Goal: Task Accomplishment & Management: Complete application form

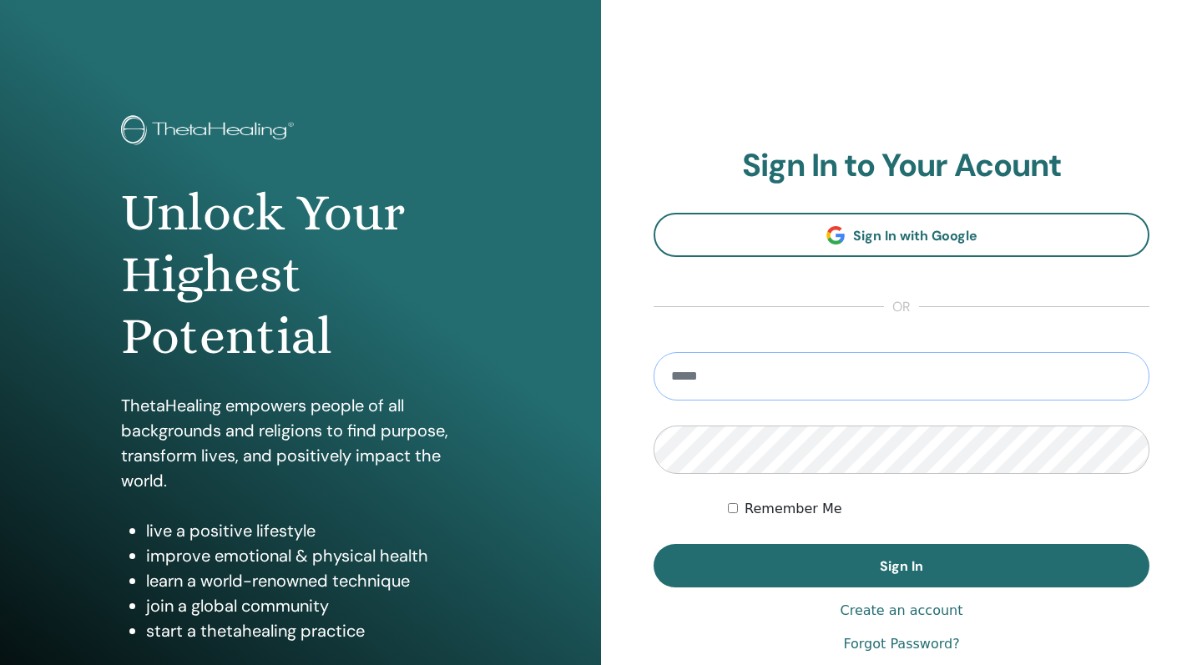
type input "**********"
click at [901, 566] on button "Sign In" at bounding box center [901, 565] width 496 height 43
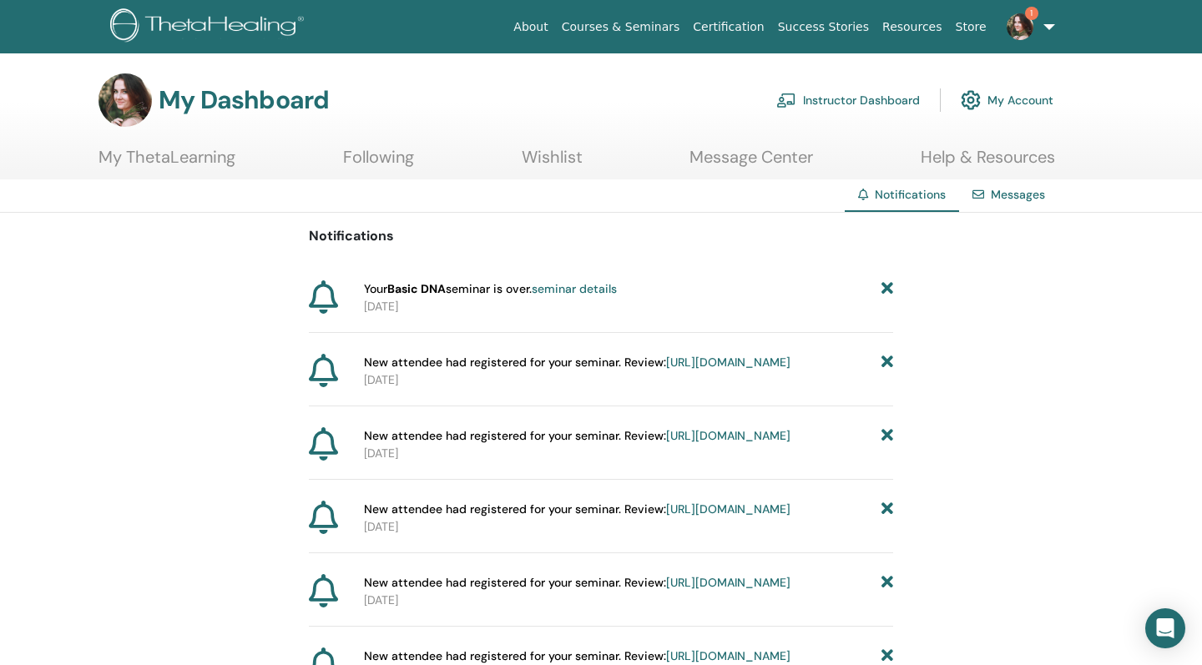
click at [182, 162] on link "My ThetaLearning" at bounding box center [166, 163] width 137 height 33
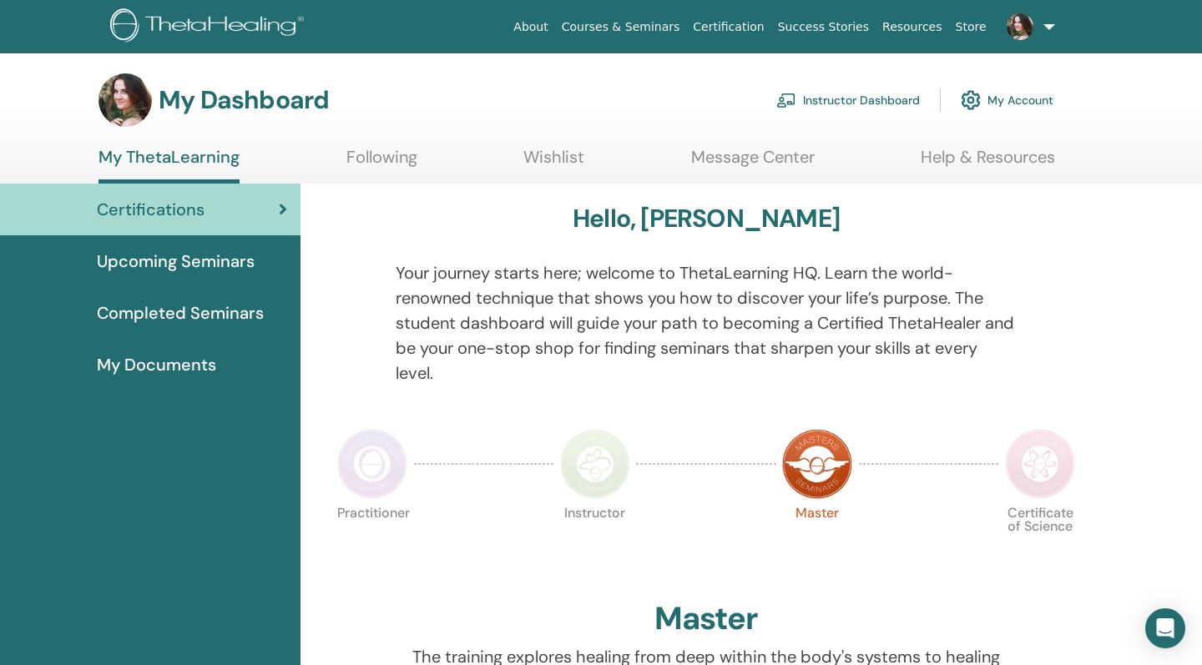
click at [821, 96] on link "Instructor Dashboard" at bounding box center [848, 100] width 144 height 37
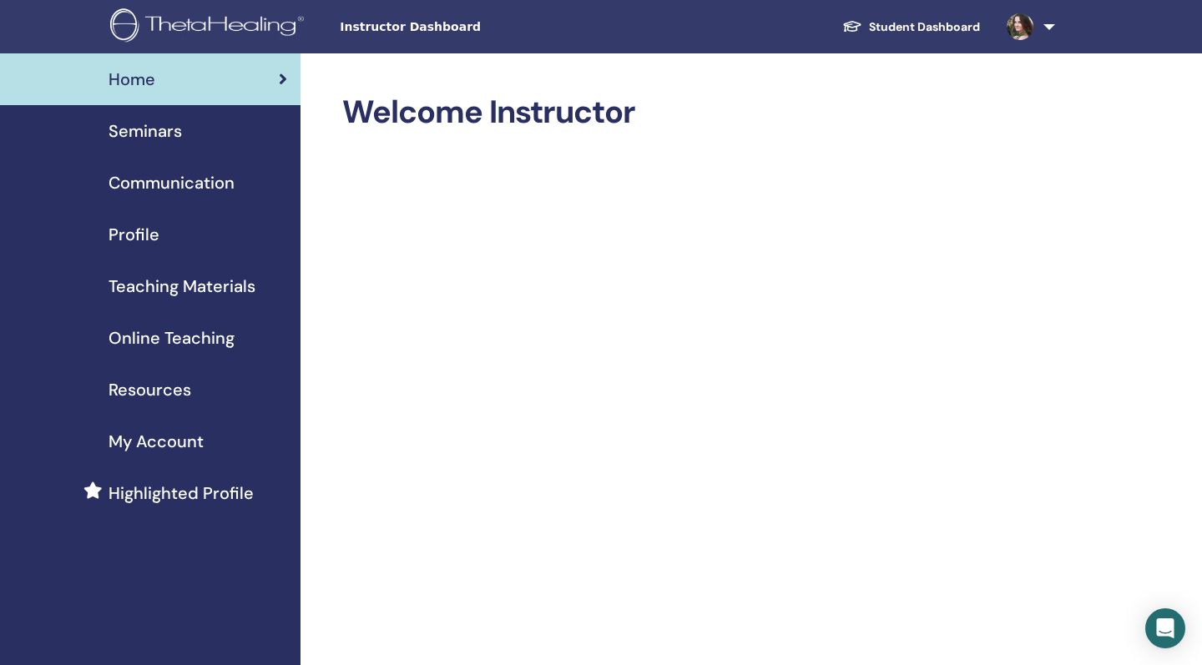
click at [164, 131] on span "Seminars" at bounding box center [144, 131] width 73 height 25
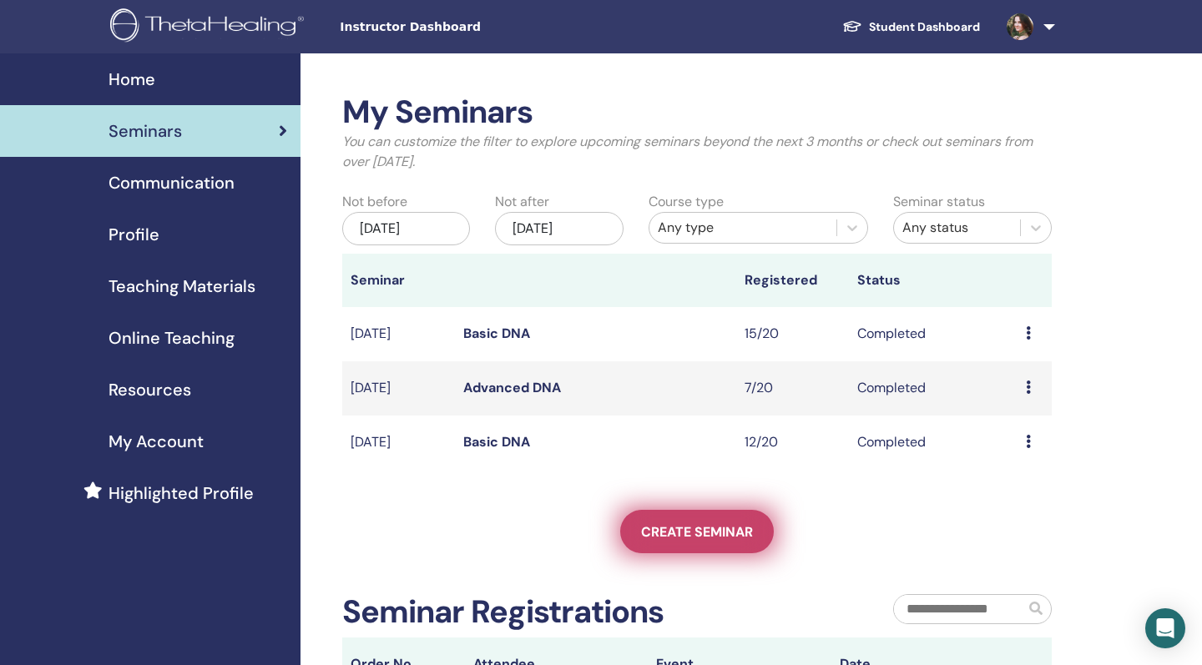
click at [673, 533] on span "Create seminar" at bounding box center [697, 532] width 112 height 18
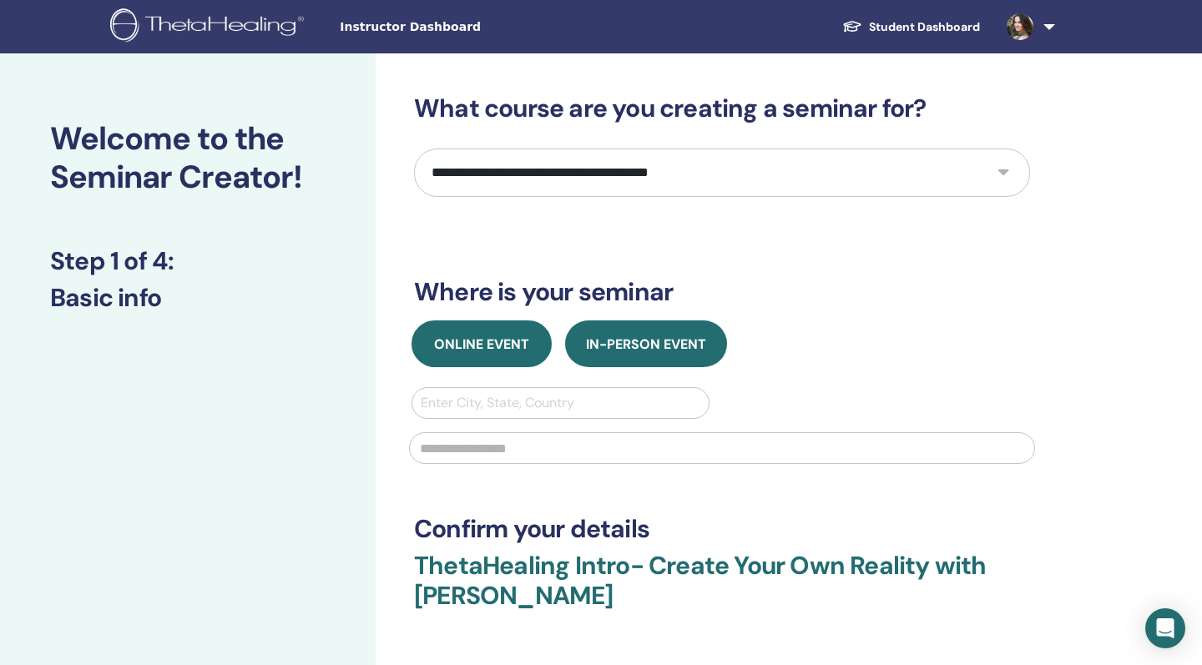
click at [453, 341] on span "Online Event" at bounding box center [481, 344] width 95 height 18
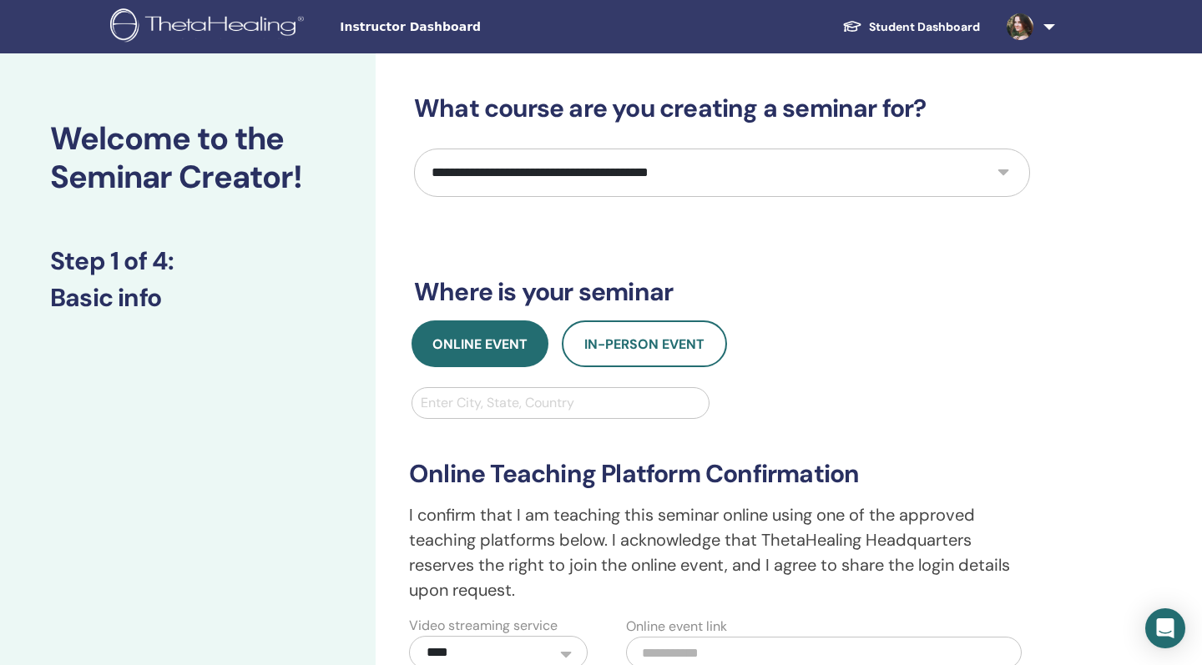
select select "*"
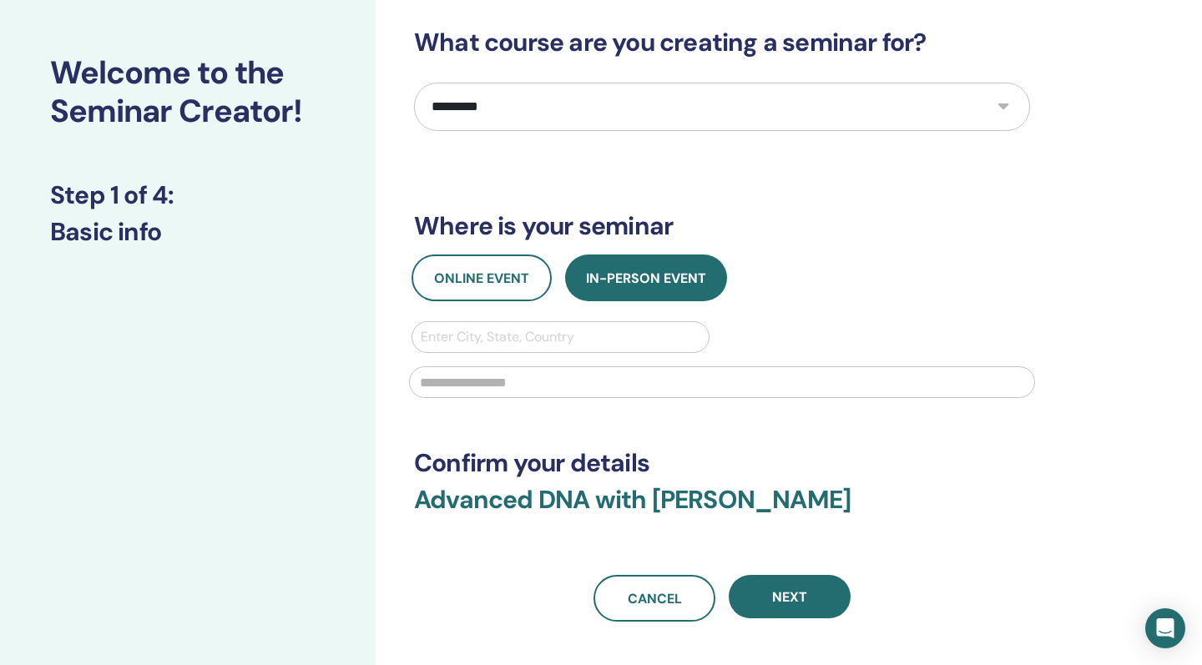
scroll to position [93, 0]
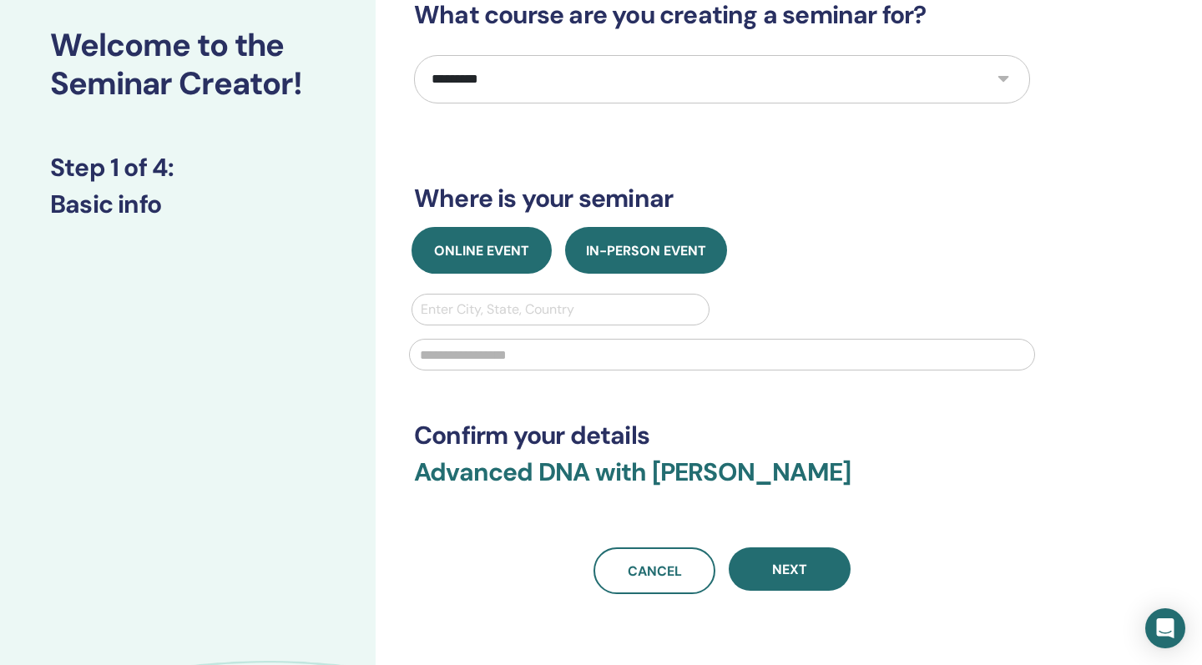
click at [483, 258] on span "Online Event" at bounding box center [481, 251] width 95 height 18
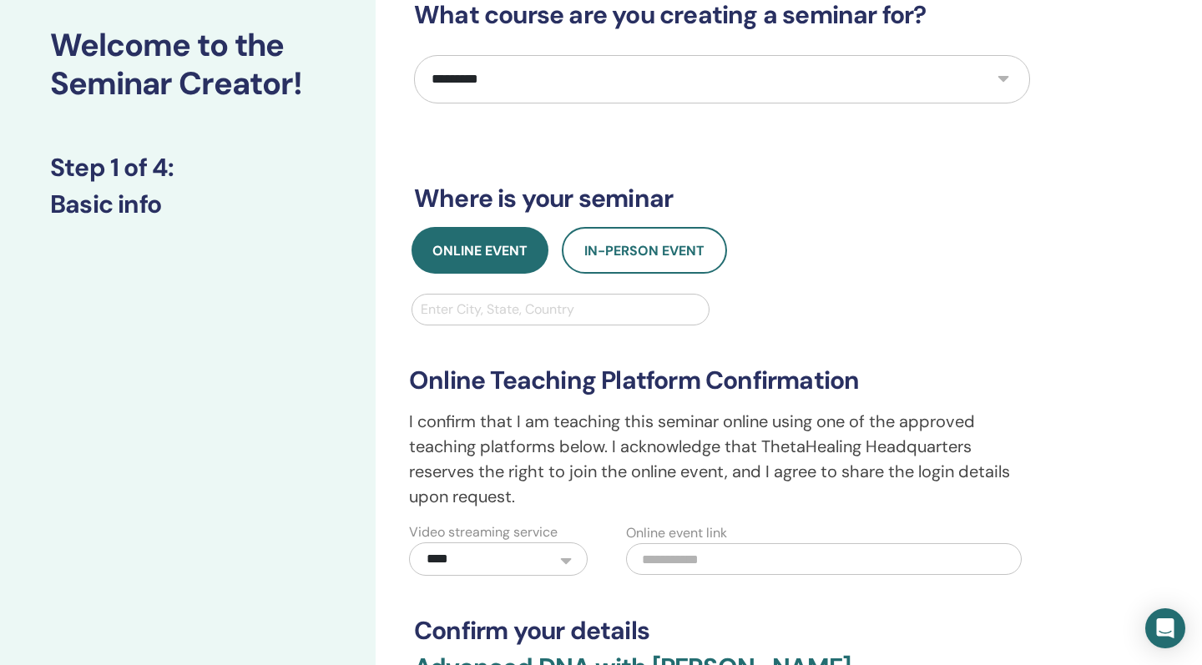
click at [470, 311] on div "Enter City, State, Country" at bounding box center [561, 310] width 280 height 20
type input "***"
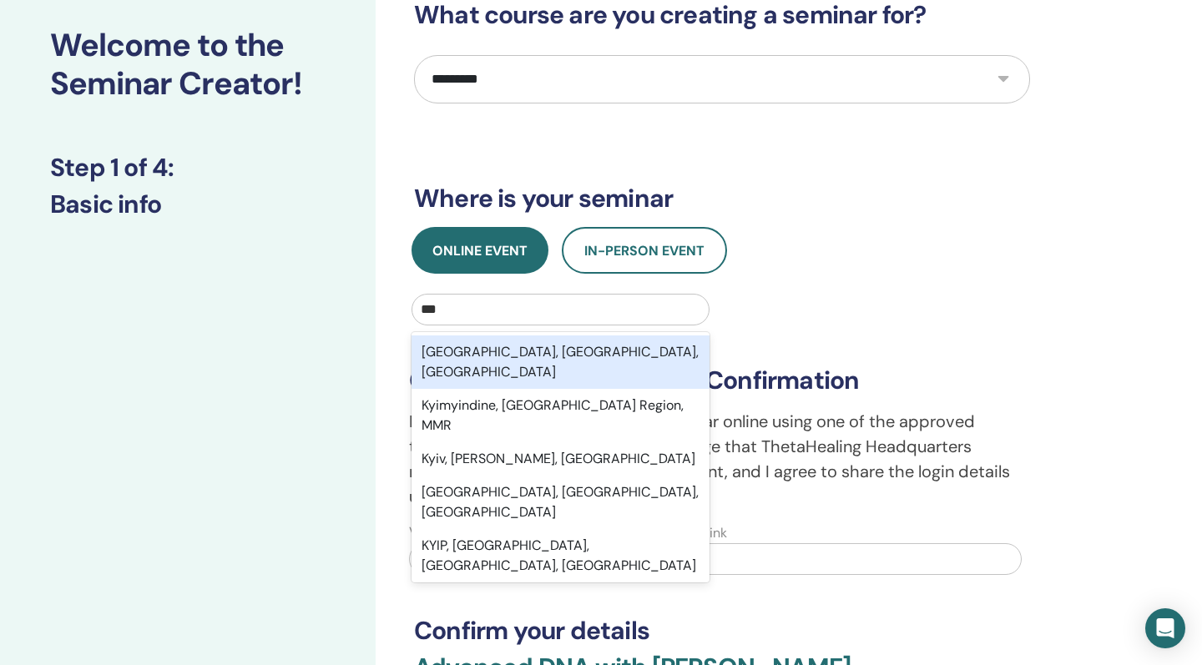
click at [444, 348] on div "Kyiv, Kiev, UKR" at bounding box center [560, 361] width 298 height 53
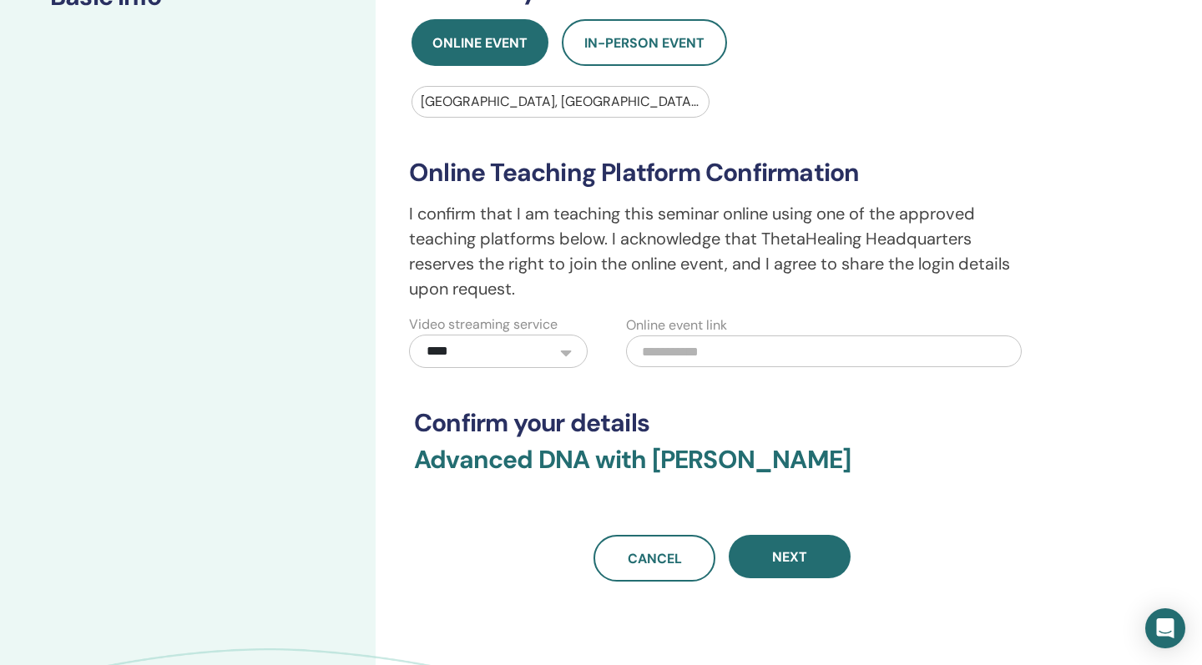
scroll to position [313, 0]
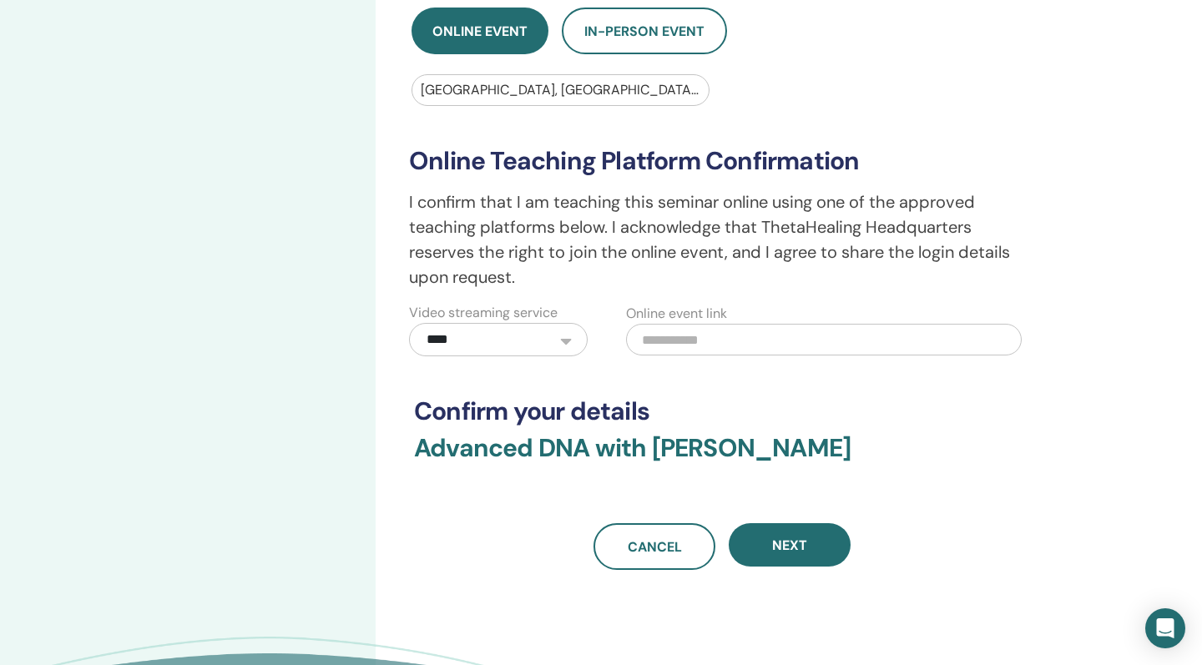
click at [691, 337] on input "text" at bounding box center [824, 340] width 396 height 32
paste input "**********"
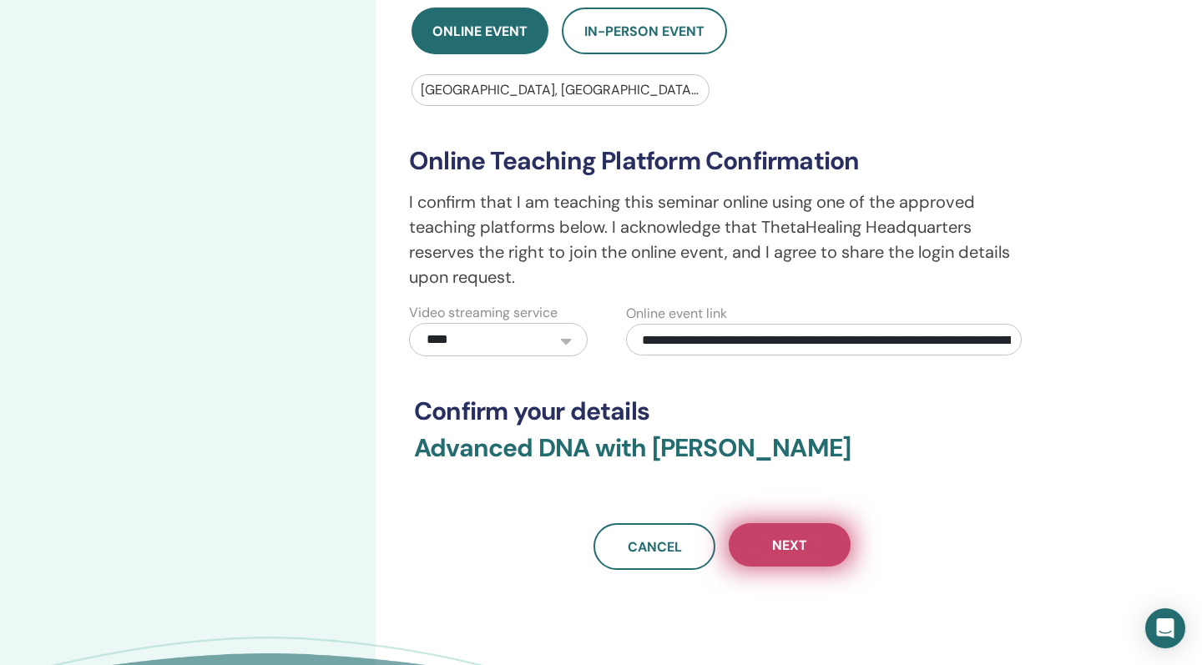
type input "**********"
click at [784, 539] on span "Next" at bounding box center [789, 546] width 35 height 18
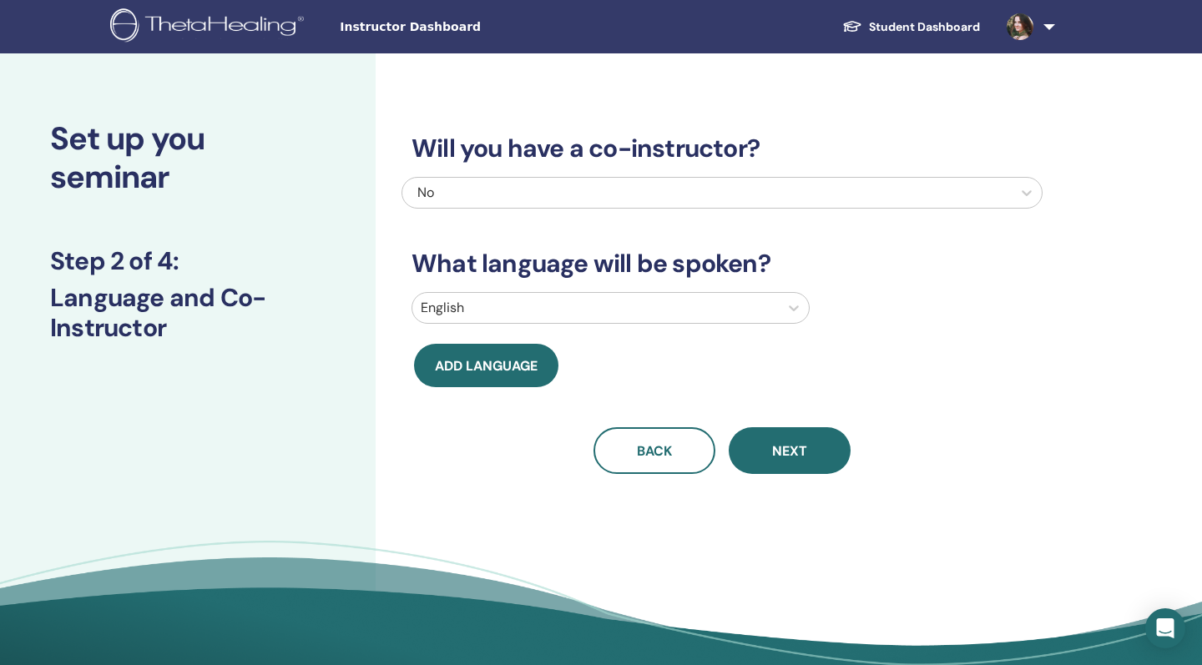
scroll to position [0, 0]
click at [621, 307] on div at bounding box center [596, 307] width 350 height 23
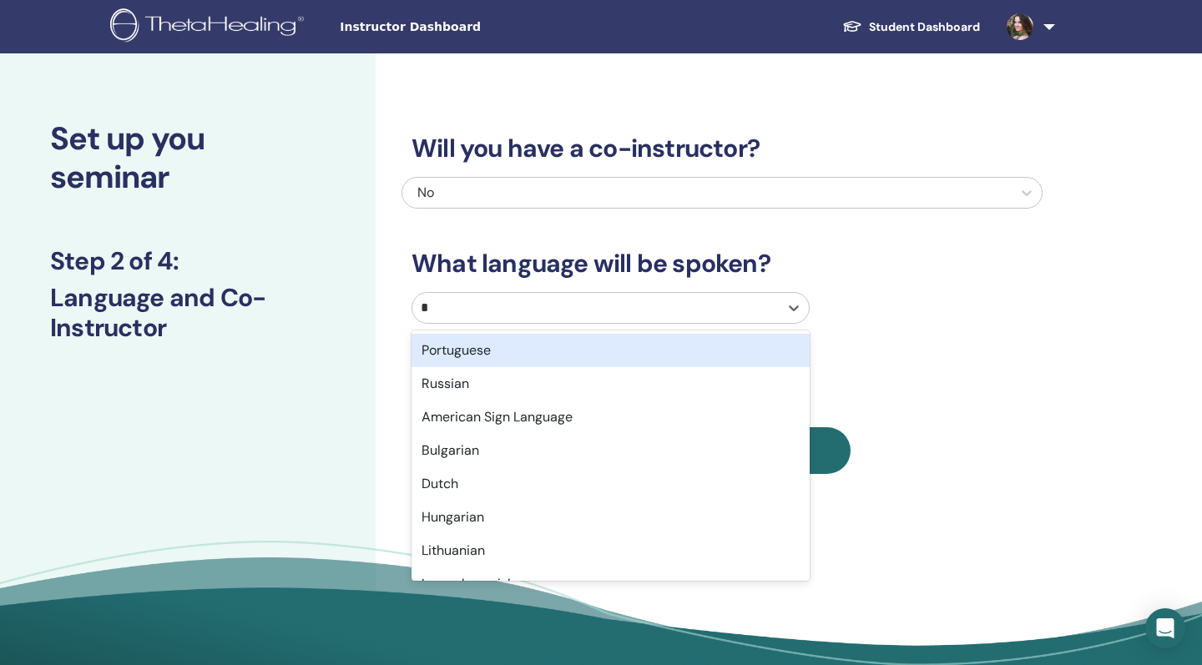
type input "**"
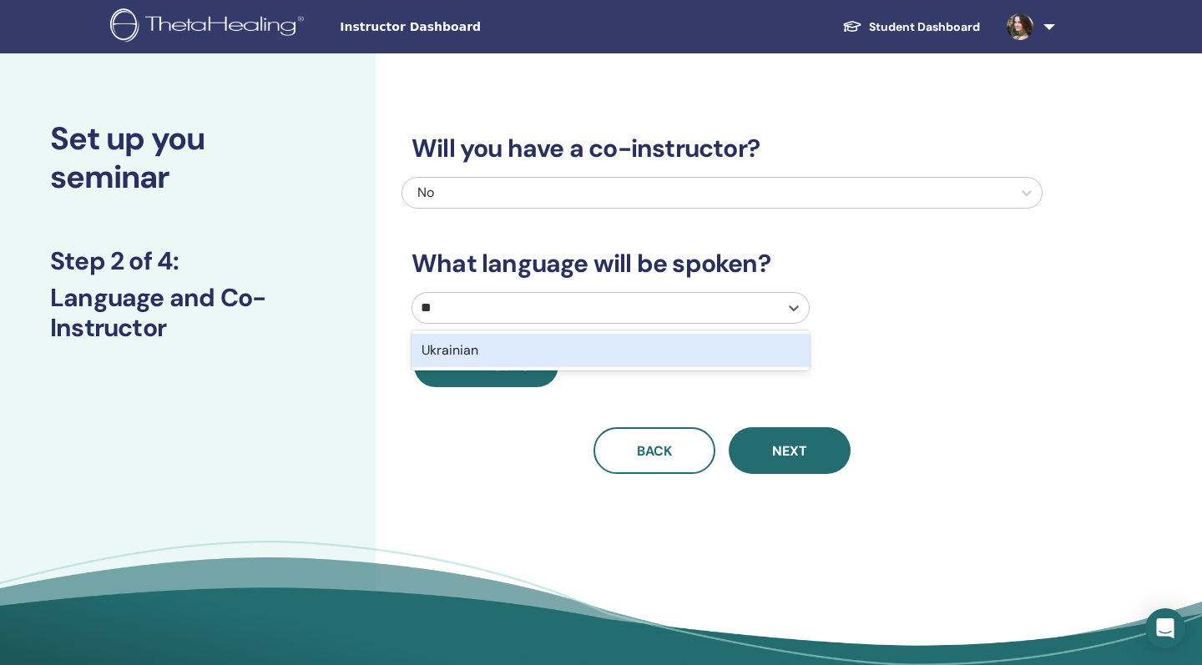
click at [513, 350] on div "Ukrainian" at bounding box center [610, 350] width 398 height 33
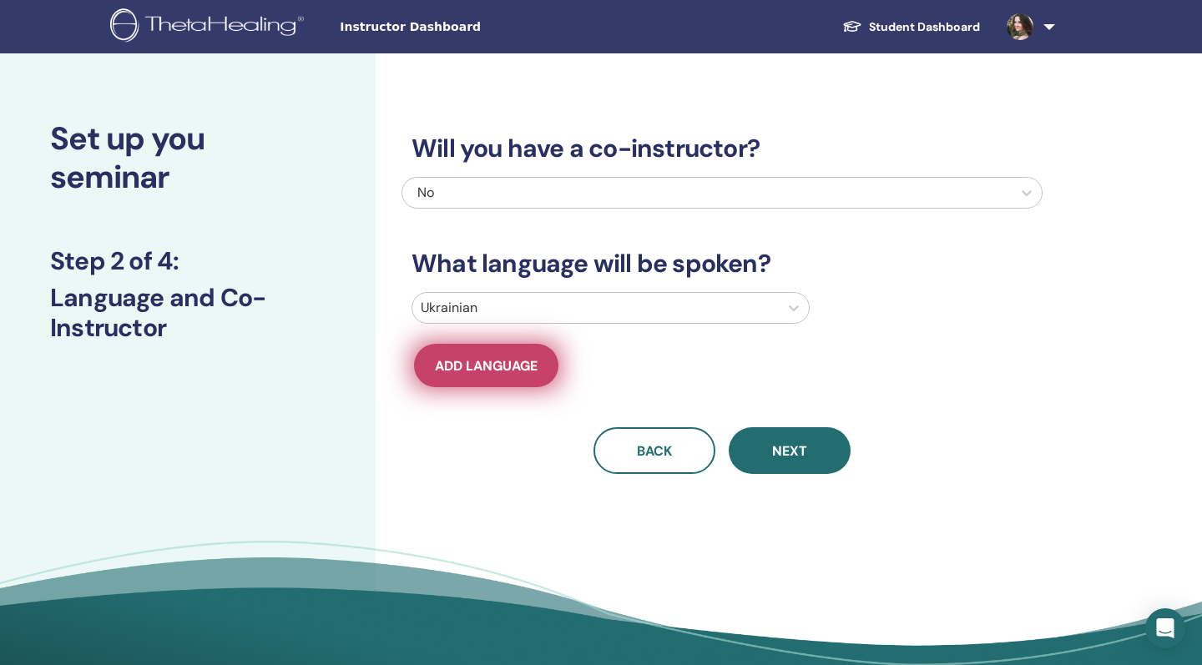
click at [502, 377] on button "Add language" at bounding box center [486, 365] width 144 height 43
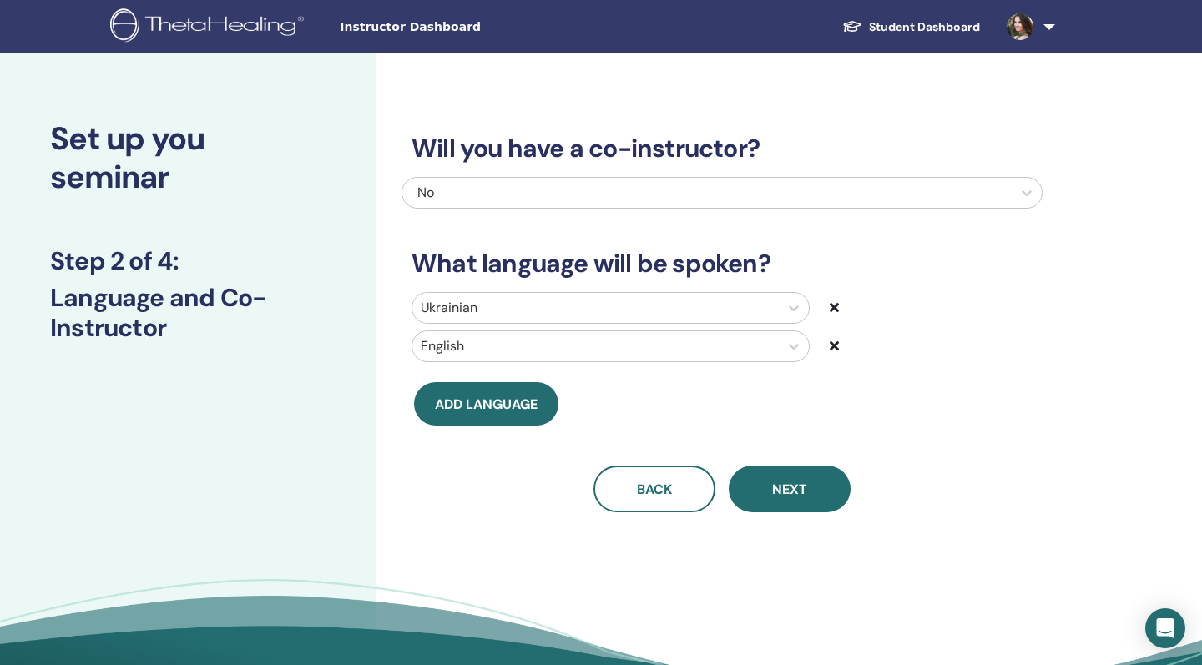
click at [835, 342] on icon at bounding box center [834, 345] width 9 height 13
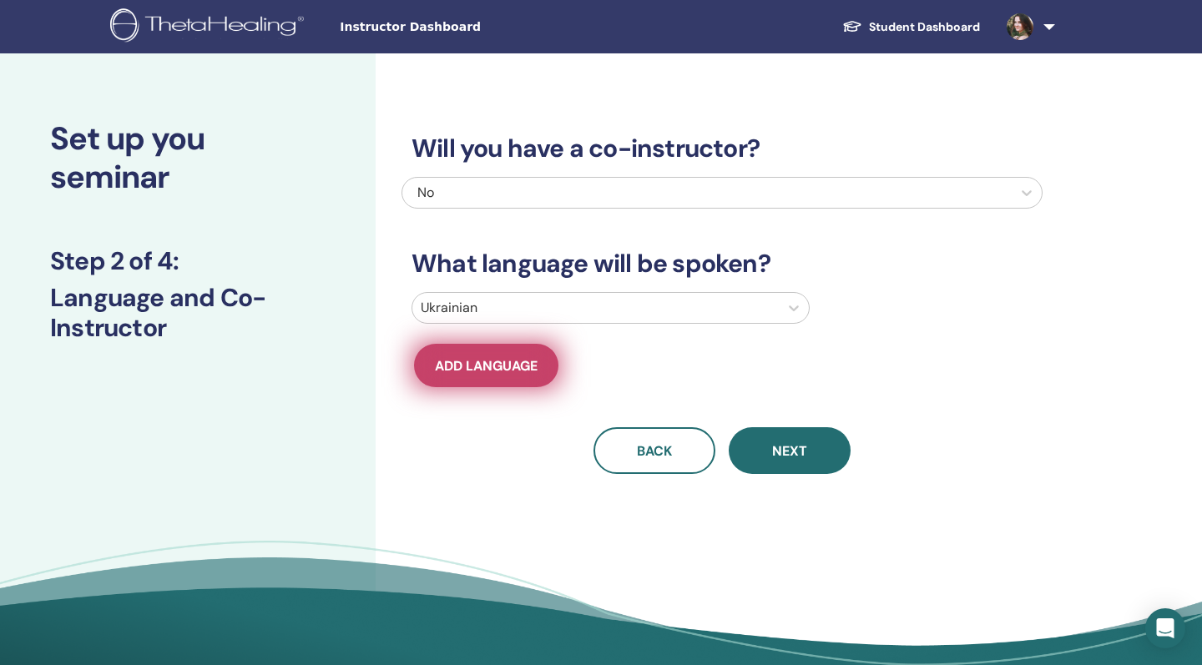
click at [469, 372] on span "Add language" at bounding box center [486, 366] width 103 height 18
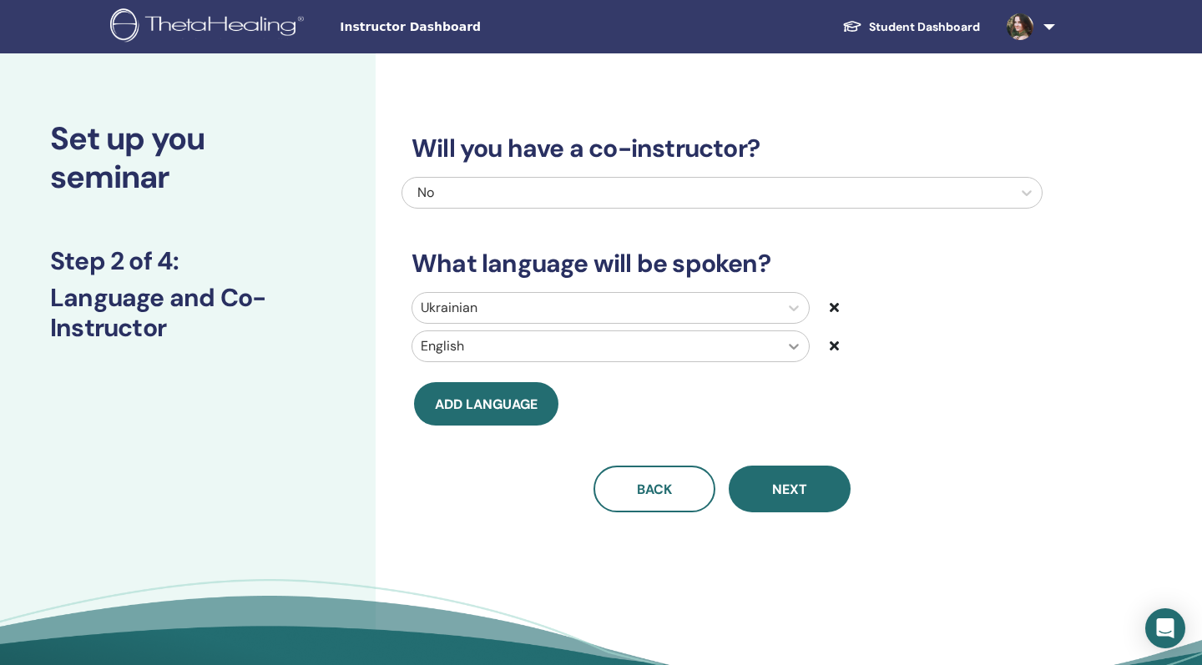
click at [794, 348] on icon at bounding box center [794, 347] width 10 height 6
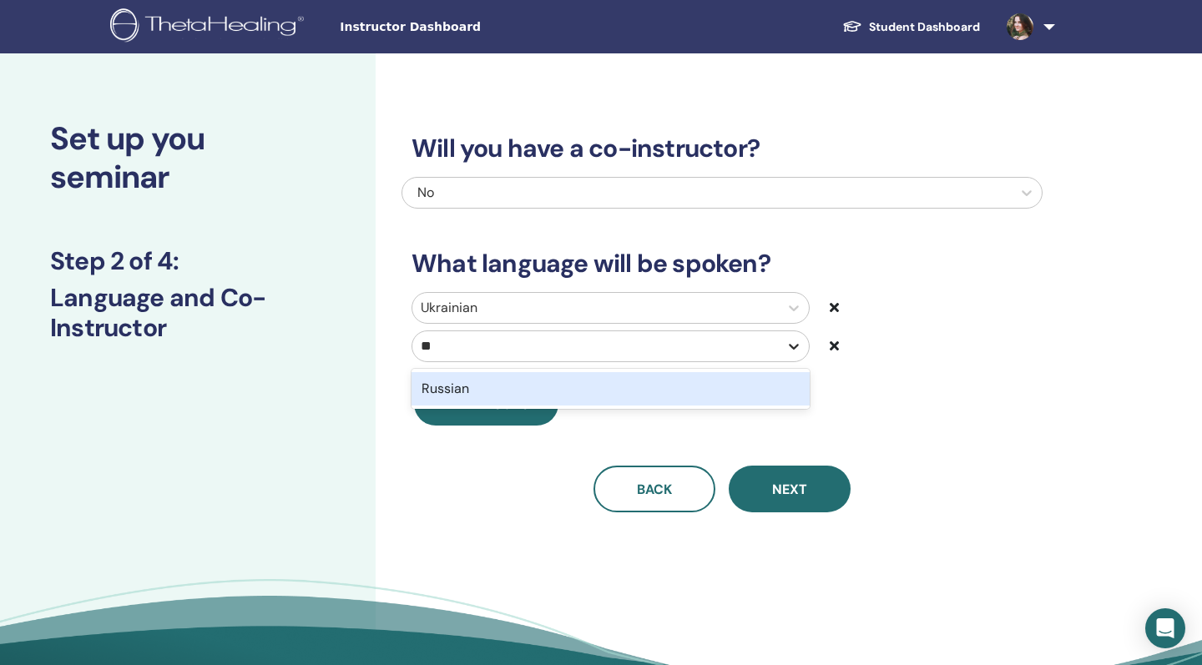
type input "***"
click at [527, 395] on div "Russian" at bounding box center [610, 388] width 398 height 33
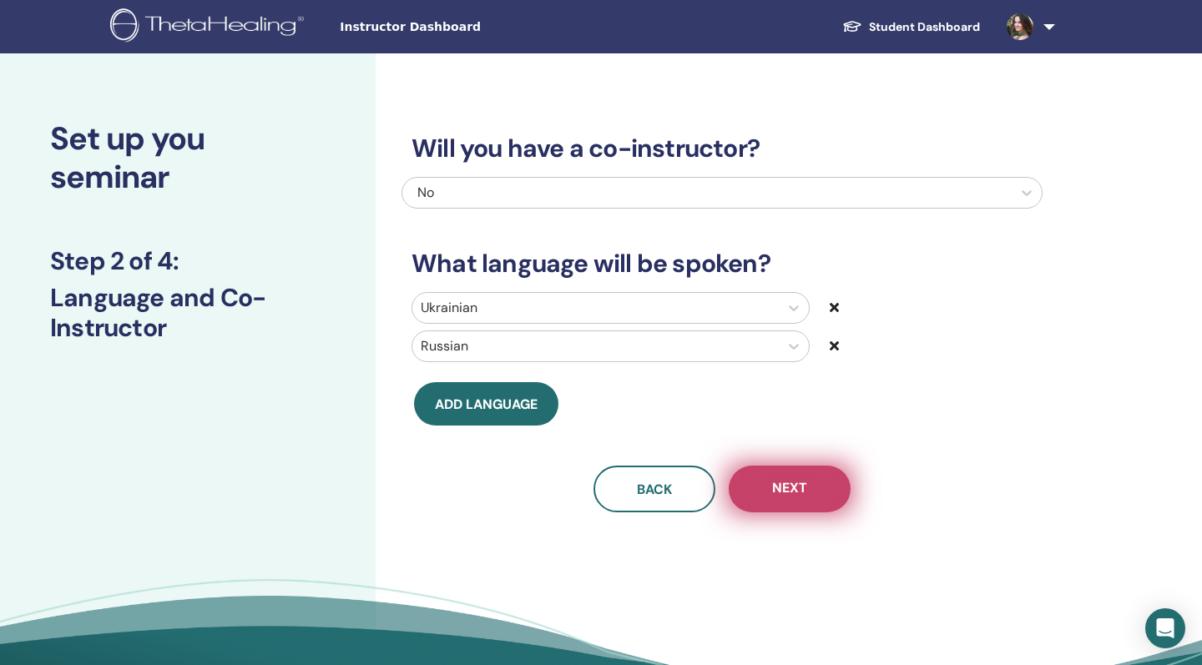
click at [782, 487] on span "Next" at bounding box center [789, 489] width 35 height 21
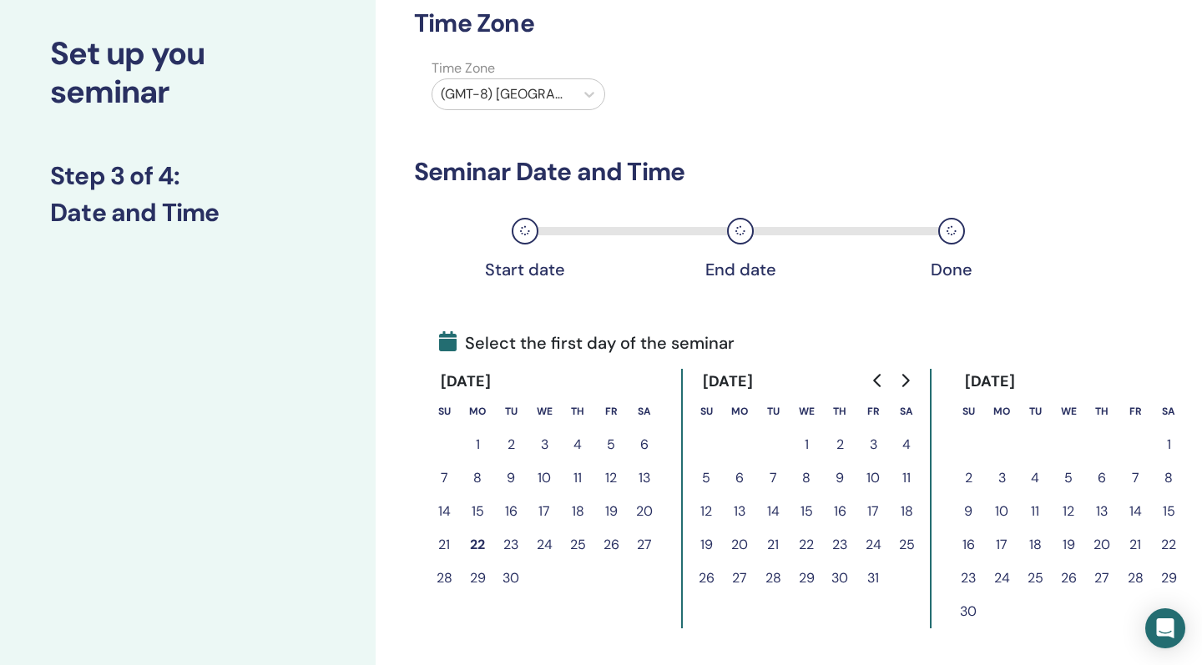
scroll to position [90, 0]
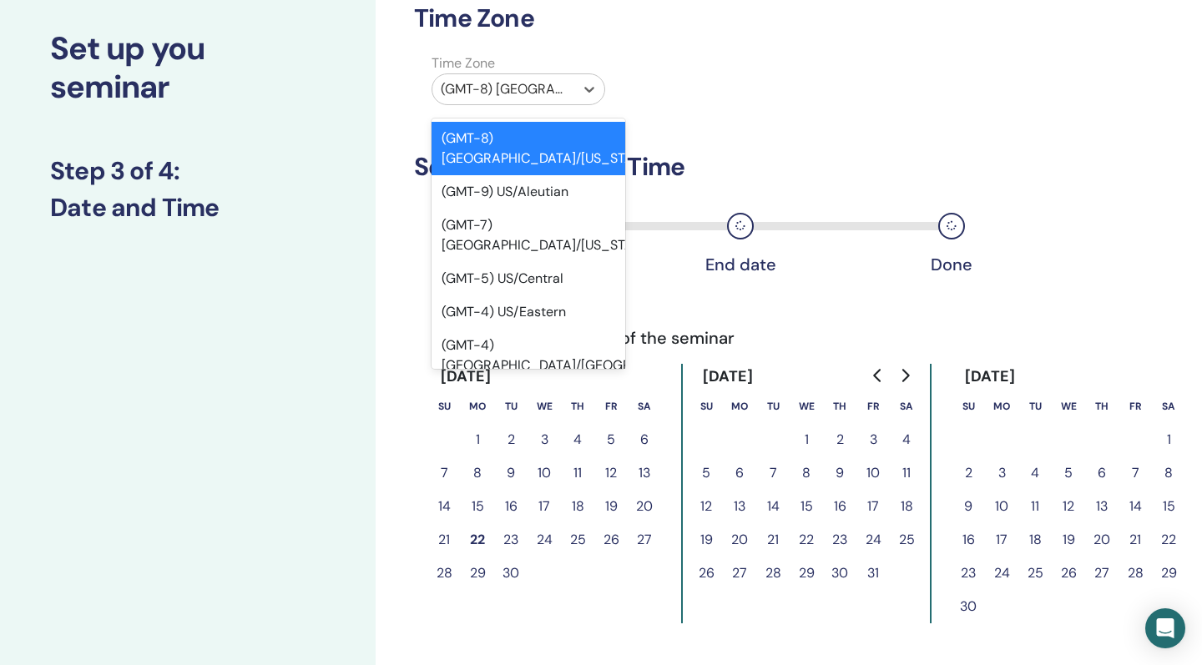
click at [555, 83] on div "(GMT-8) US/Alaska" at bounding box center [503, 89] width 125 height 20
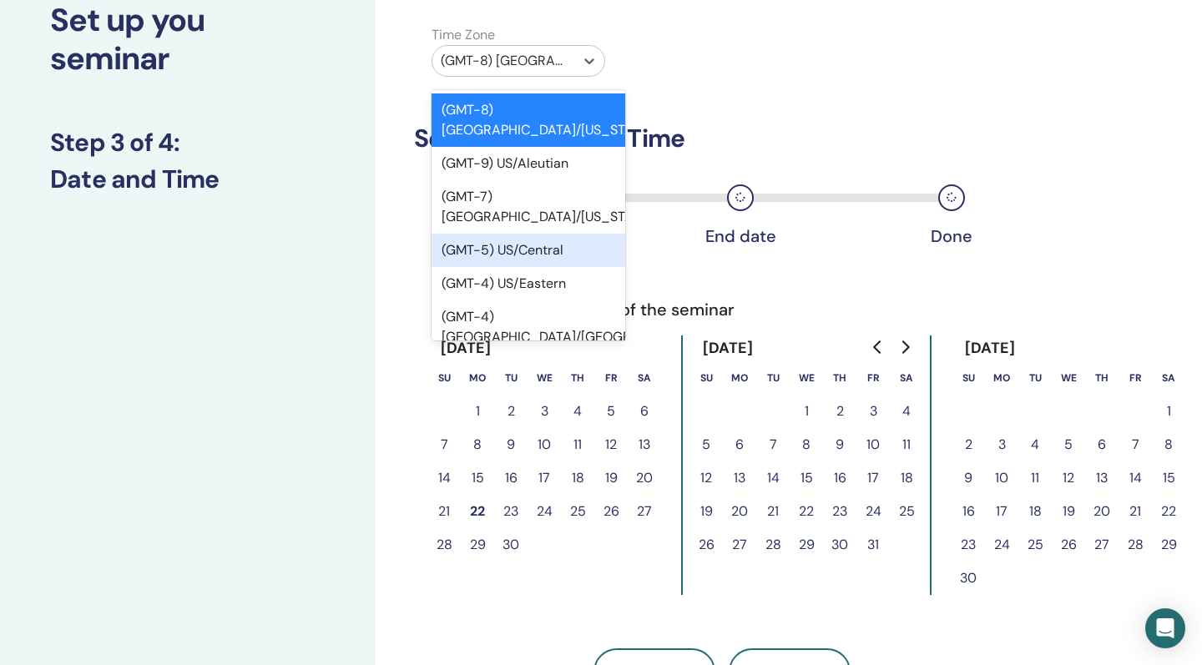
scroll to position [122, 0]
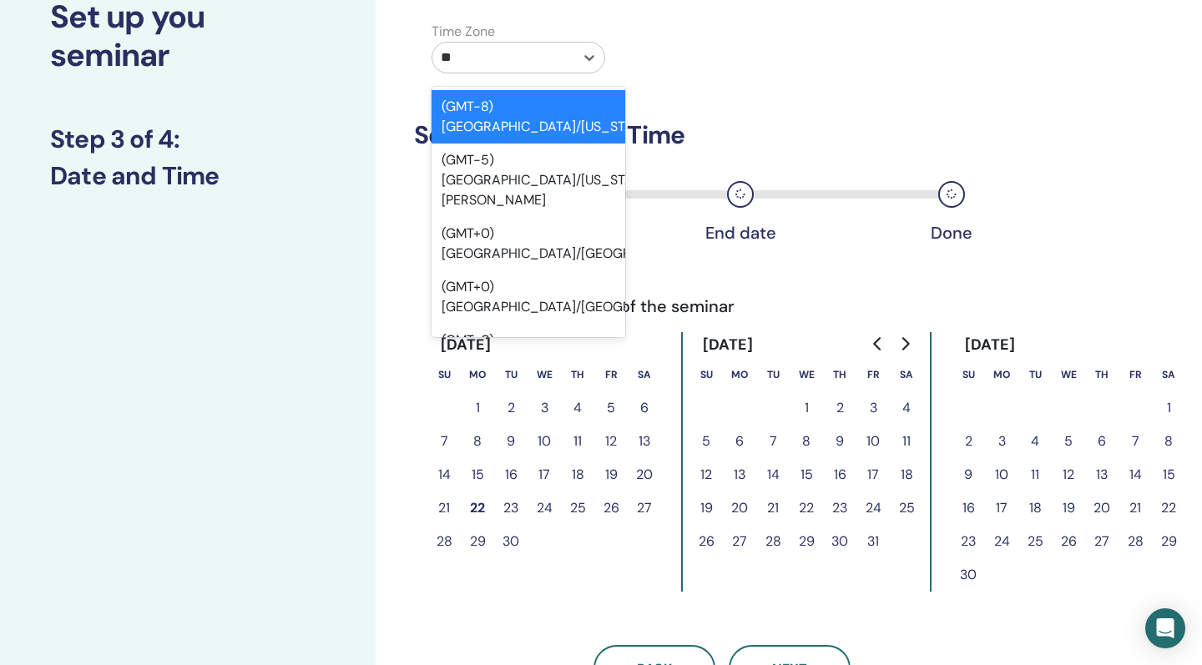
type input "***"
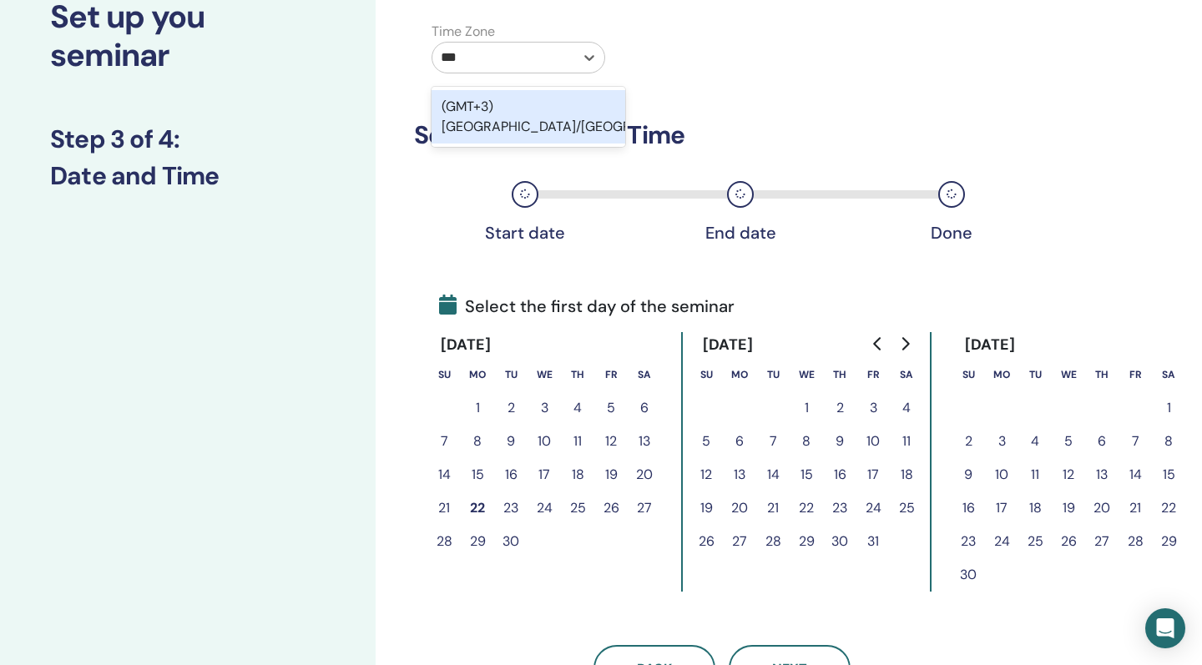
click at [502, 98] on div "(GMT+3) Europe/Kiev" at bounding box center [528, 116] width 194 height 53
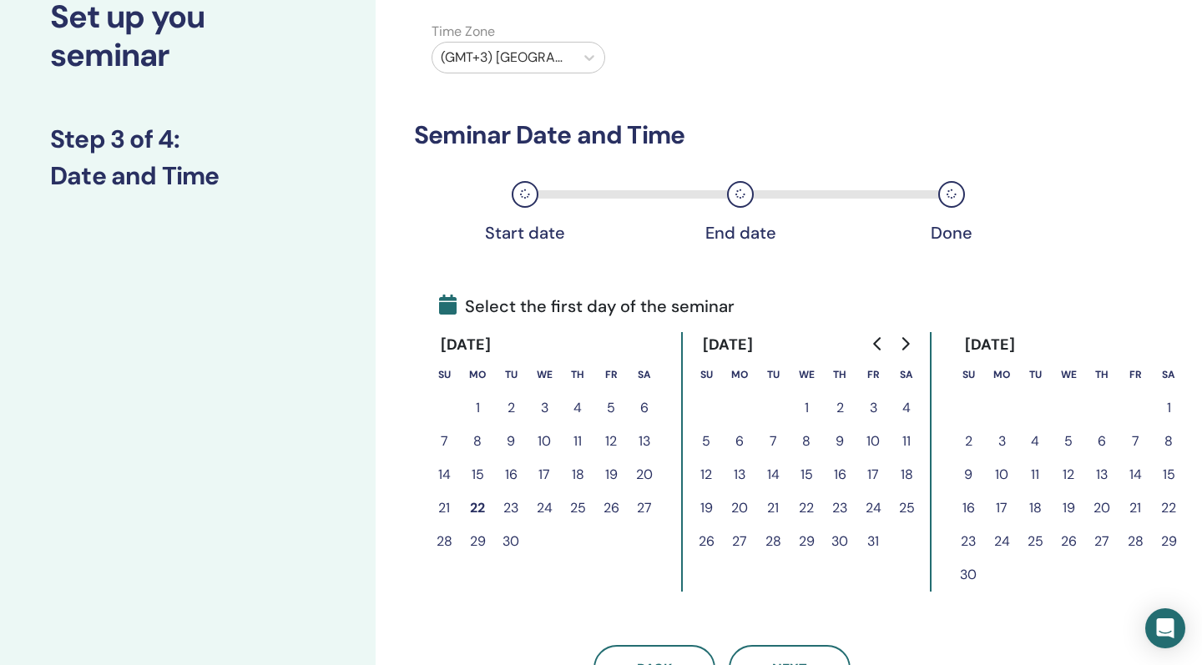
click at [608, 508] on button "26" at bounding box center [610, 508] width 33 height 33
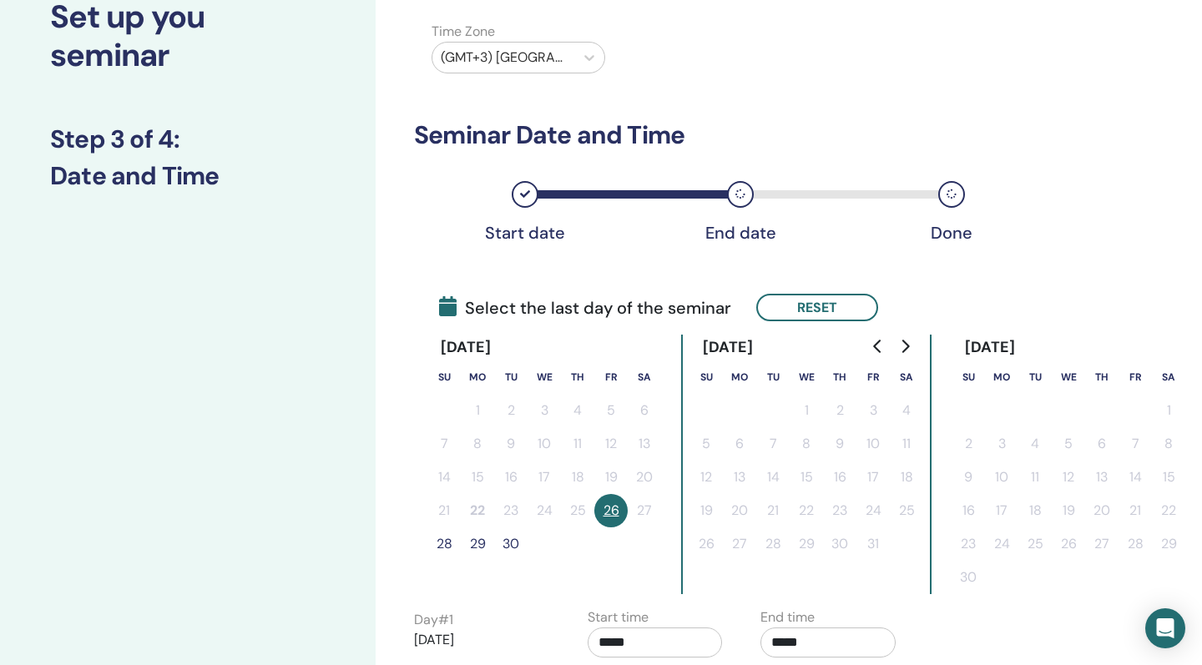
click at [444, 545] on button "28" at bounding box center [443, 543] width 33 height 33
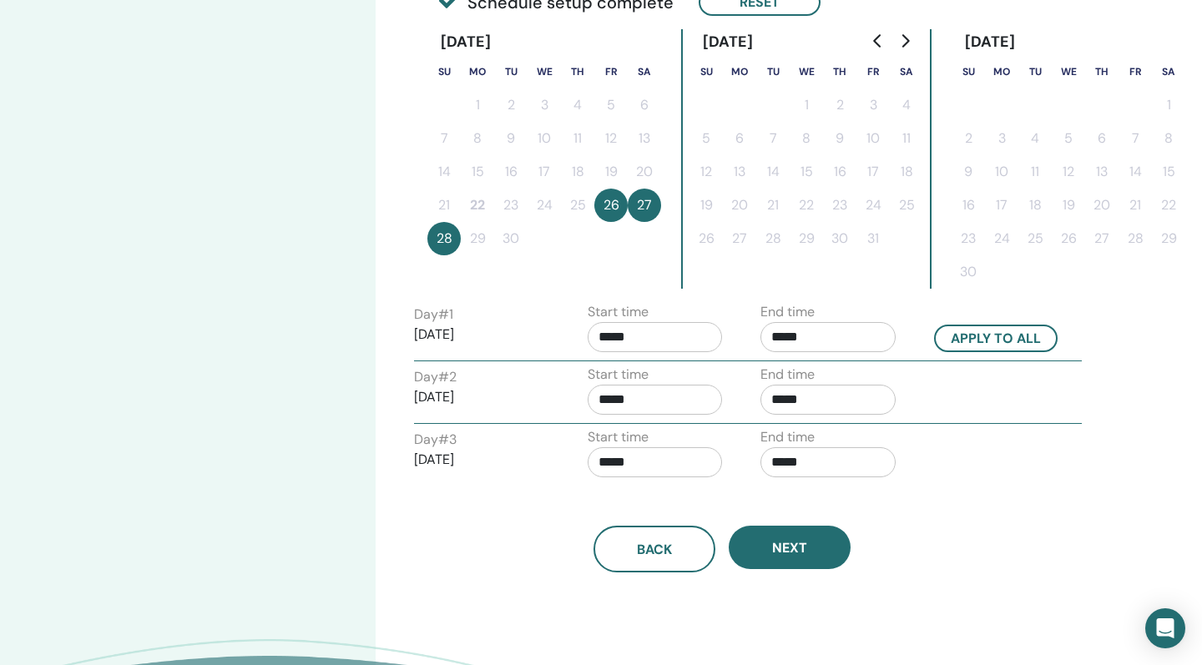
scroll to position [429, 0]
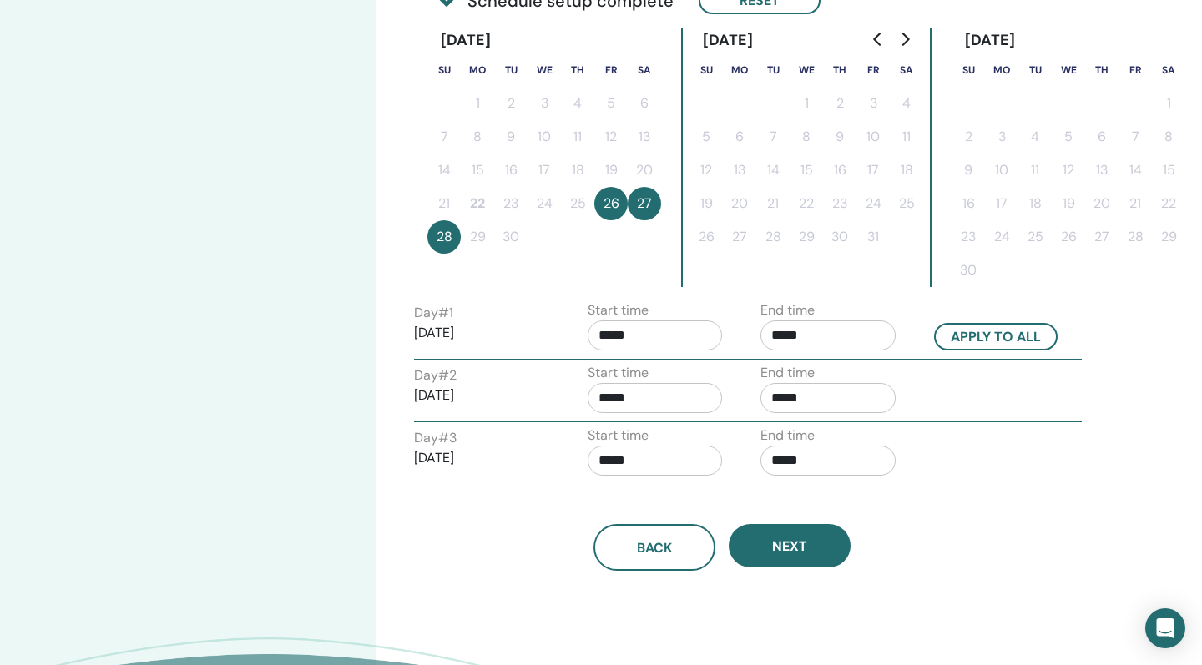
click at [627, 334] on input "*****" at bounding box center [655, 335] width 135 height 30
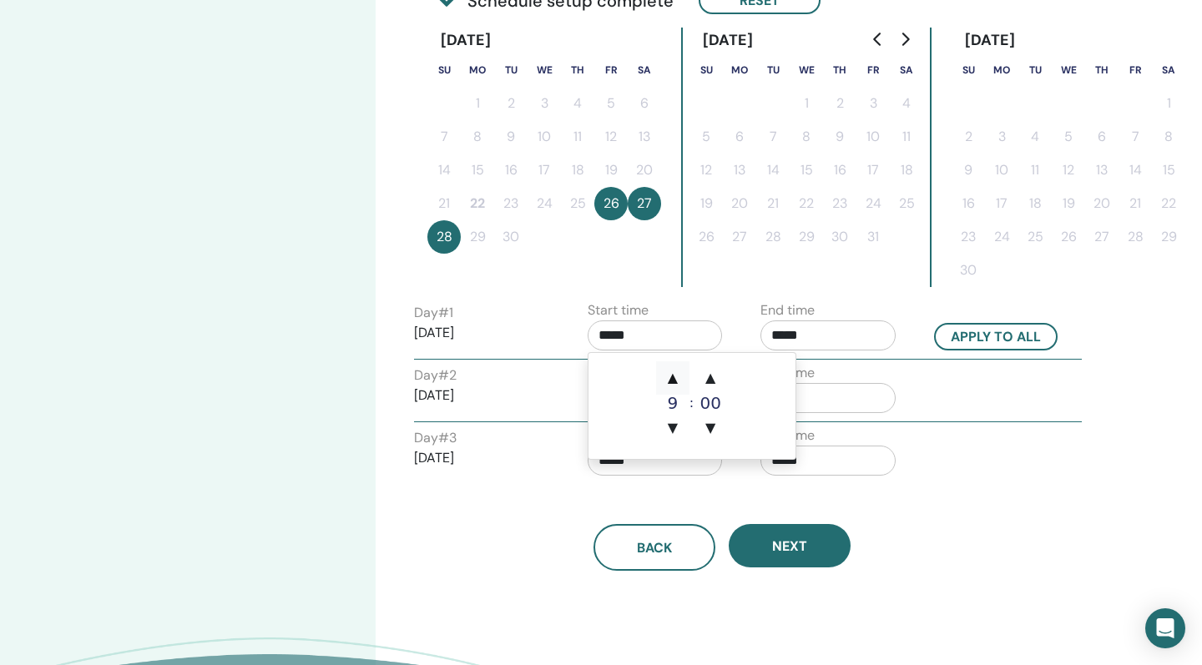
click at [673, 377] on span "▲" at bounding box center [672, 377] width 33 height 33
type input "*****"
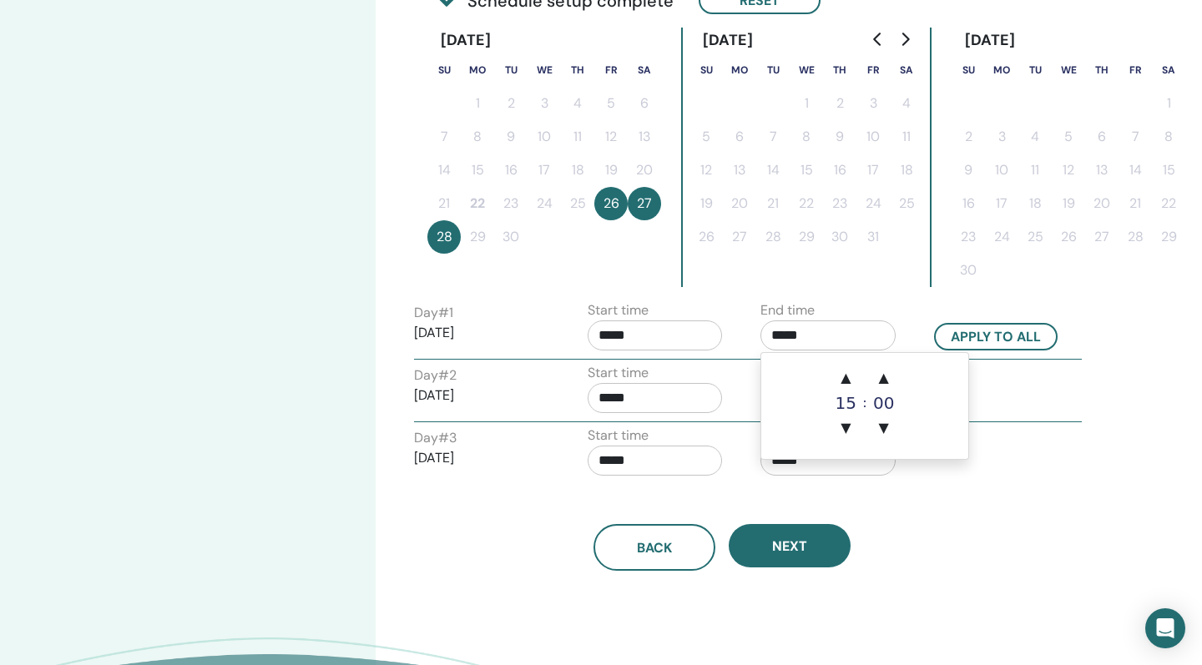
click at [775, 336] on input "*****" at bounding box center [827, 335] width 135 height 30
click at [841, 373] on span "▲" at bounding box center [845, 377] width 33 height 33
type input "*****"
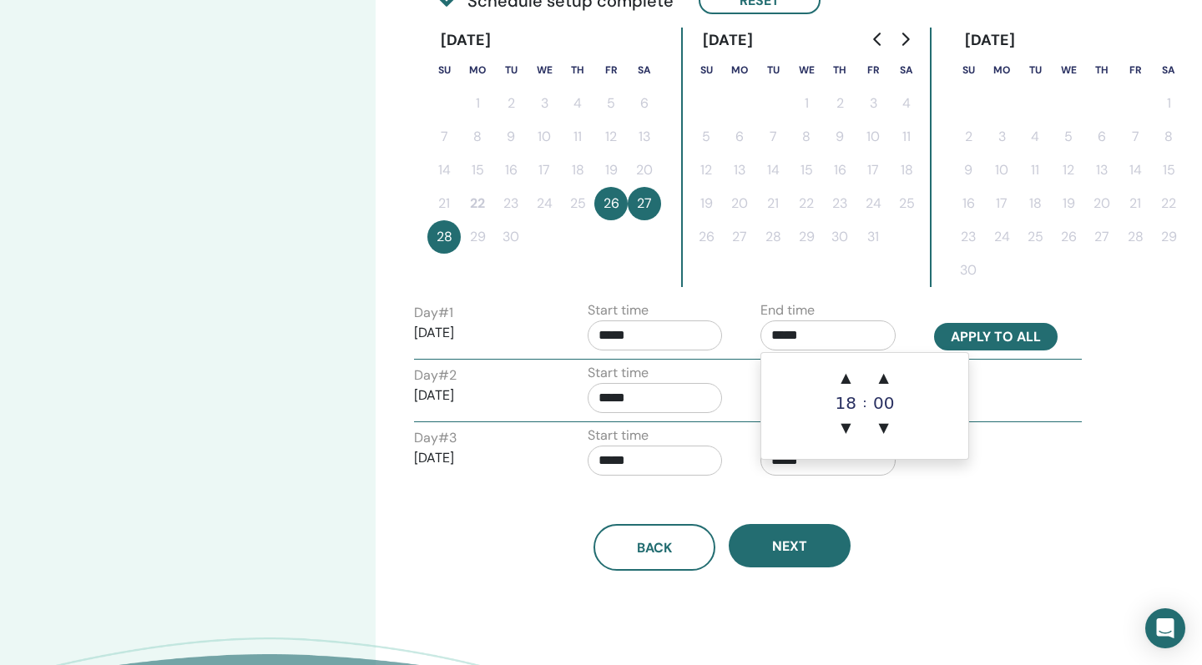
click at [974, 333] on button "Apply to all" at bounding box center [996, 337] width 124 height 28
type input "*****"
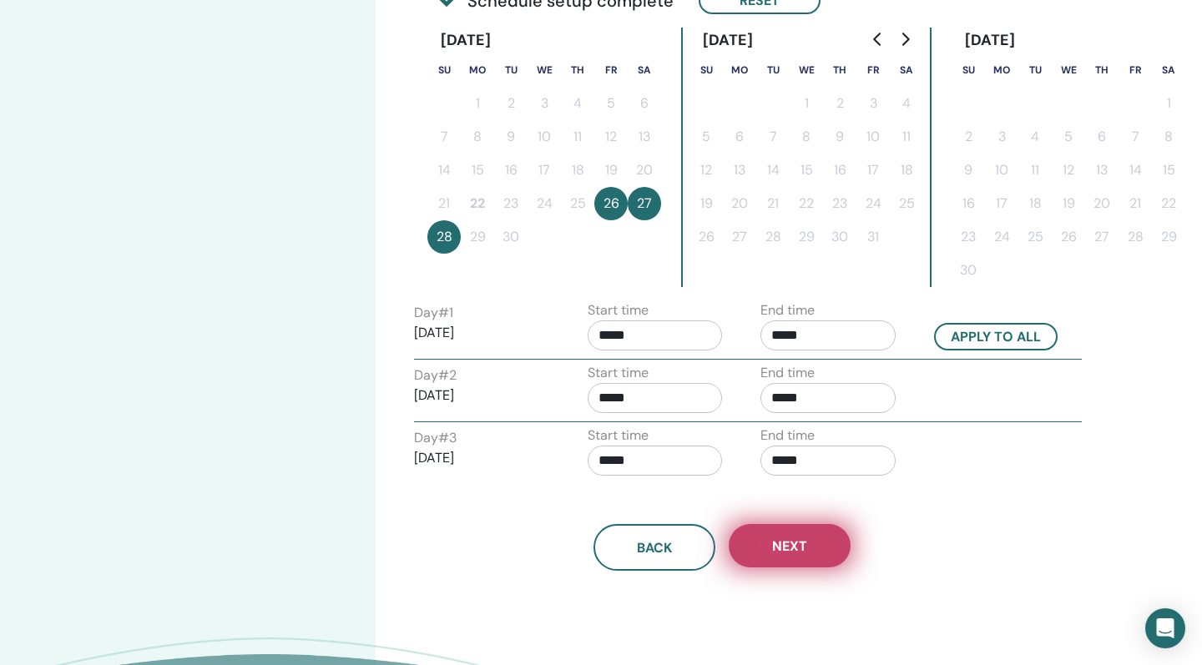
click at [811, 552] on button "Next" at bounding box center [790, 545] width 122 height 43
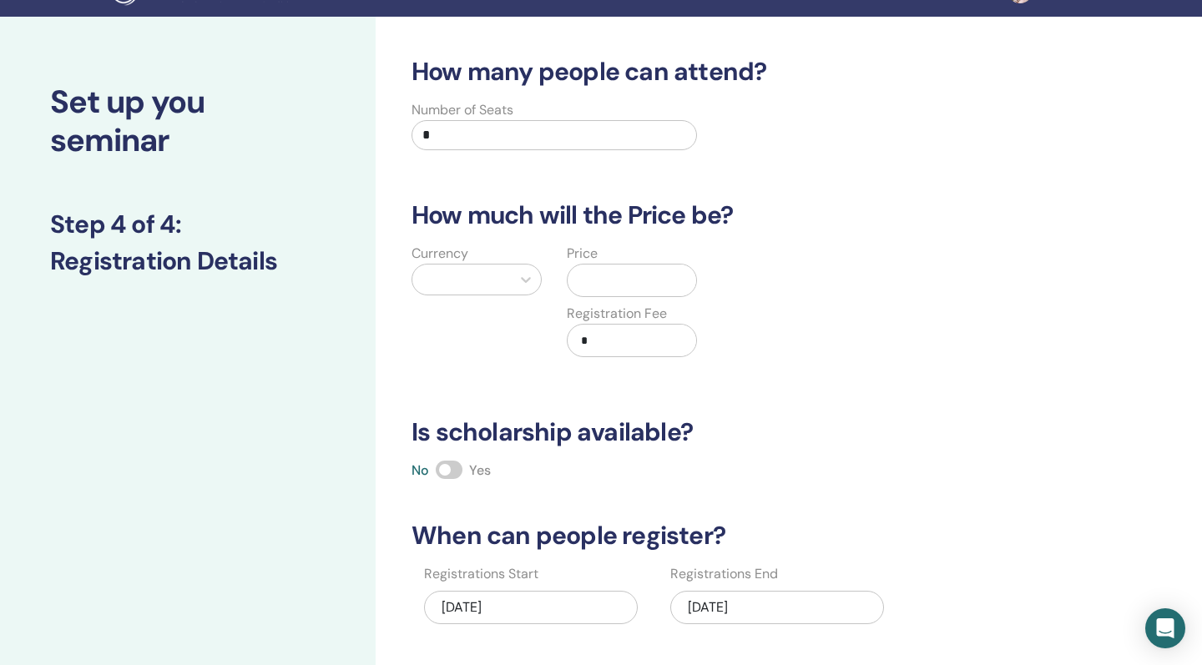
scroll to position [66, 0]
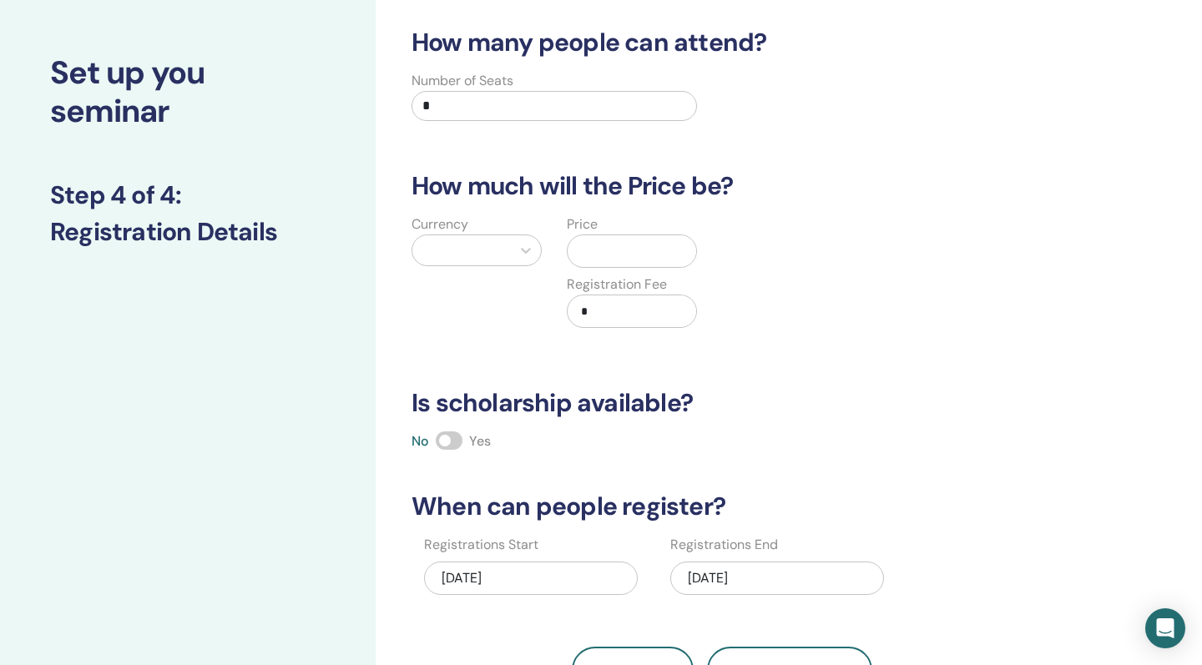
drag, startPoint x: 440, startPoint y: 102, endPoint x: 365, endPoint y: 102, distance: 75.1
click at [365, 102] on div "Set up you seminar Step 4 of 4 : Registration Details How many people can atten…" at bounding box center [601, 457] width 1202 height 940
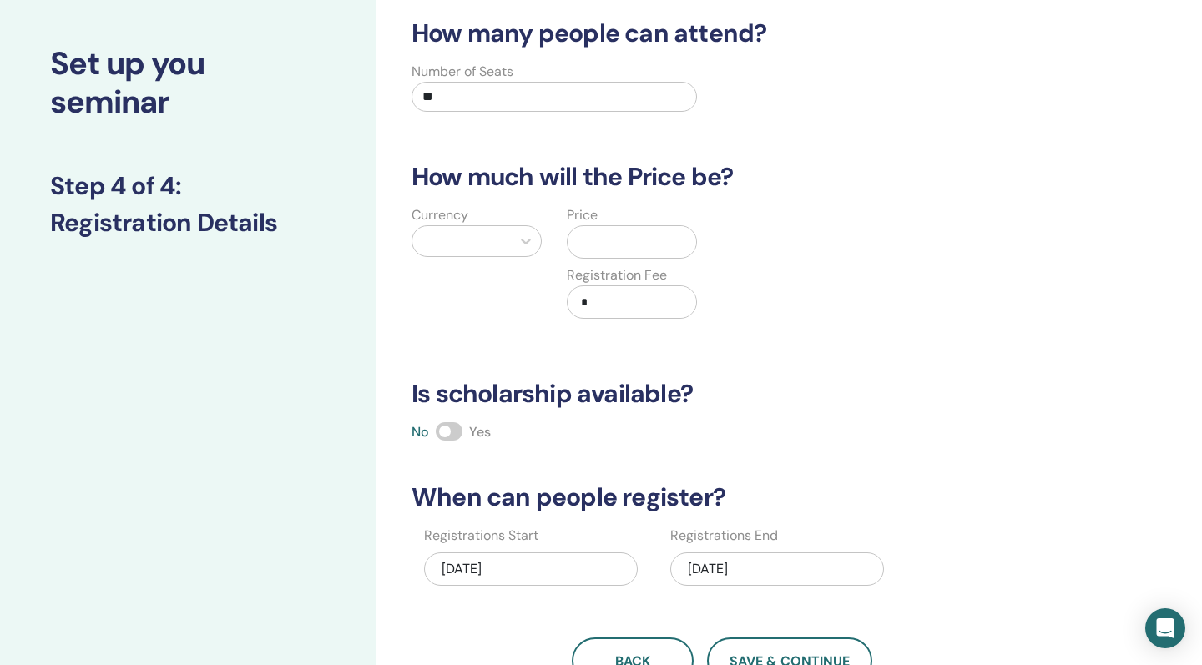
scroll to position [76, 0]
type input "**"
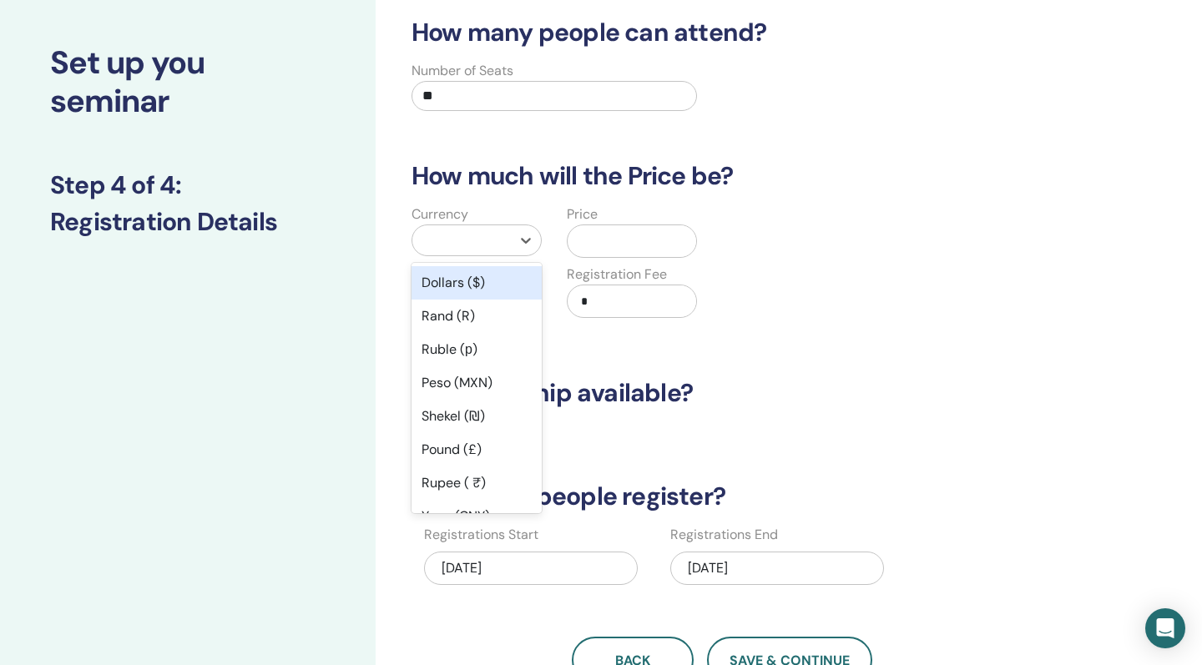
click at [447, 243] on div at bounding box center [462, 240] width 82 height 23
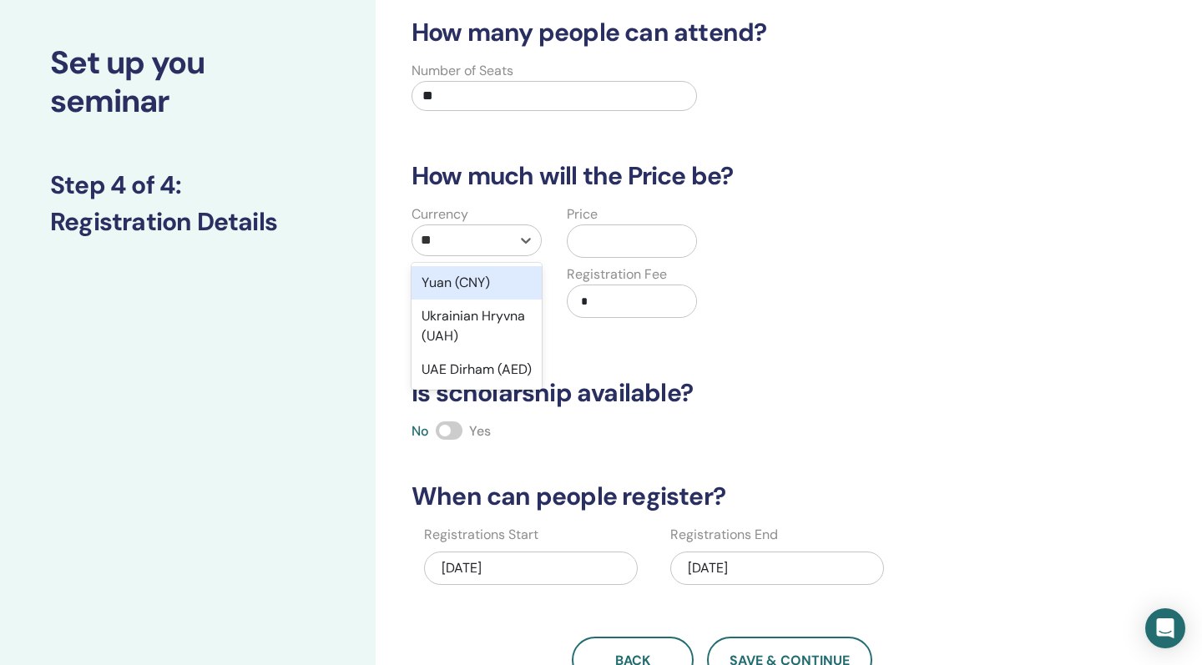
type input "***"
click at [477, 291] on div "Ukrainian Hryvna (UAH)" at bounding box center [476, 292] width 130 height 53
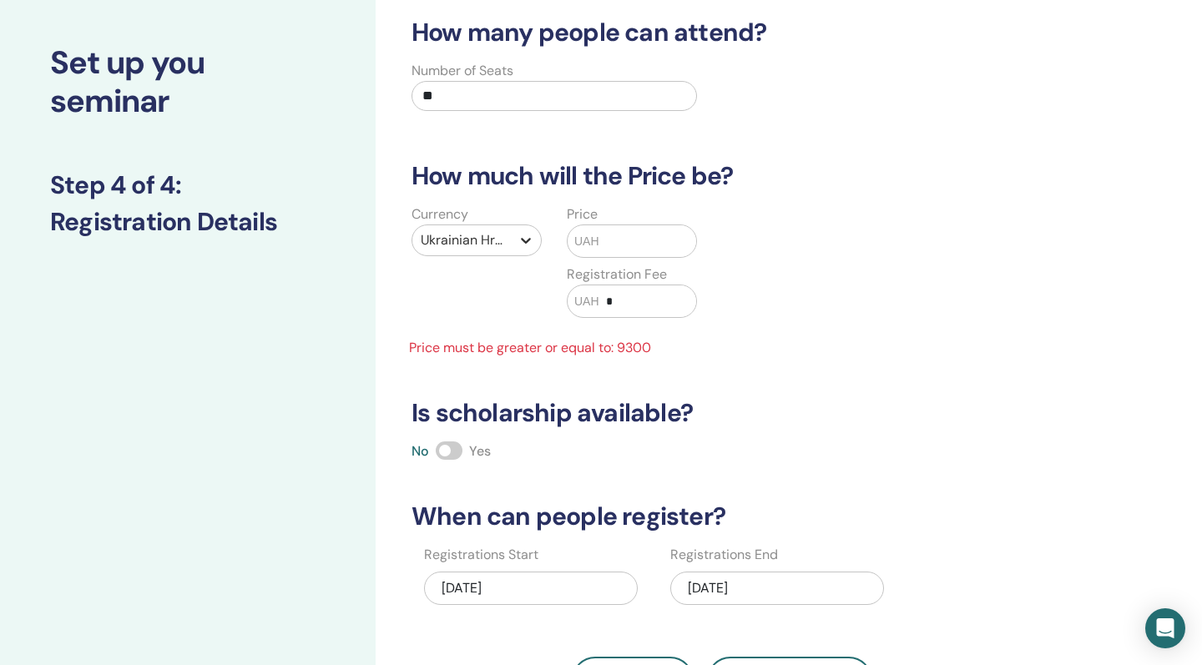
click at [520, 238] on icon at bounding box center [525, 240] width 17 height 17
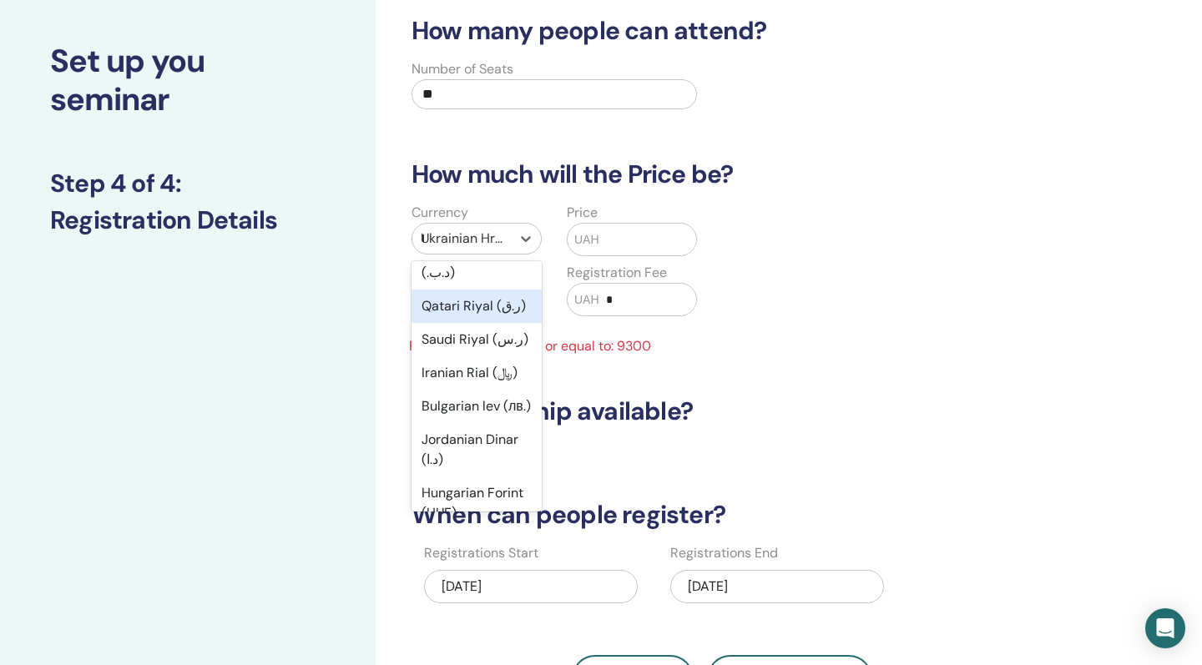
scroll to position [878, 0]
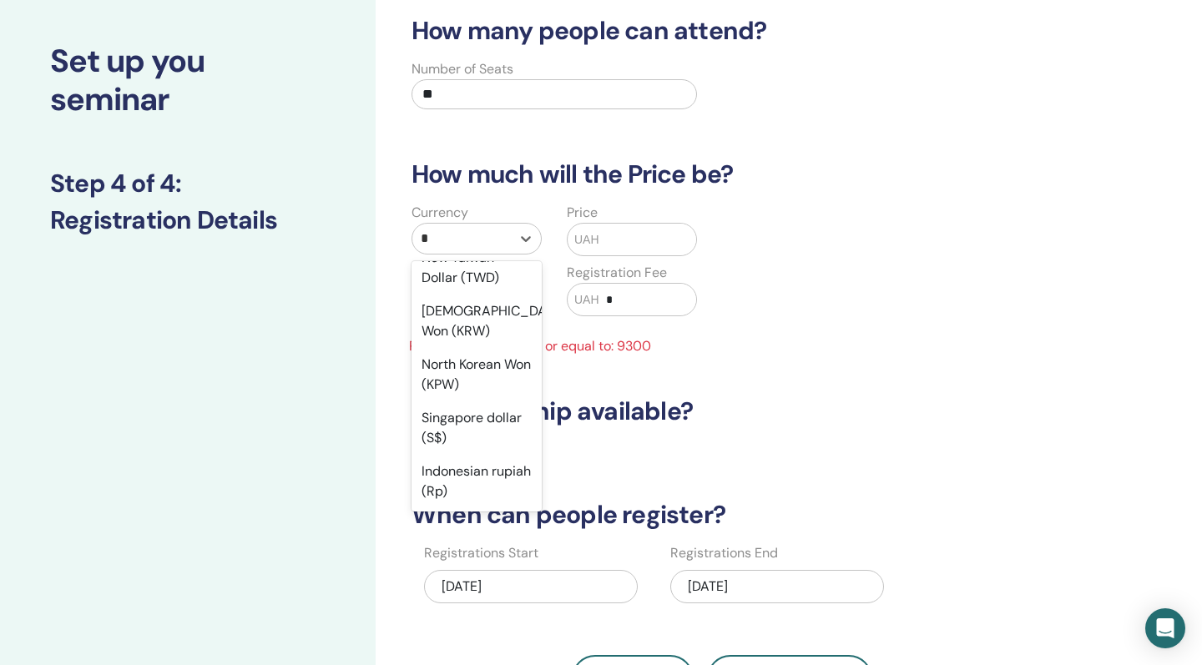
type input "**"
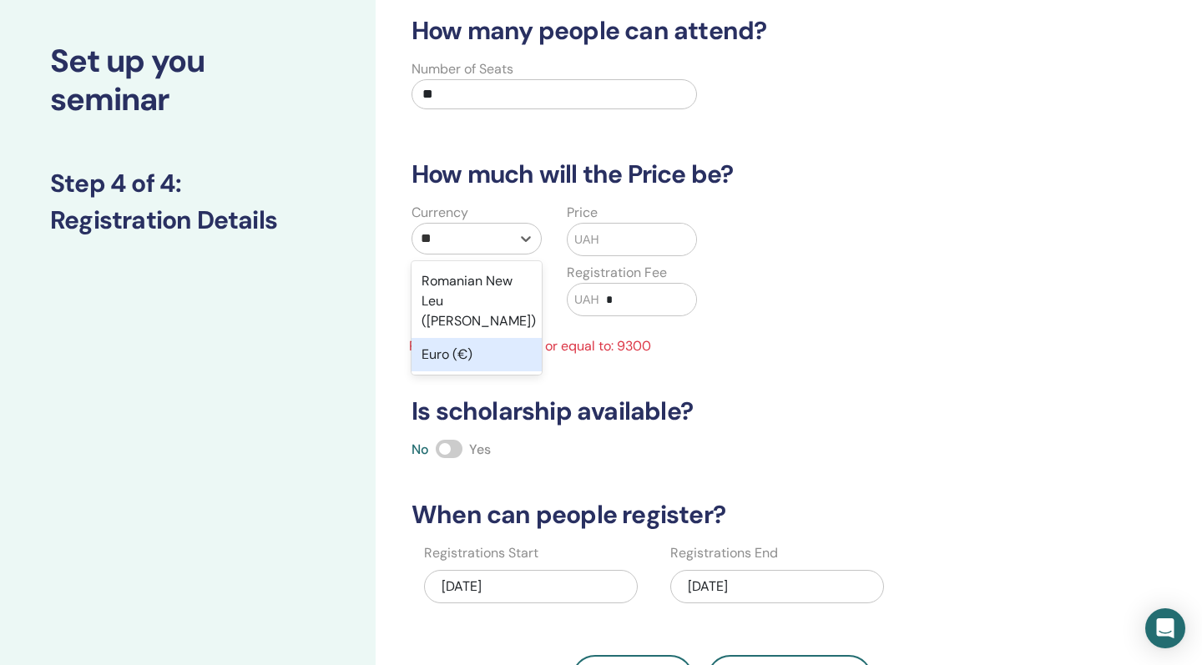
click at [453, 338] on div "Euro (€)" at bounding box center [476, 354] width 130 height 33
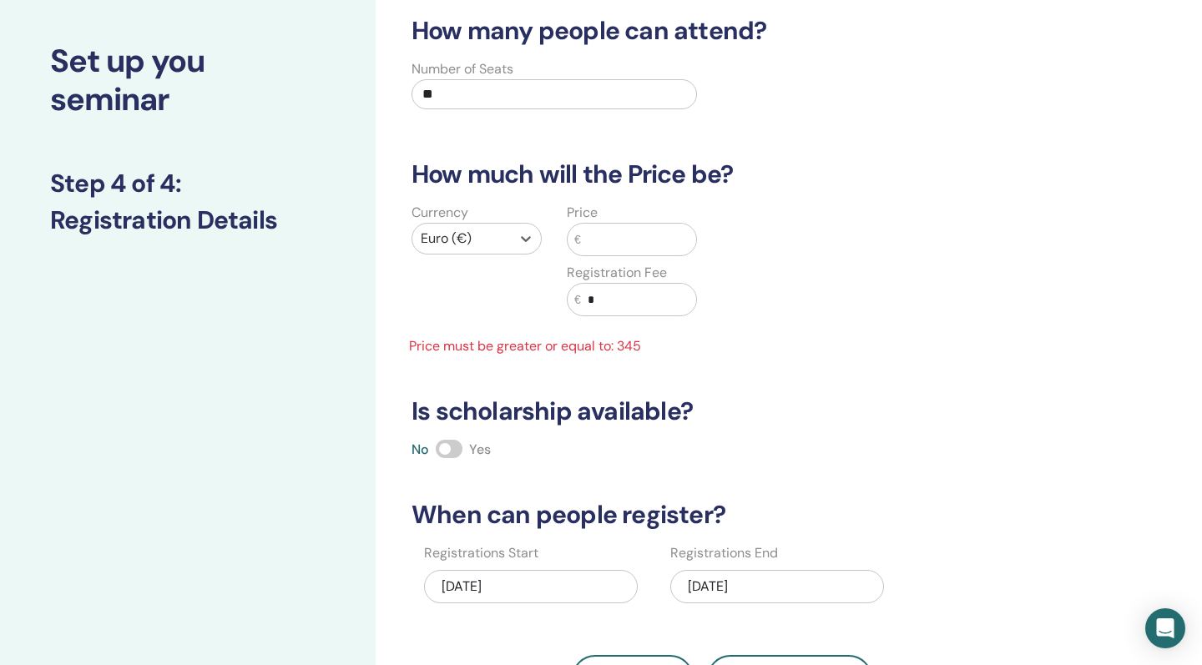
click at [591, 235] on input "text" at bounding box center [638, 240] width 115 height 32
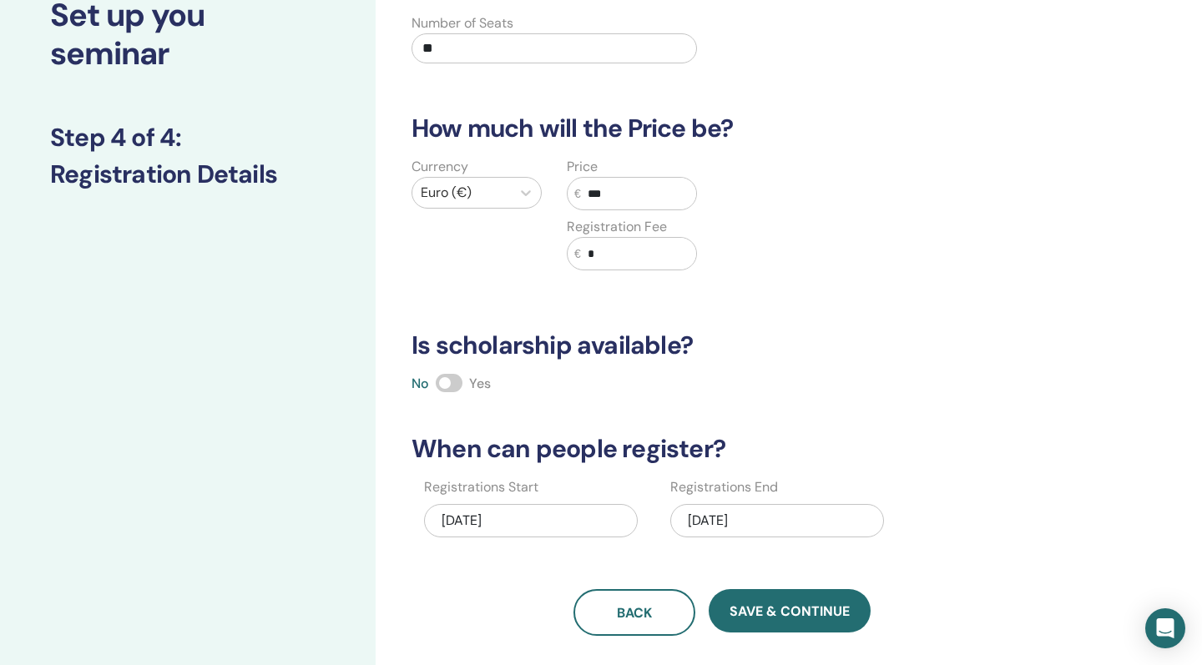
scroll to position [120, 0]
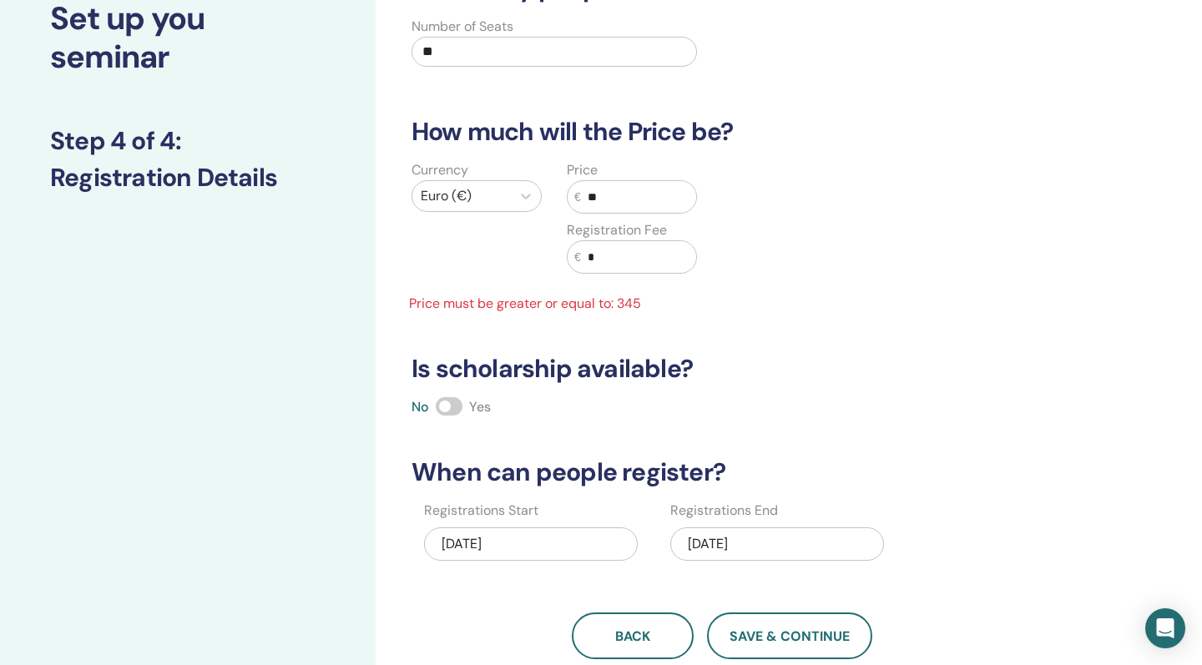
type input "*"
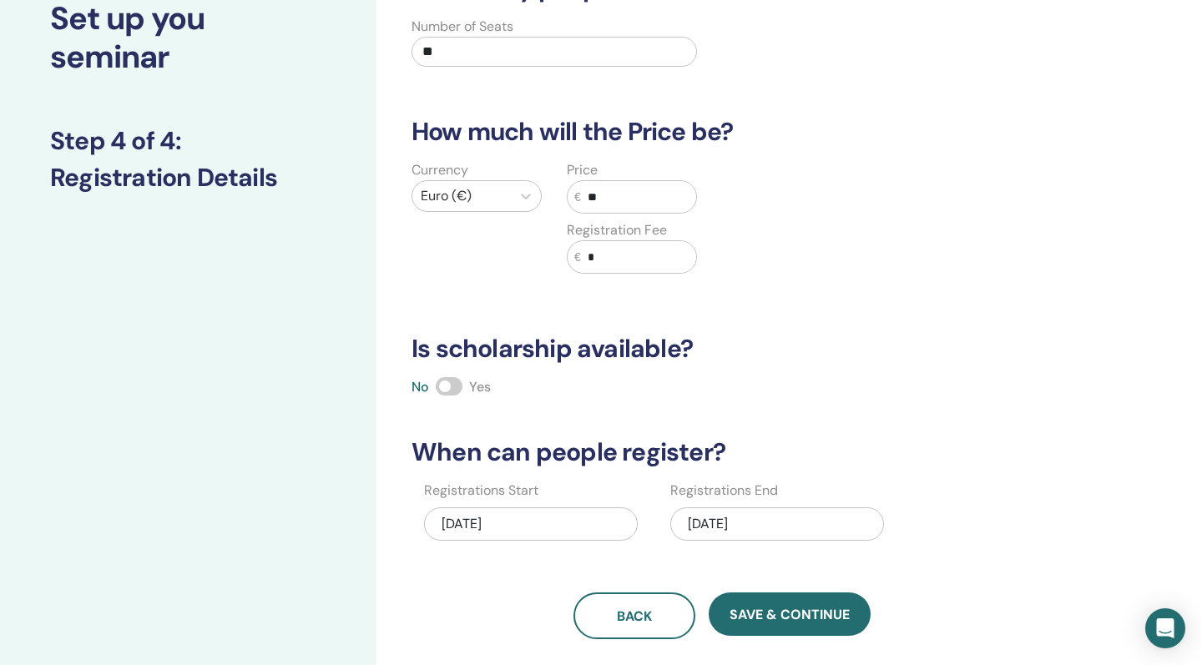
type input "*"
type input "***"
drag, startPoint x: 604, startPoint y: 260, endPoint x: 572, endPoint y: 260, distance: 32.5
click at [572, 260] on div "€ *" at bounding box center [632, 256] width 130 height 33
type input "**"
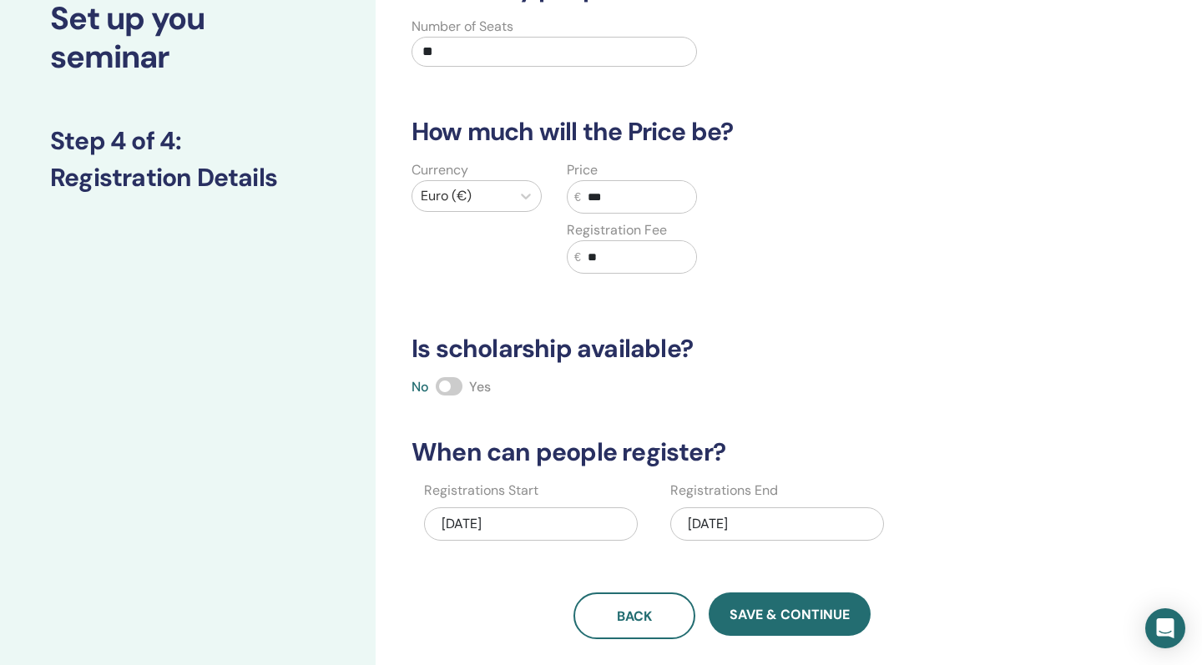
click at [683, 299] on div "How many people can attend? Number of Seats ** How much will the Price be? Curr…" at bounding box center [721, 306] width 641 height 666
drag, startPoint x: 602, startPoint y: 197, endPoint x: 588, endPoint y: 197, distance: 13.4
click at [588, 197] on input "***" at bounding box center [638, 197] width 115 height 32
click at [747, 324] on div "How many people can attend? Number of Seats ** How much will the Price be? Curr…" at bounding box center [721, 306] width 641 height 666
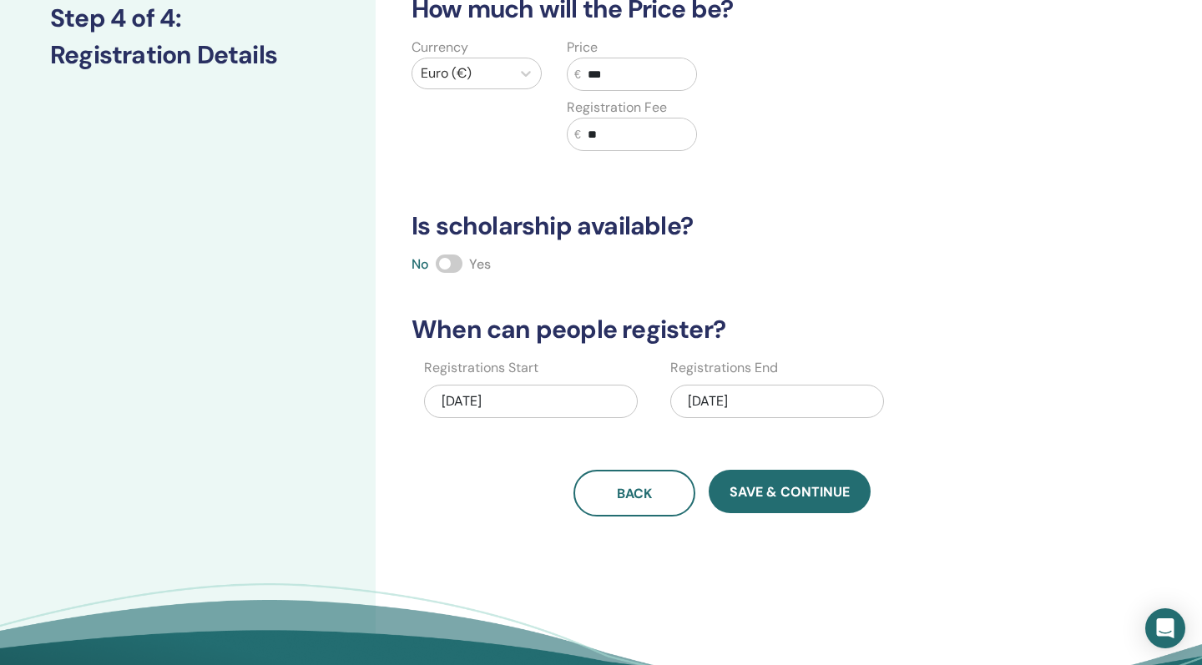
scroll to position [250, 0]
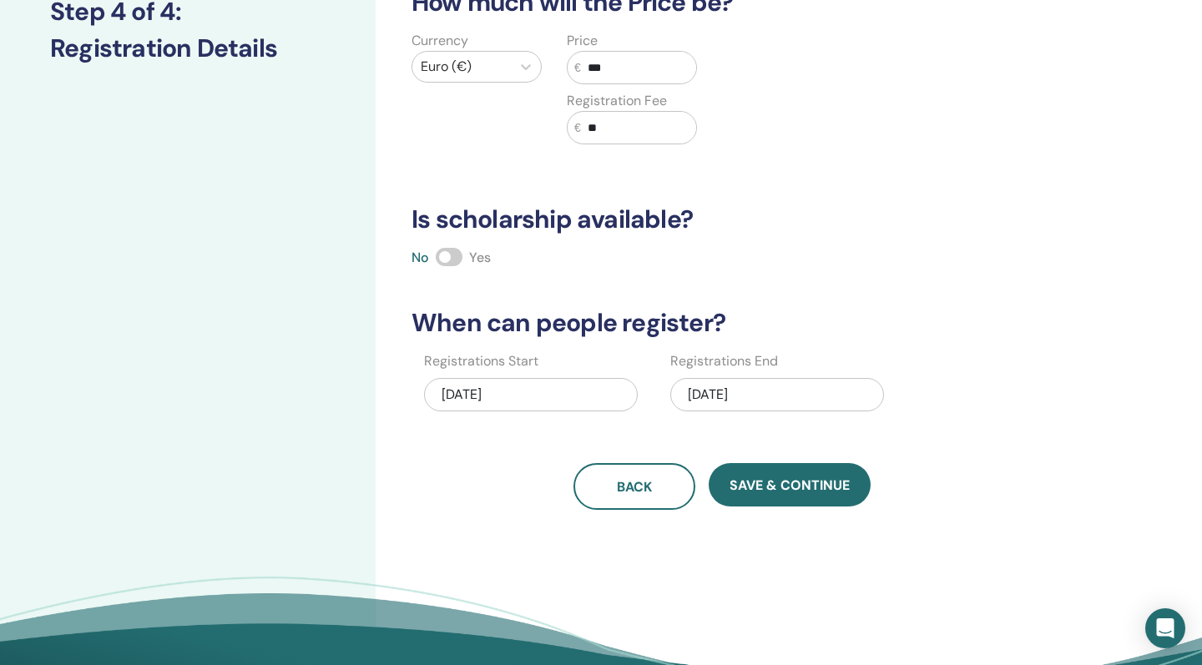
click at [722, 395] on div "09/28/2025" at bounding box center [777, 394] width 214 height 33
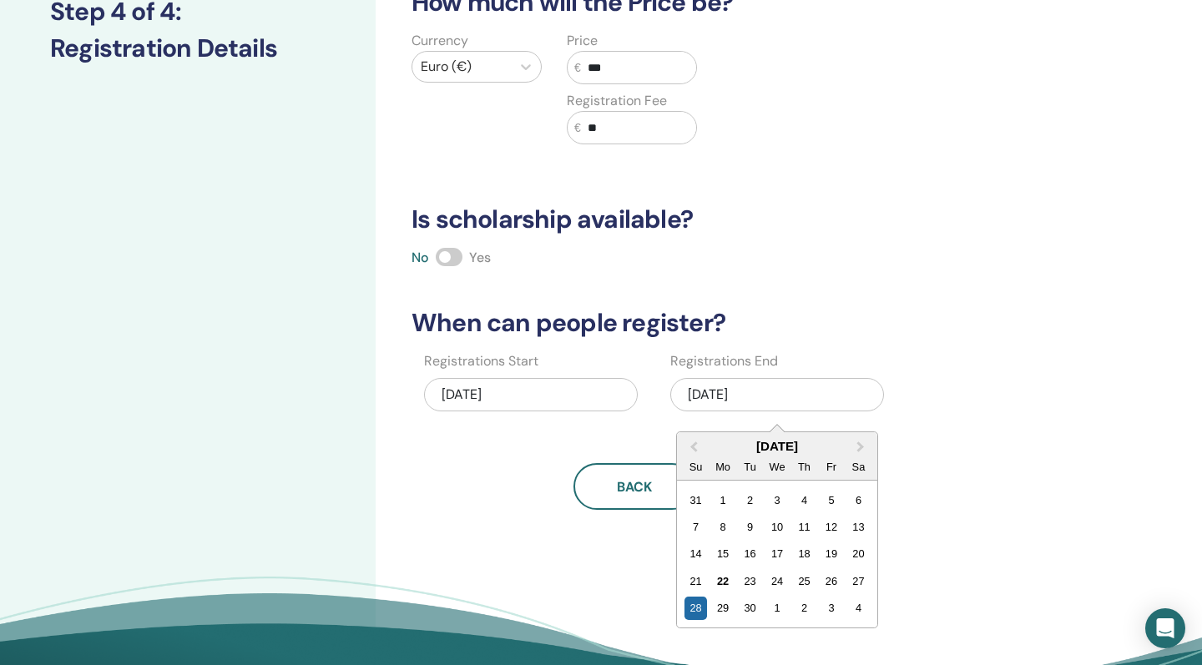
click at [994, 378] on div "Registrations Start 09/22/2025 Registrations End 09/28/2025 Previous Month Next…" at bounding box center [709, 387] width 641 height 72
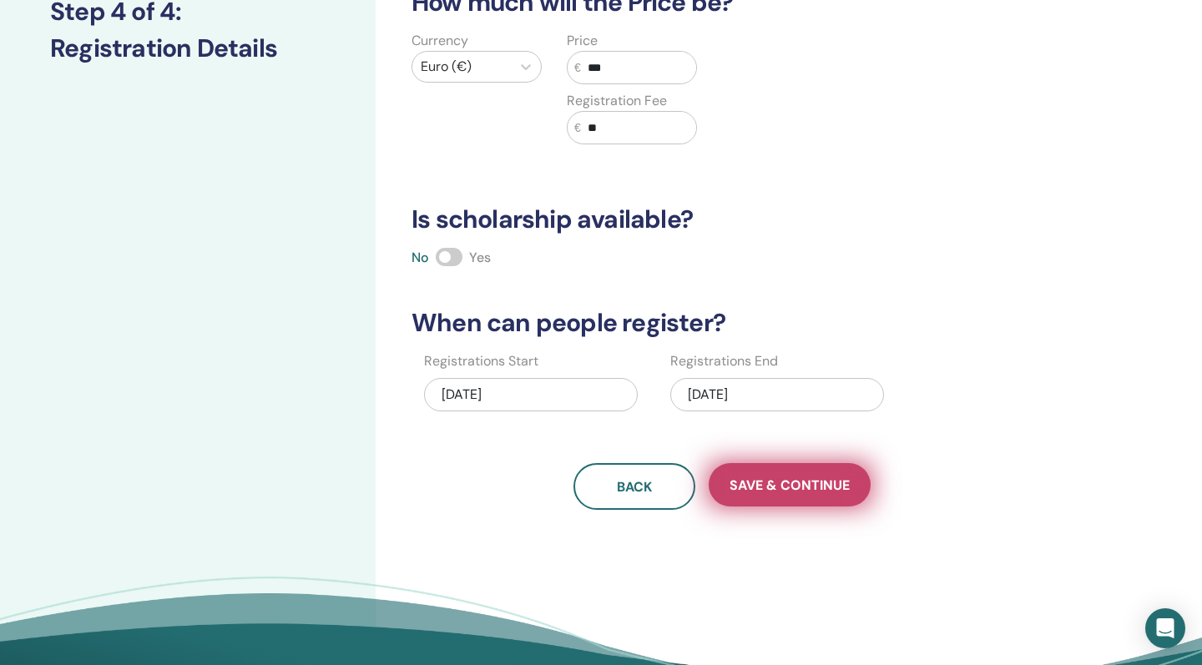
click at [764, 492] on span "Save & Continue" at bounding box center [789, 486] width 120 height 18
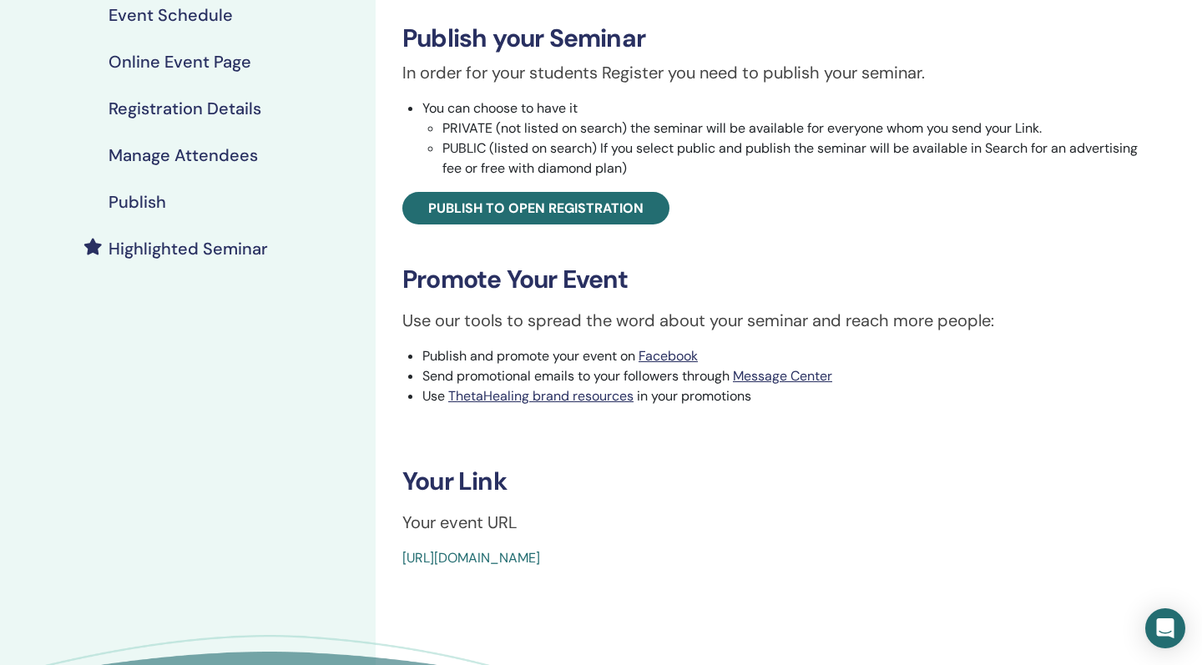
scroll to position [250, 0]
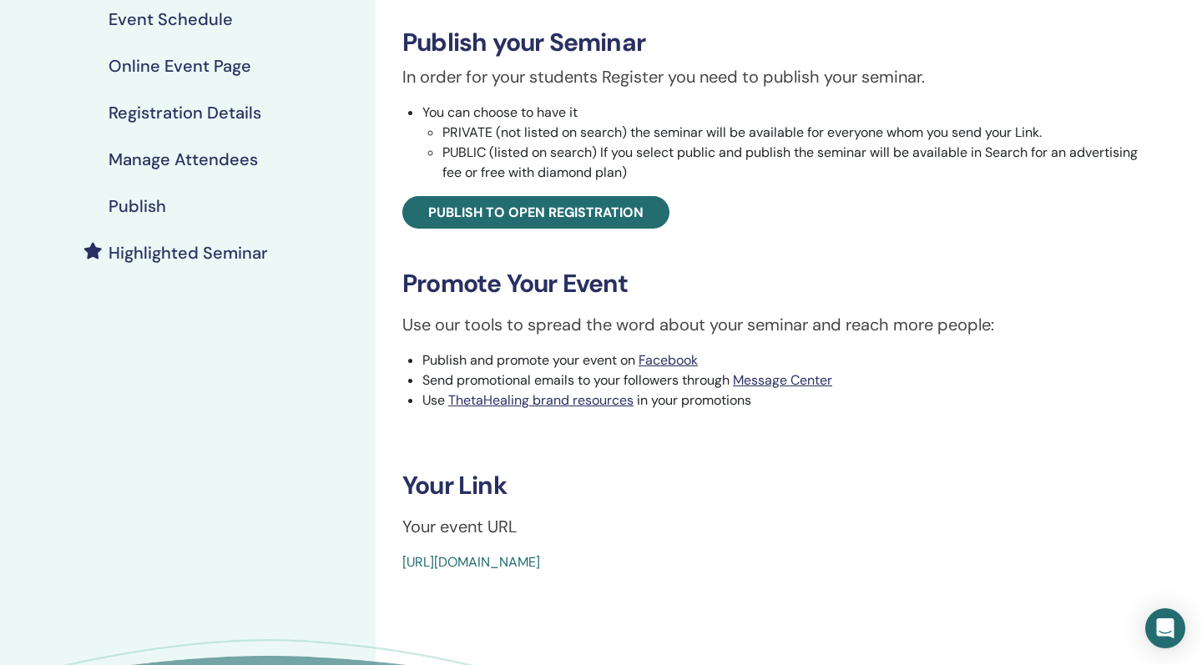
drag, startPoint x: 797, startPoint y: 557, endPoint x: 392, endPoint y: 553, distance: 404.8
click at [392, 553] on div "Advanced DNA Event Type Online Event Status Not Published Registrations 0/20 Pu…" at bounding box center [776, 208] width 781 height 729
copy link "[URL][DOMAIN_NAME]"
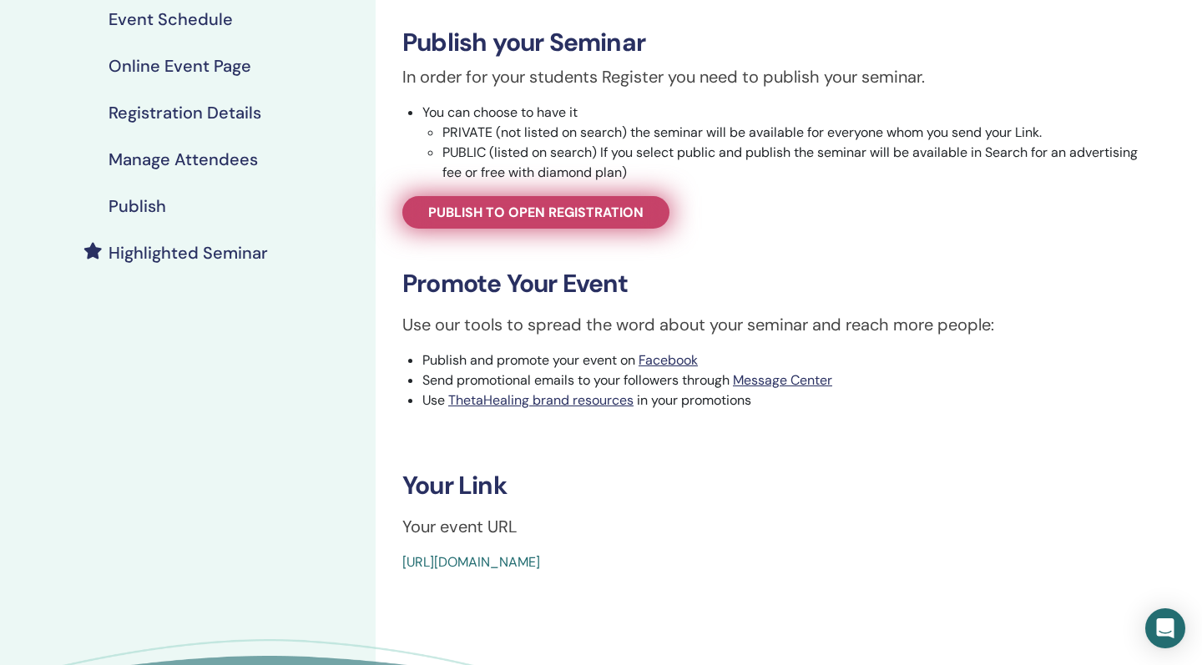
click at [506, 213] on span "Publish to open registration" at bounding box center [535, 213] width 215 height 18
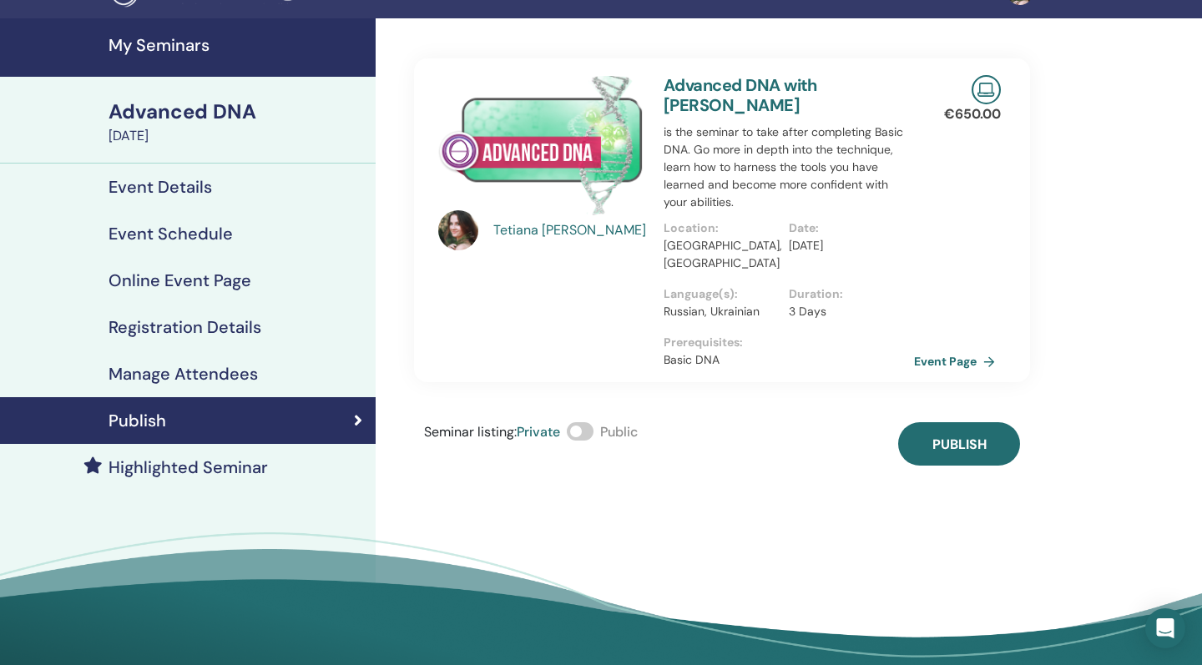
scroll to position [27, 0]
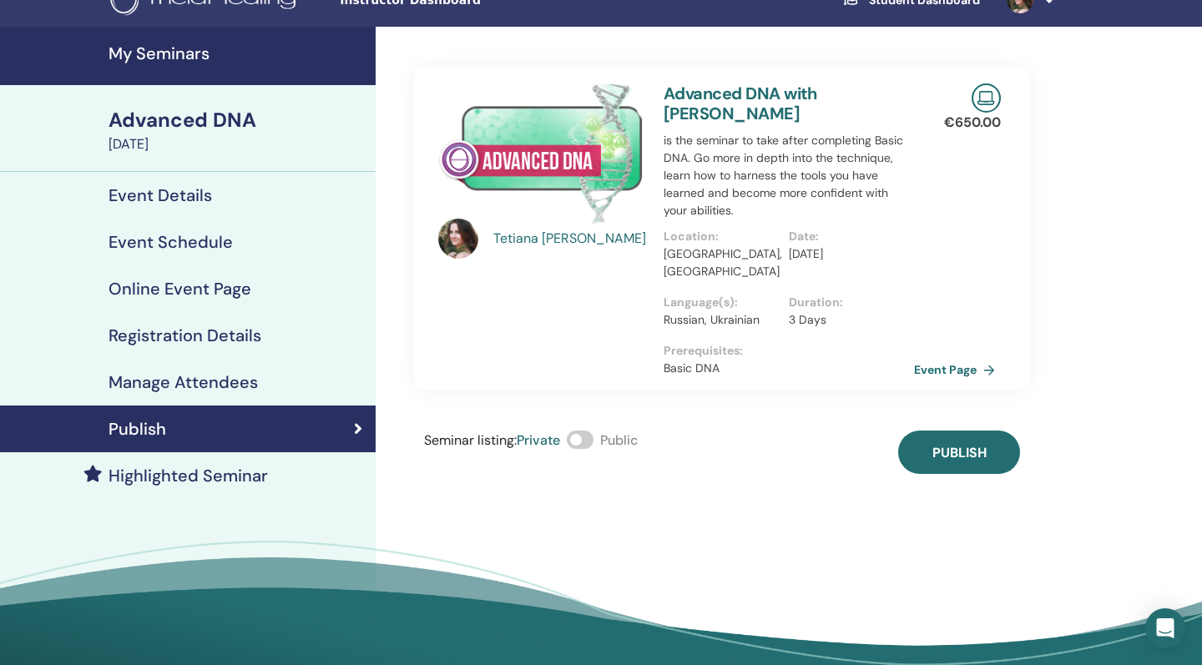
click at [590, 431] on span at bounding box center [580, 440] width 27 height 18
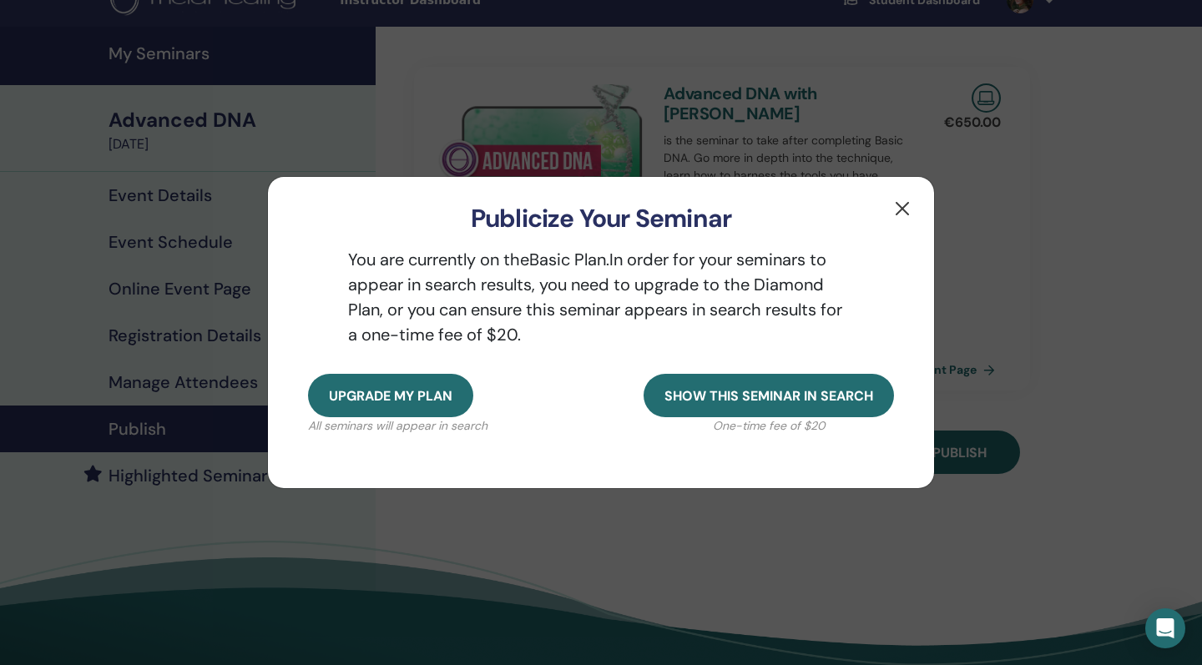
click at [900, 203] on button "button" at bounding box center [902, 208] width 27 height 27
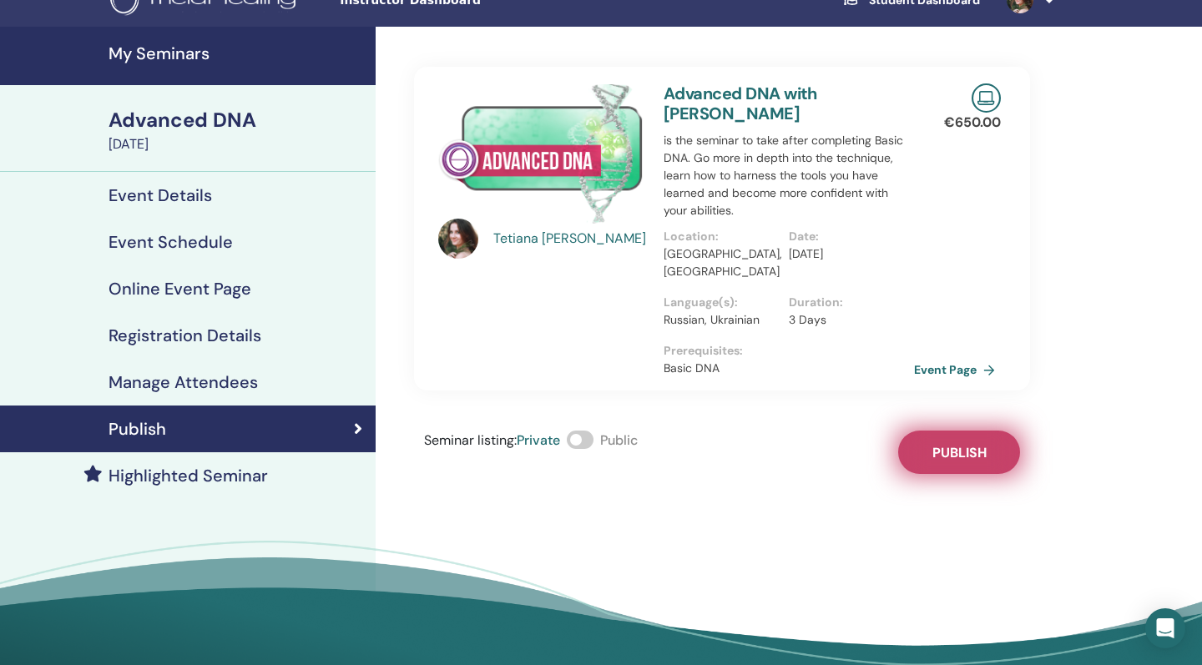
click at [955, 444] on span "Publish" at bounding box center [959, 453] width 54 height 18
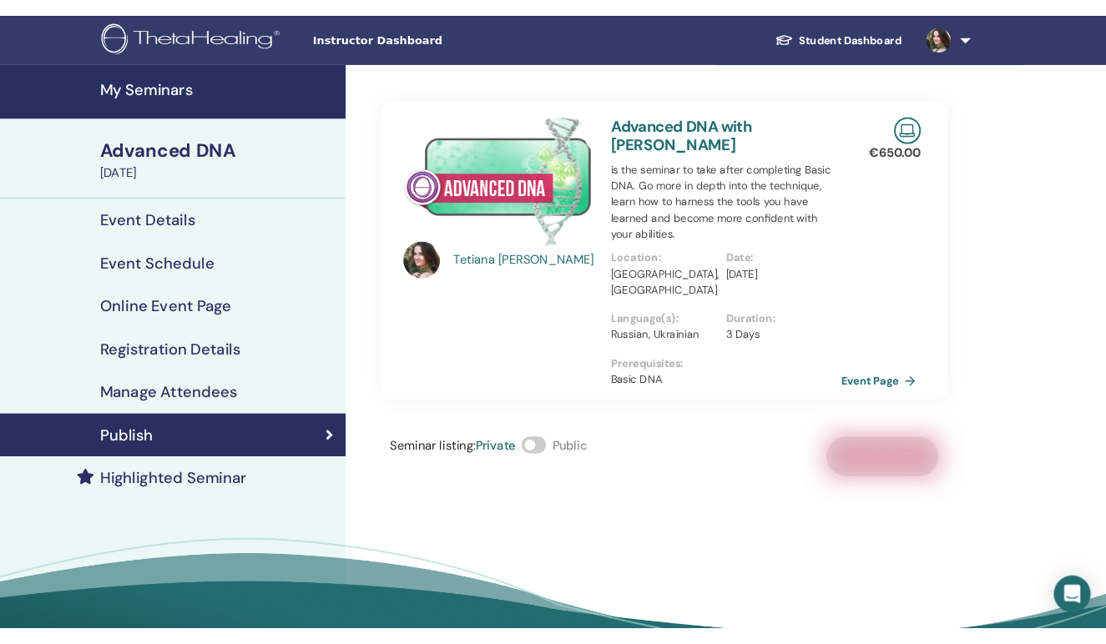
scroll to position [0, 0]
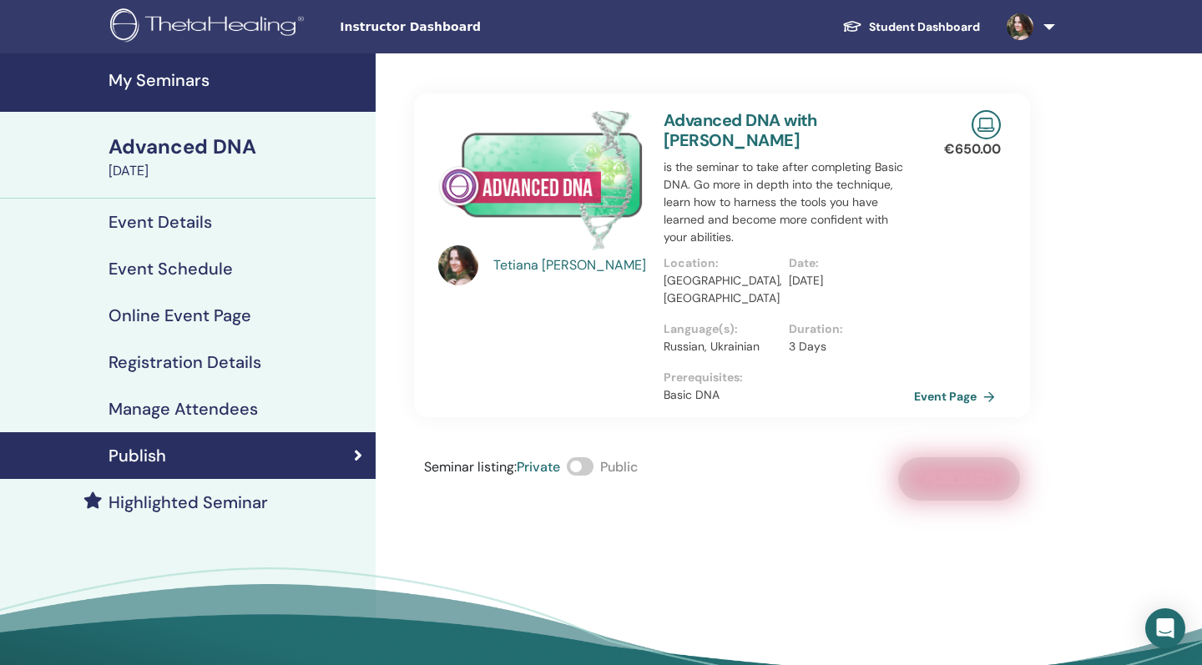
click at [1050, 23] on link at bounding box center [1027, 26] width 68 height 53
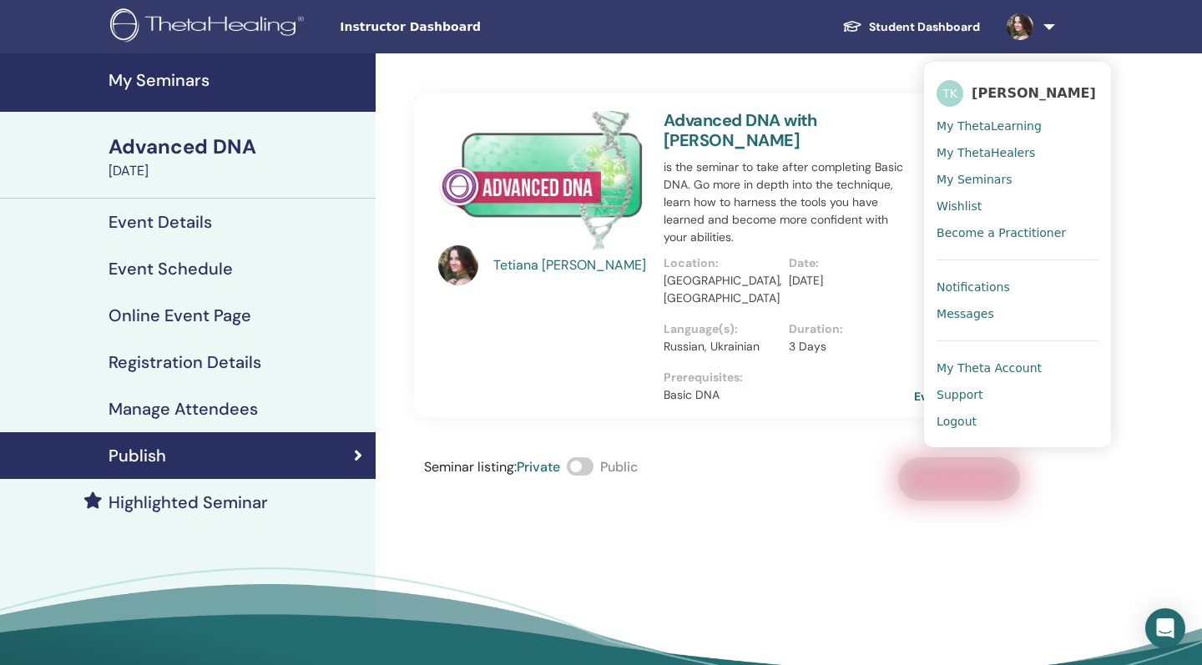
click at [980, 95] on span "[PERSON_NAME]" at bounding box center [1033, 93] width 124 height 18
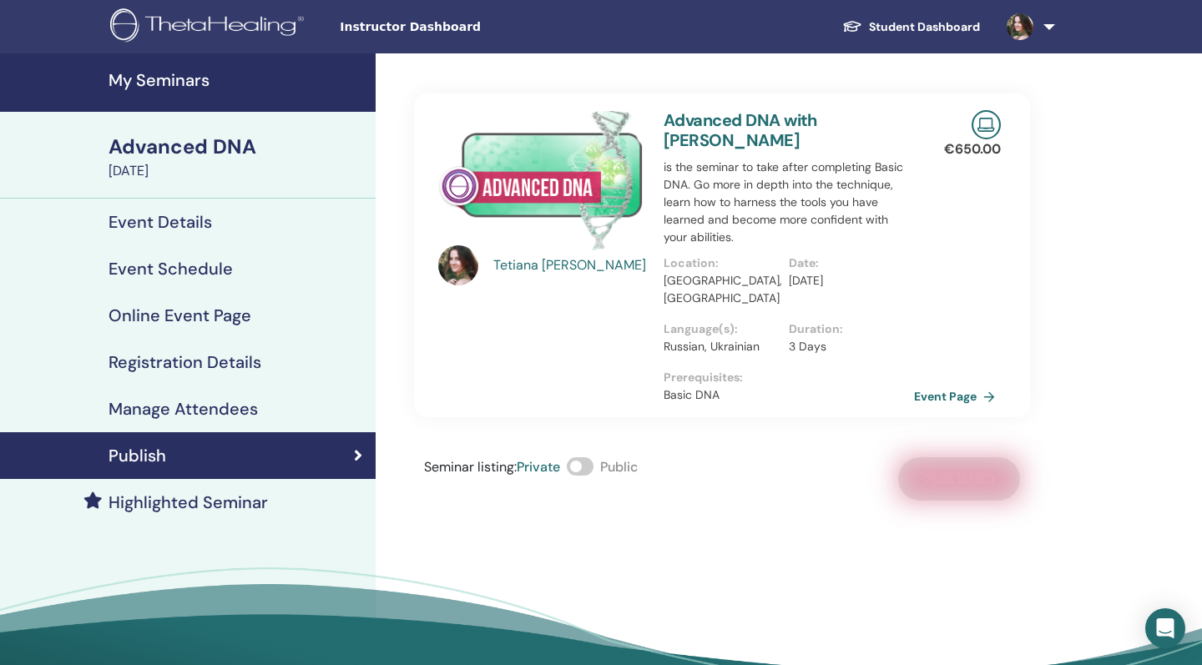
click at [1046, 23] on link at bounding box center [1027, 26] width 68 height 53
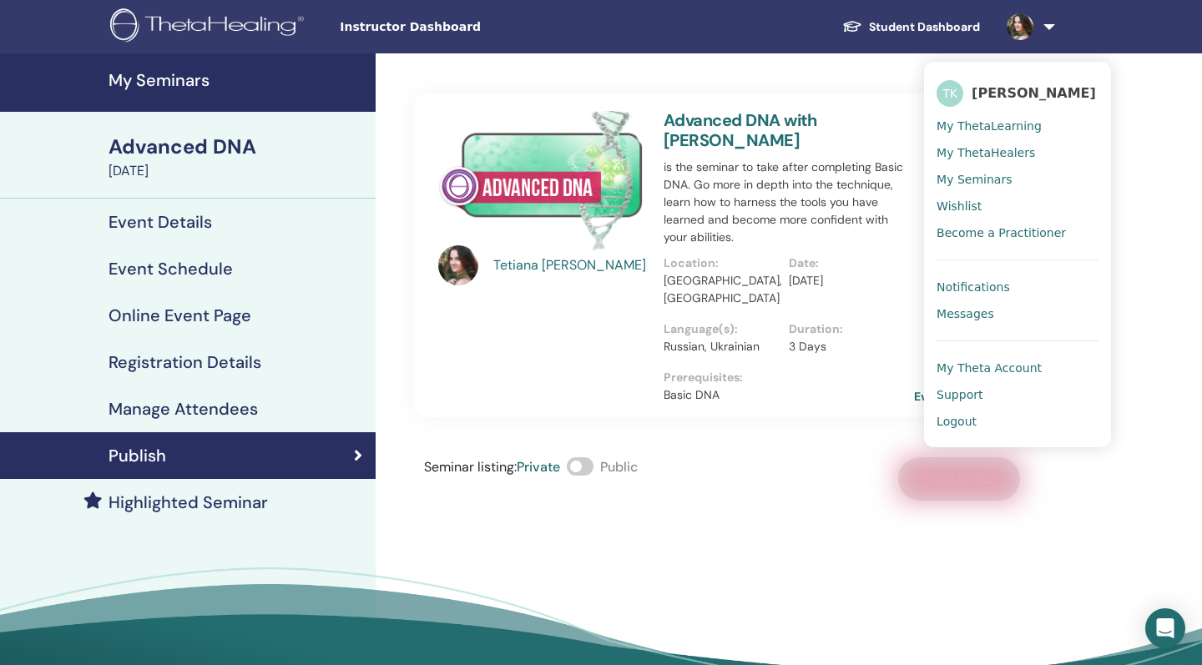
click at [1154, 147] on div "Tetiana Koval Advanced DNA with Tetiana Koval is the seminar to take after comp…" at bounding box center [776, 393] width 801 height 681
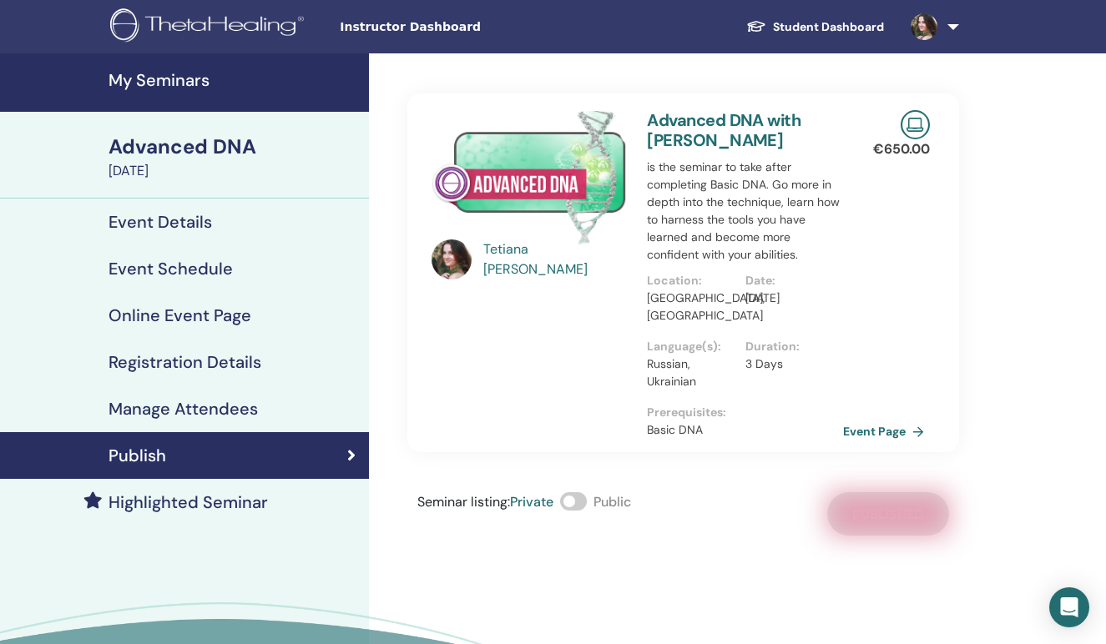
click at [204, 22] on img at bounding box center [209, 27] width 199 height 38
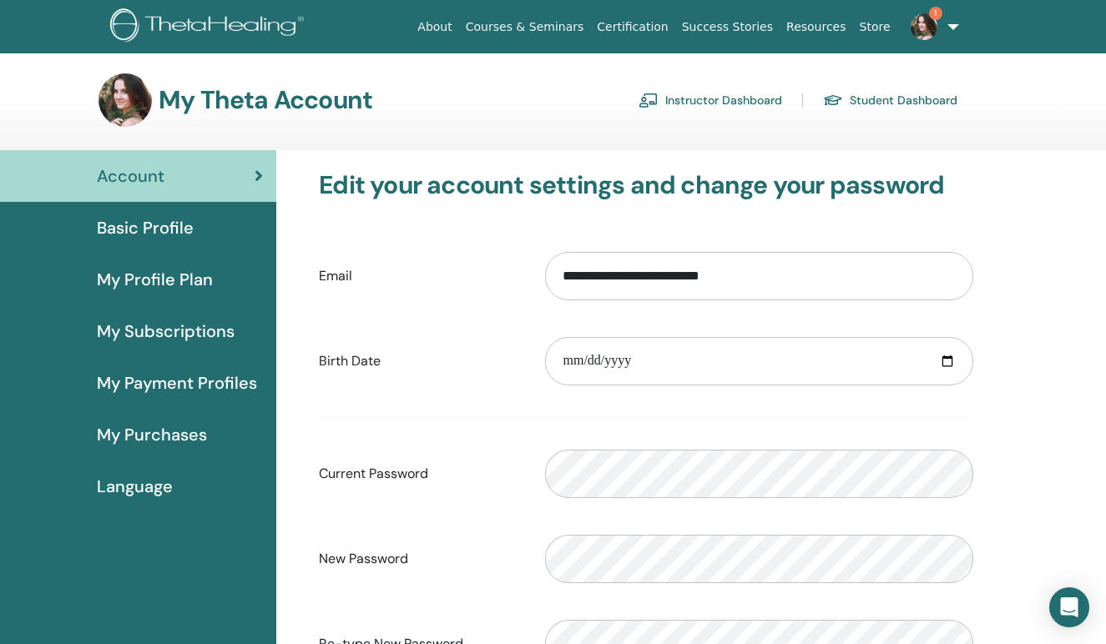
click at [178, 226] on span "Basic Profile" at bounding box center [145, 227] width 97 height 25
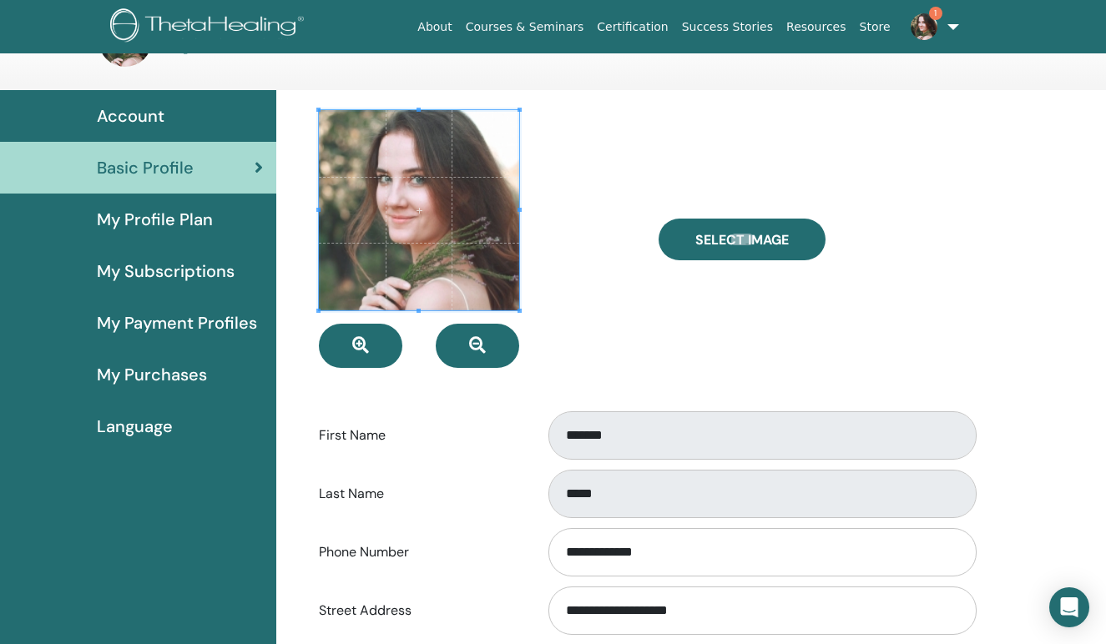
scroll to position [62, 0]
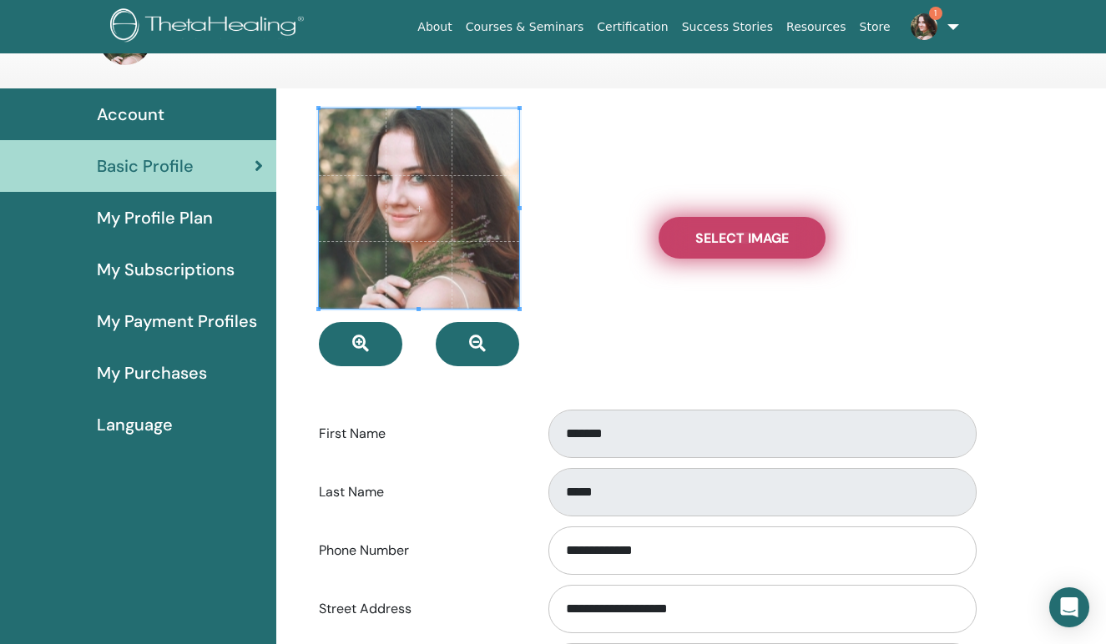
click at [726, 243] on span "Select Image" at bounding box center [741, 238] width 93 height 18
click at [731, 243] on input "Select Image" at bounding box center [742, 238] width 22 height 12
type input "**********"
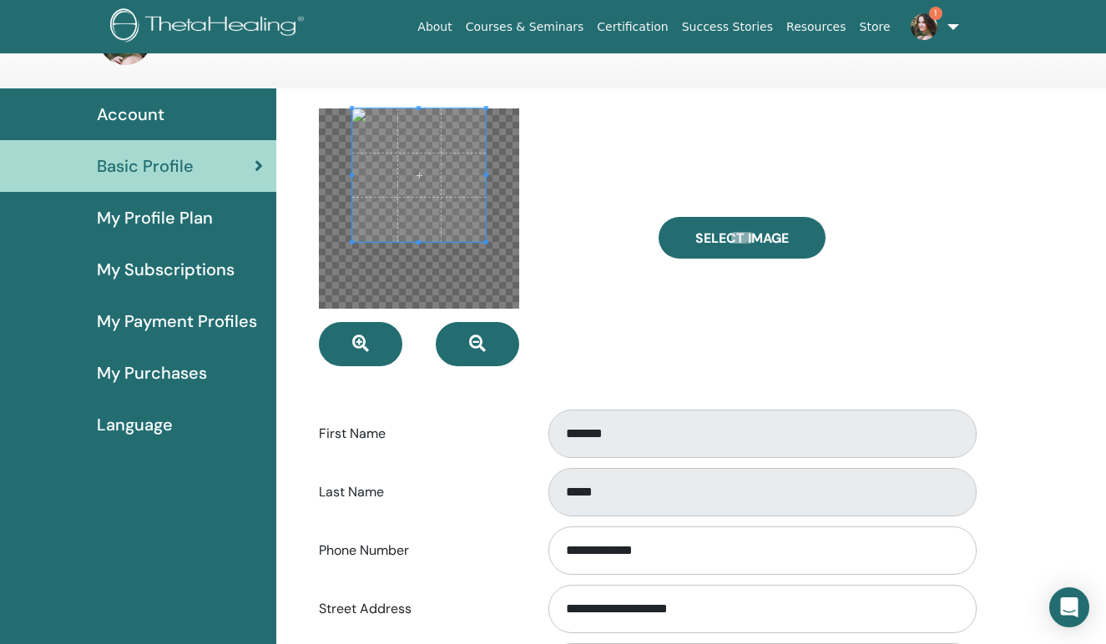
click at [461, 198] on span at bounding box center [419, 175] width 134 height 134
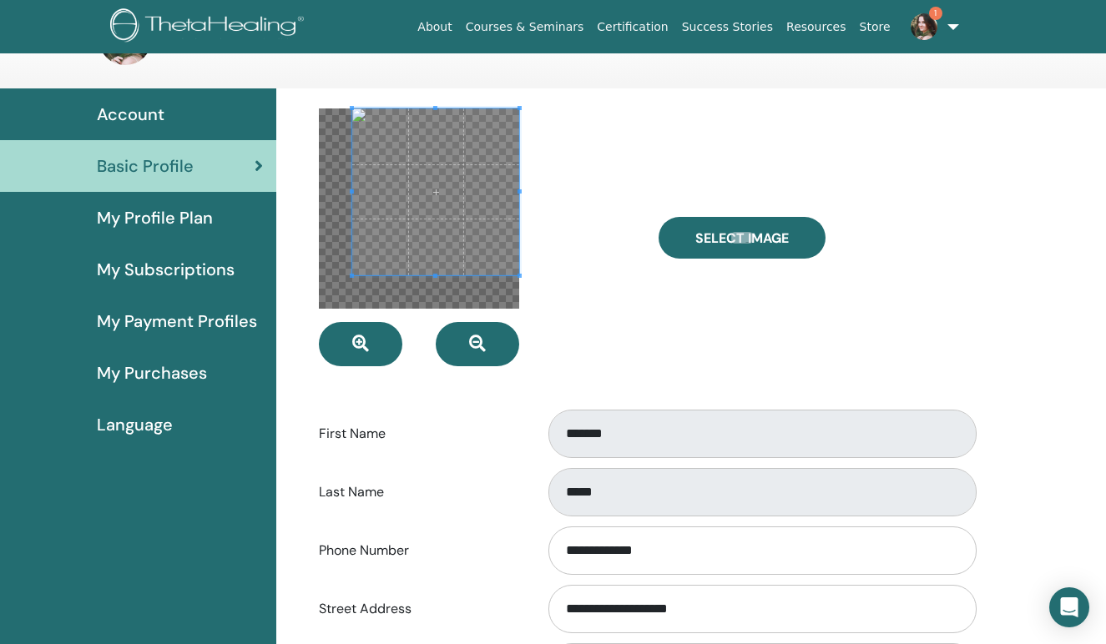
click at [523, 255] on div at bounding box center [476, 237] width 340 height 258
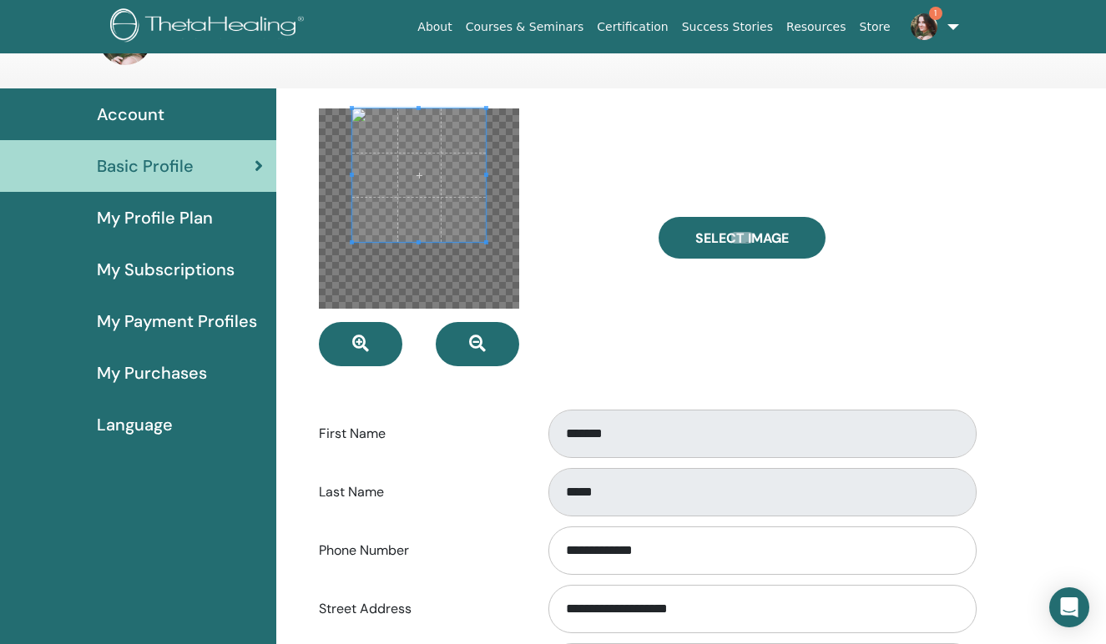
click at [486, 252] on div at bounding box center [419, 208] width 200 height 200
click at [453, 235] on span at bounding box center [420, 191] width 134 height 134
click at [588, 292] on div at bounding box center [476, 237] width 340 height 258
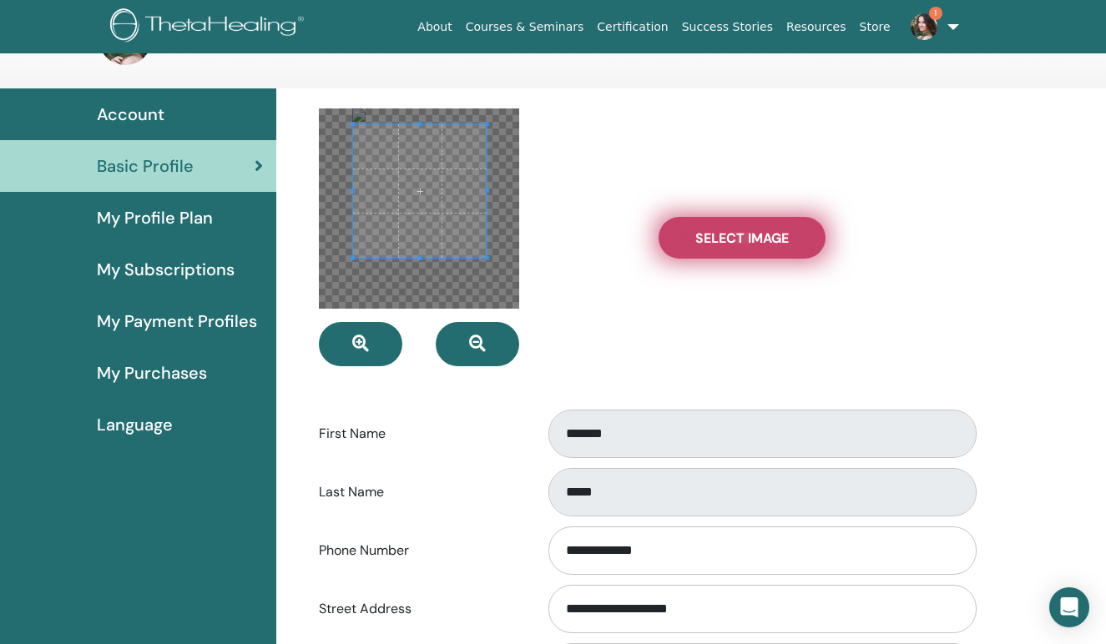
click at [704, 240] on span "Select Image" at bounding box center [741, 238] width 93 height 18
click at [731, 240] on input "Select Image" at bounding box center [742, 238] width 22 height 12
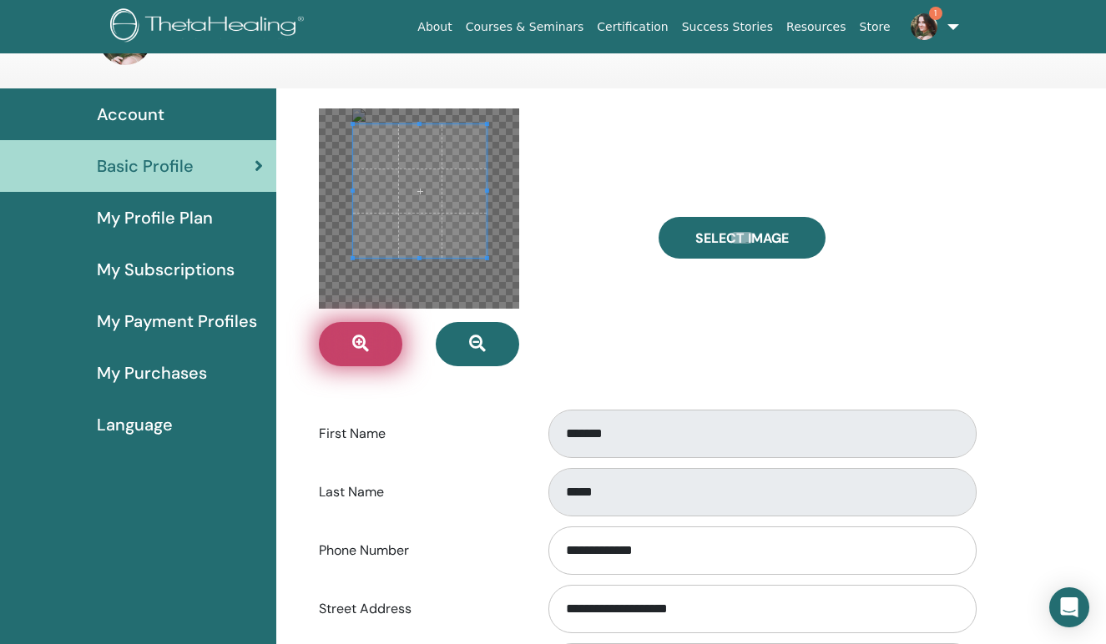
click at [338, 342] on button "button" at bounding box center [360, 344] width 83 height 44
click at [339, 342] on button "button" at bounding box center [360, 344] width 83 height 44
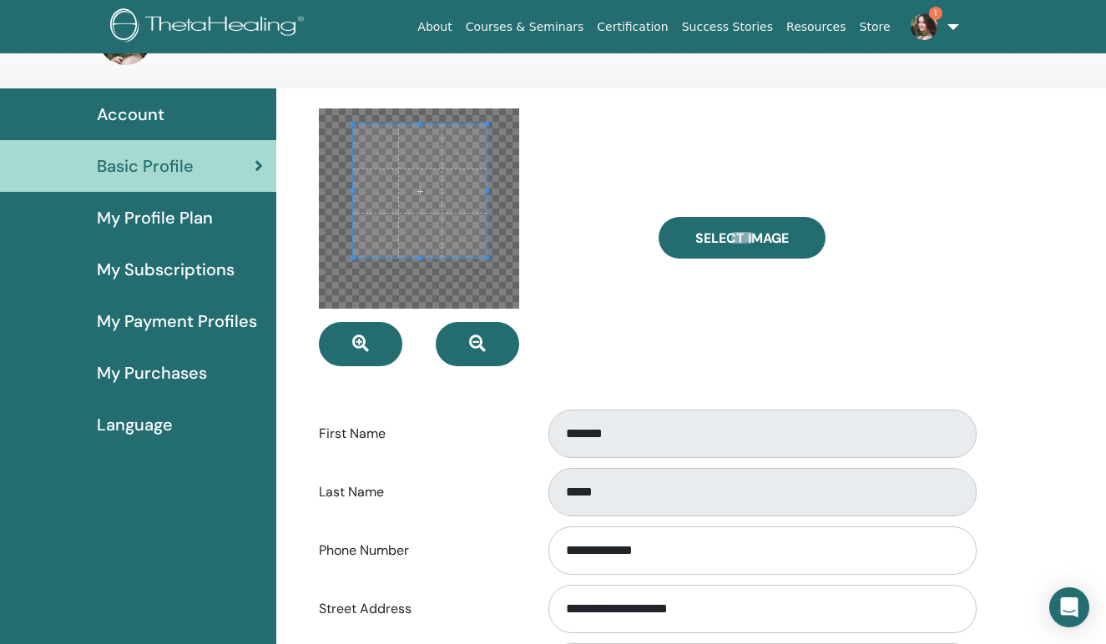
click at [414, 282] on div at bounding box center [419, 208] width 200 height 200
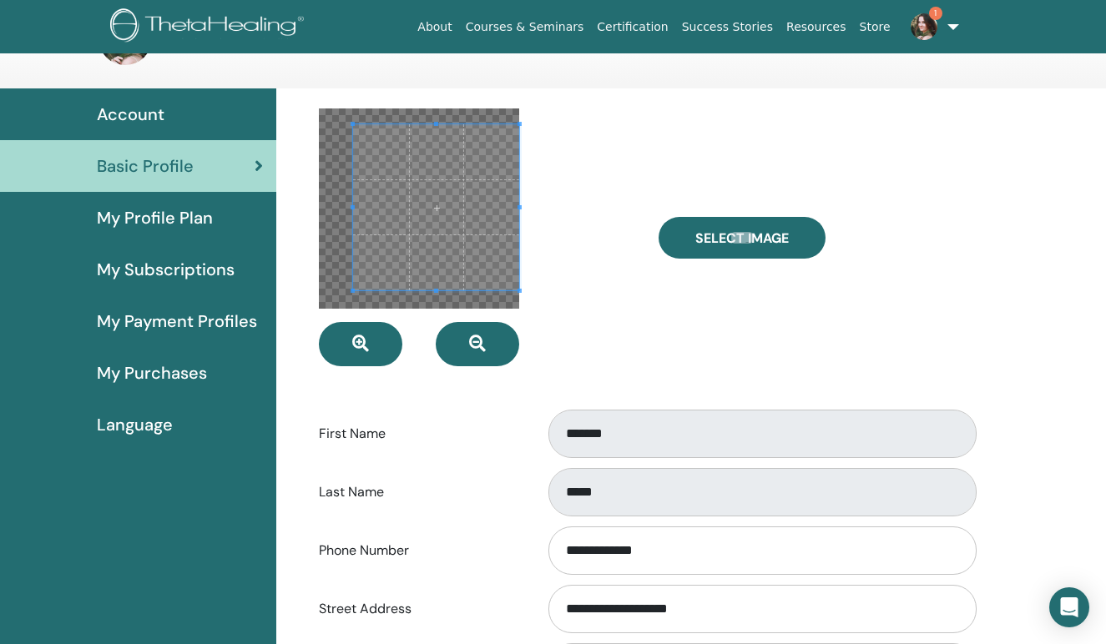
click at [531, 319] on div at bounding box center [476, 237] width 340 height 258
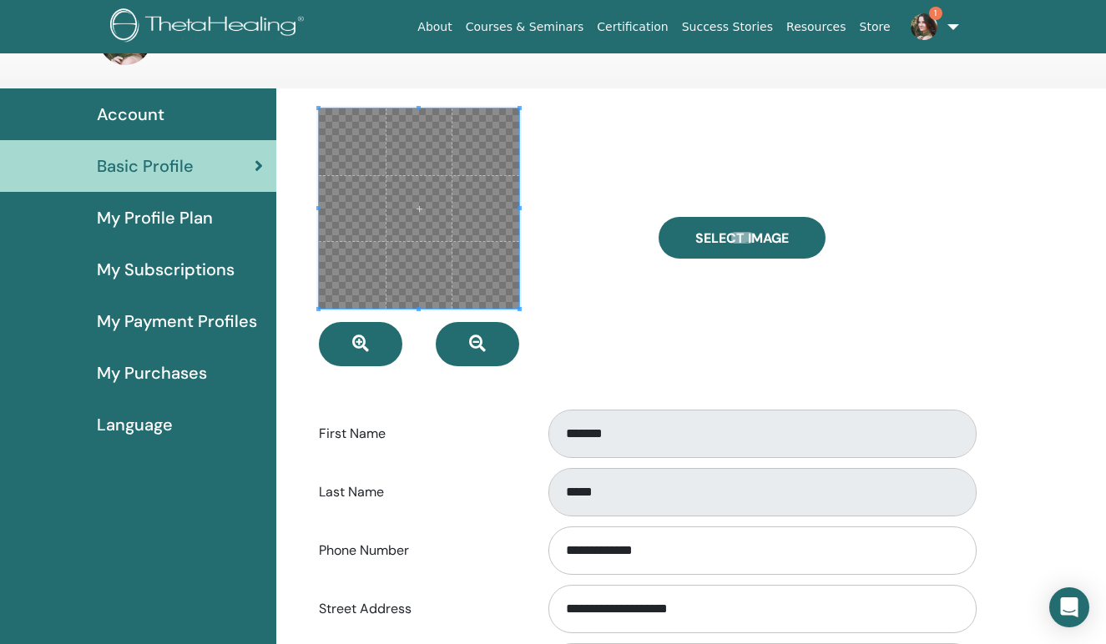
click at [308, 318] on div at bounding box center [476, 237] width 340 height 258
click at [443, 223] on span at bounding box center [419, 208] width 200 height 200
click at [498, 342] on button "button" at bounding box center [477, 344] width 83 height 44
click at [589, 248] on div at bounding box center [476, 237] width 340 height 258
click at [365, 335] on icon "button" at bounding box center [360, 343] width 17 height 17
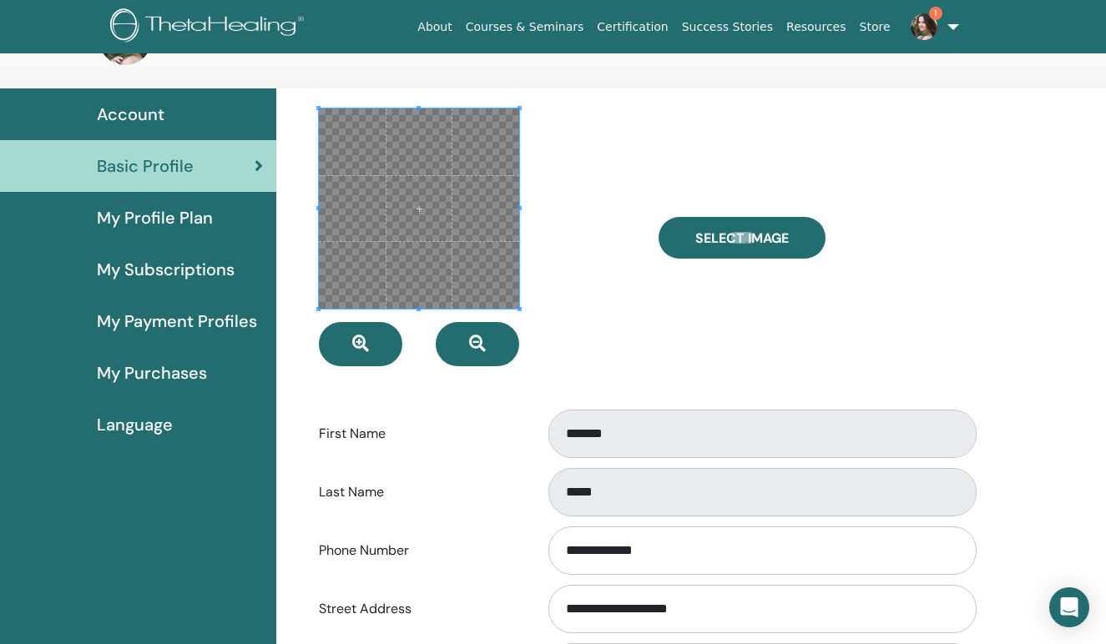
click at [468, 282] on span at bounding box center [419, 208] width 200 height 200
click at [467, 260] on span at bounding box center [419, 208] width 200 height 200
click at [467, 261] on span at bounding box center [419, 208] width 200 height 200
click at [584, 266] on div at bounding box center [476, 237] width 340 height 258
click at [602, 325] on div at bounding box center [476, 237] width 340 height 258
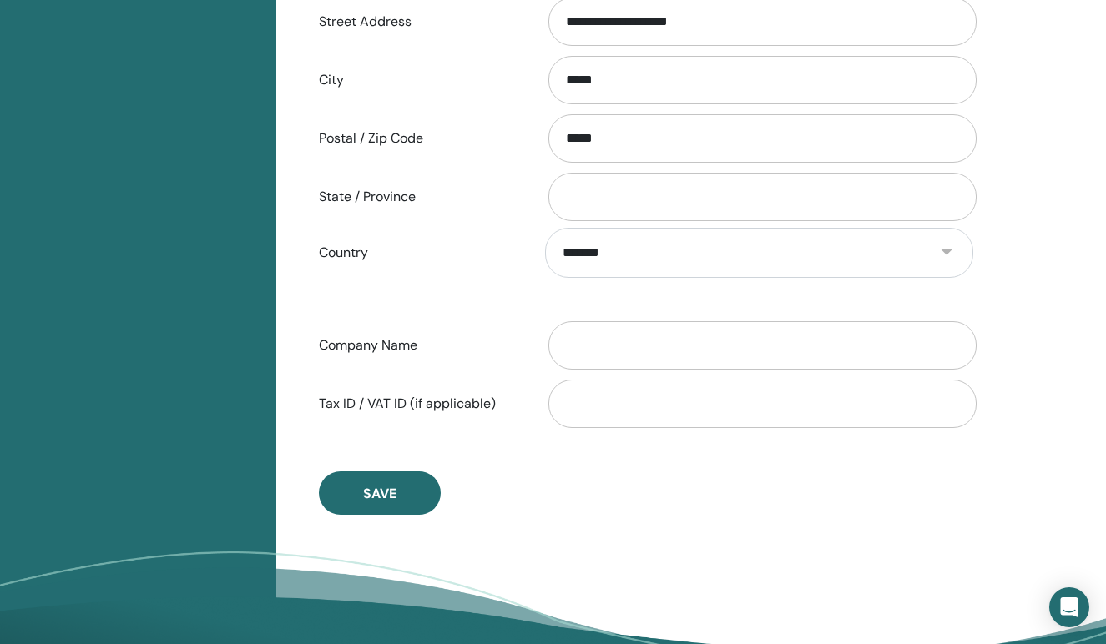
scroll to position [691, 0]
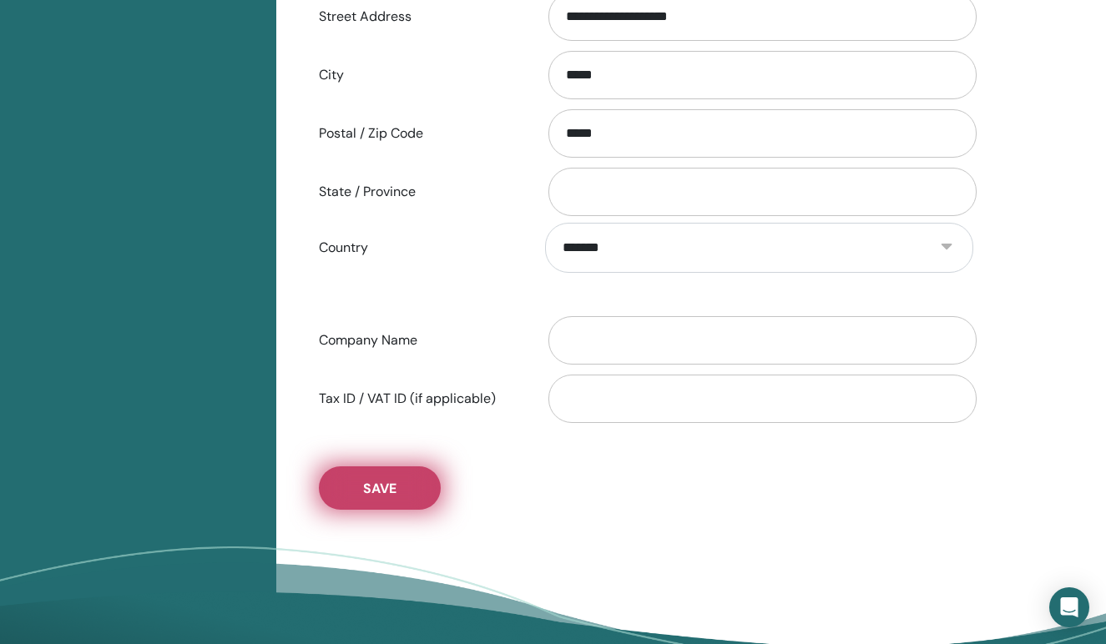
click at [356, 496] on button "Save" at bounding box center [380, 488] width 122 height 43
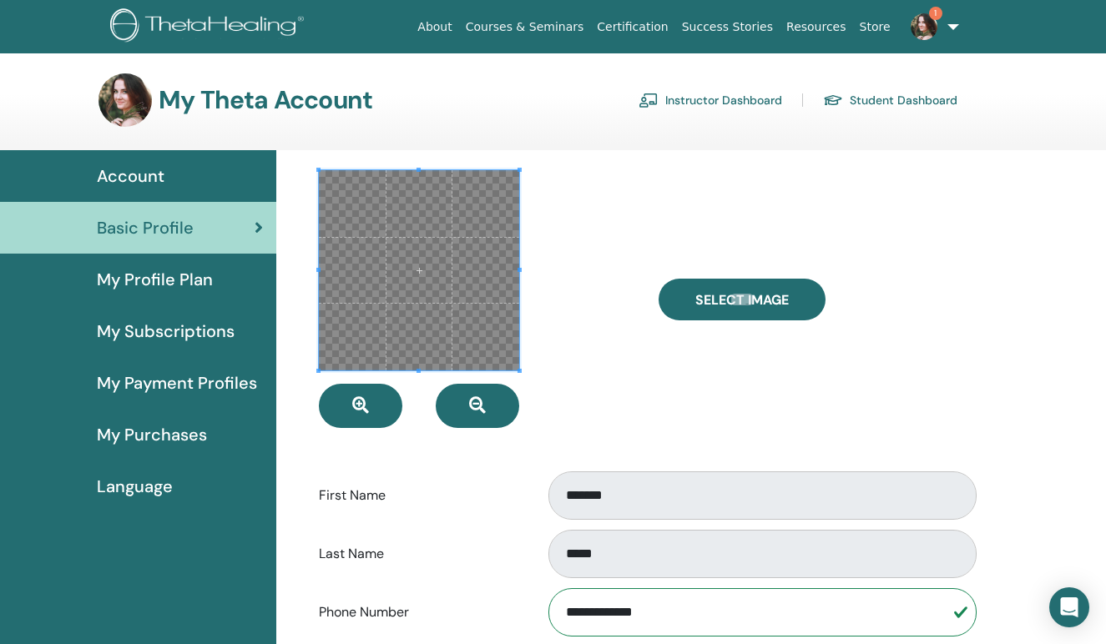
scroll to position [0, 0]
click at [606, 351] on div at bounding box center [476, 299] width 340 height 258
click at [138, 175] on span "Account" at bounding box center [131, 176] width 68 height 25
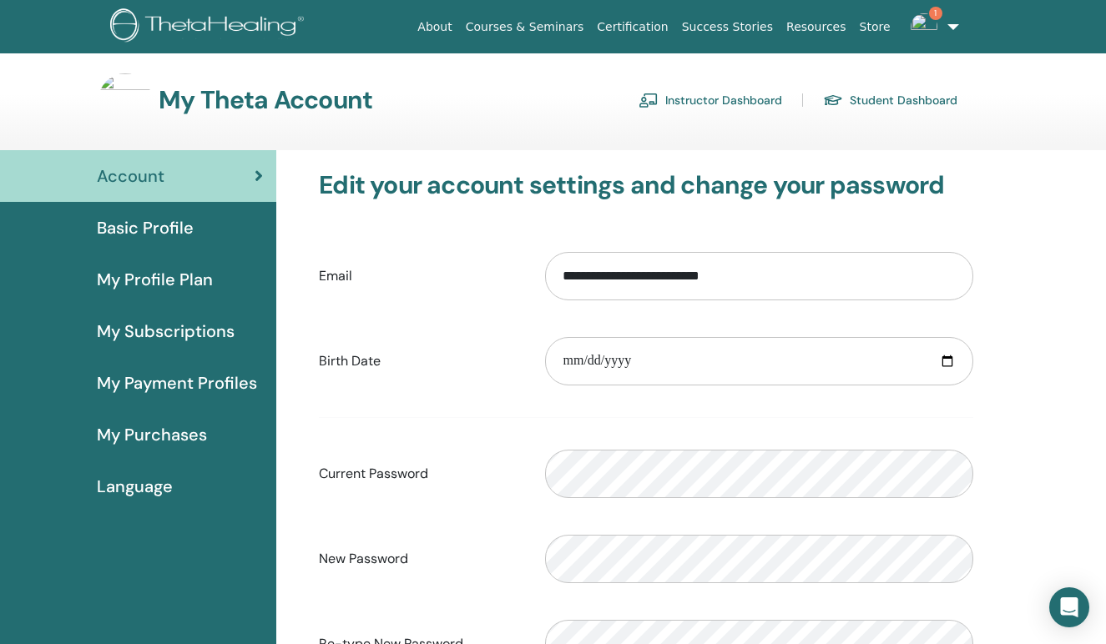
click at [131, 229] on span "Basic Profile" at bounding box center [145, 227] width 97 height 25
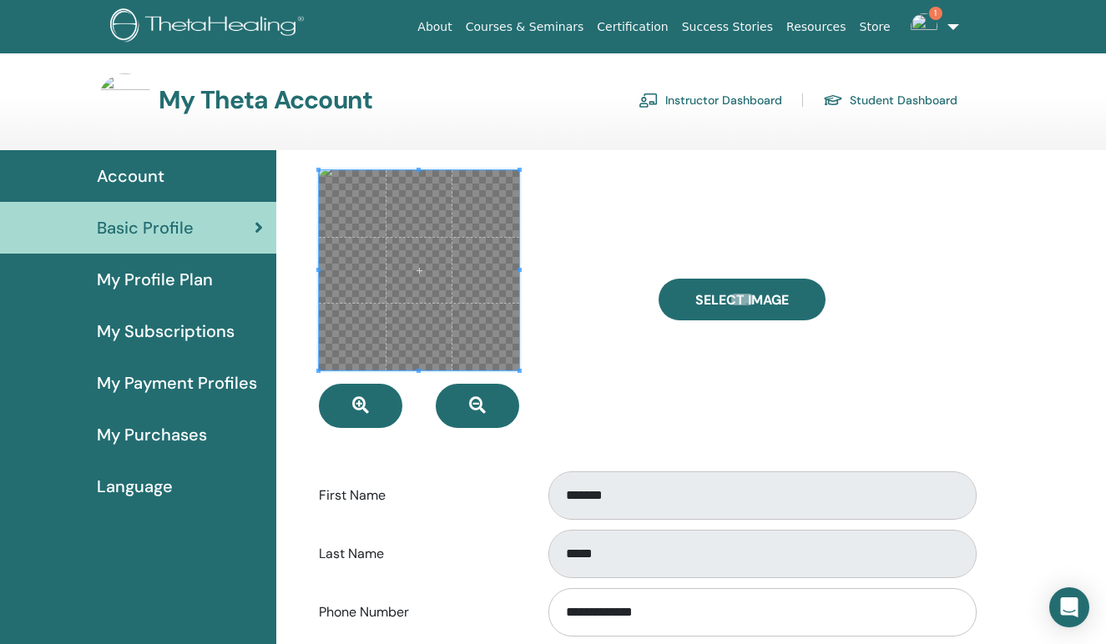
click at [446, 277] on span at bounding box center [419, 270] width 200 height 200
click at [446, 282] on span at bounding box center [419, 270] width 200 height 200
click at [446, 285] on span at bounding box center [419, 270] width 200 height 200
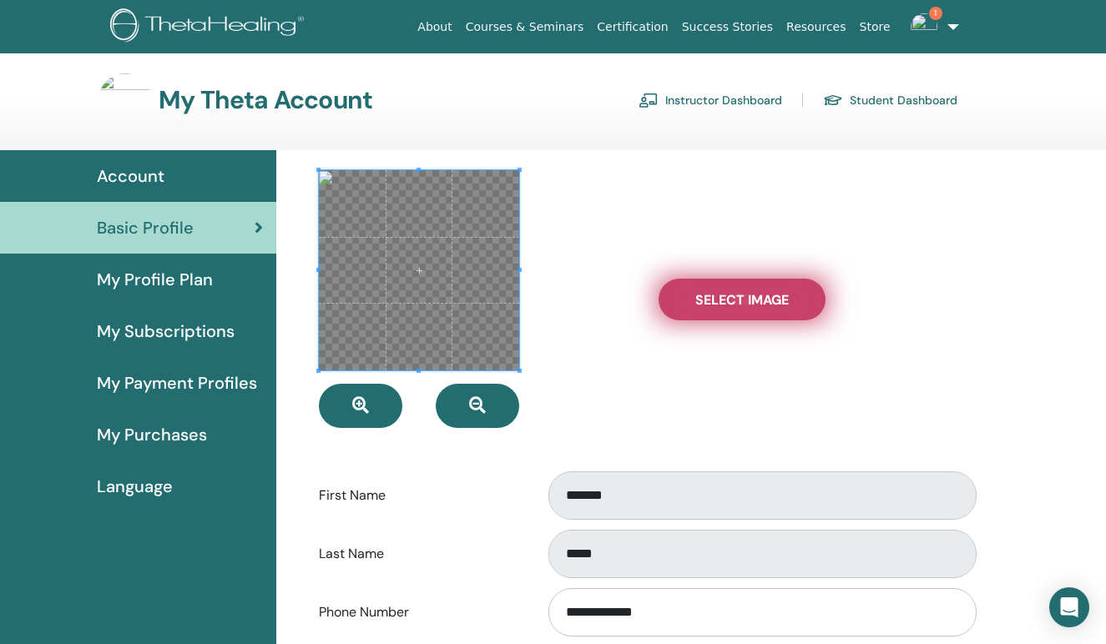
click at [717, 300] on span "Select Image" at bounding box center [741, 300] width 93 height 18
click at [731, 300] on input "Select Image" at bounding box center [742, 300] width 22 height 12
type input "**********"
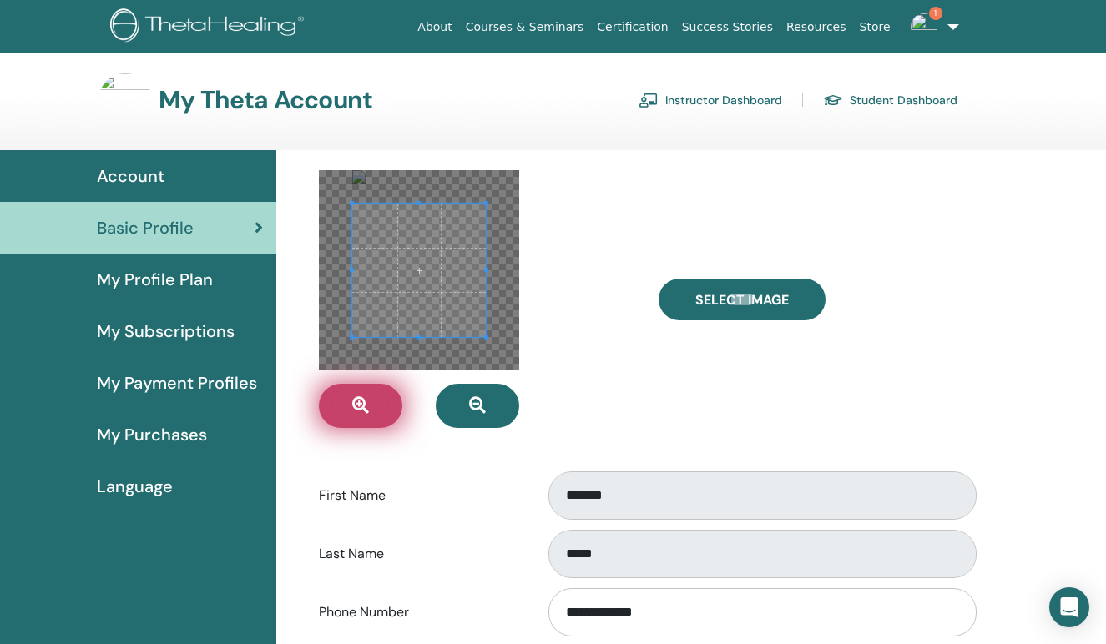
click at [365, 403] on icon "button" at bounding box center [360, 405] width 17 height 17
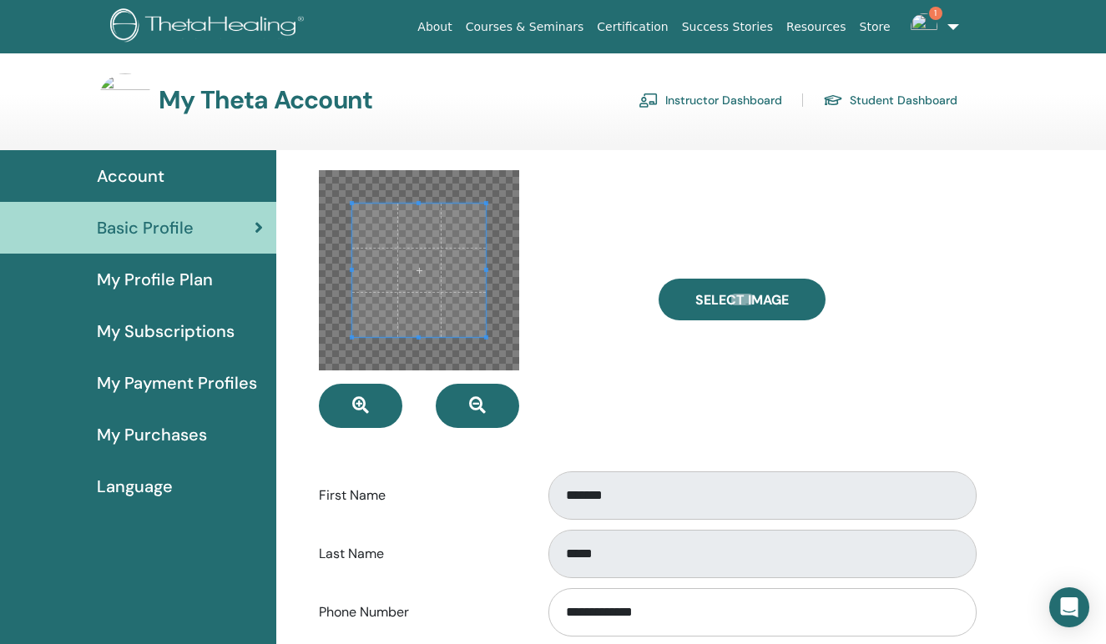
click at [509, 246] on div at bounding box center [419, 270] width 200 height 200
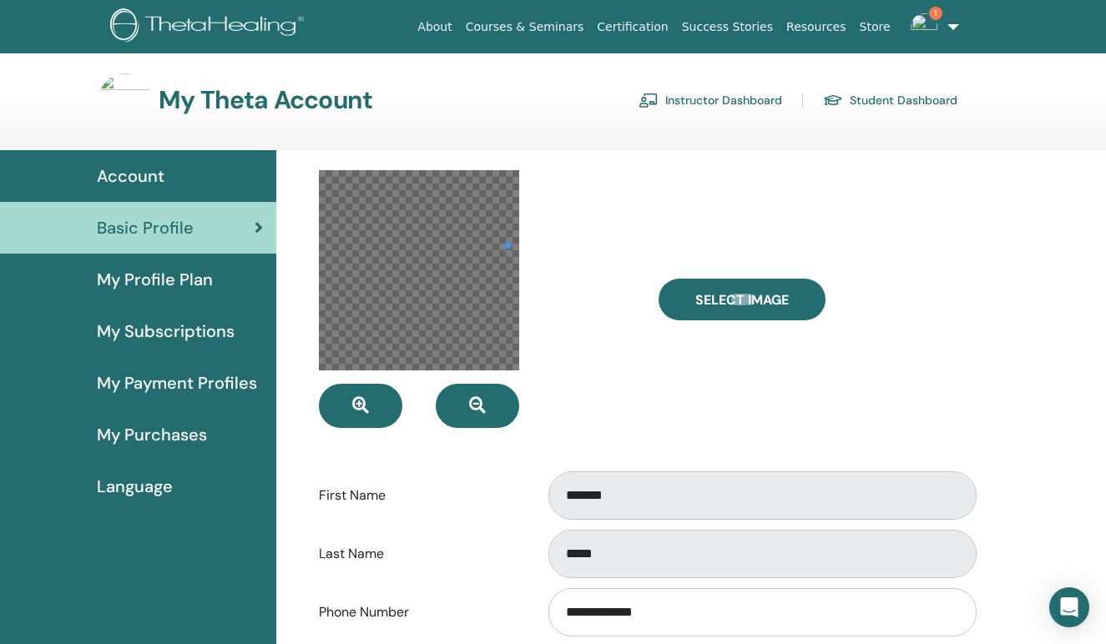
click at [470, 289] on div at bounding box center [419, 270] width 200 height 200
click at [500, 371] on div at bounding box center [481, 332] width 75 height 75
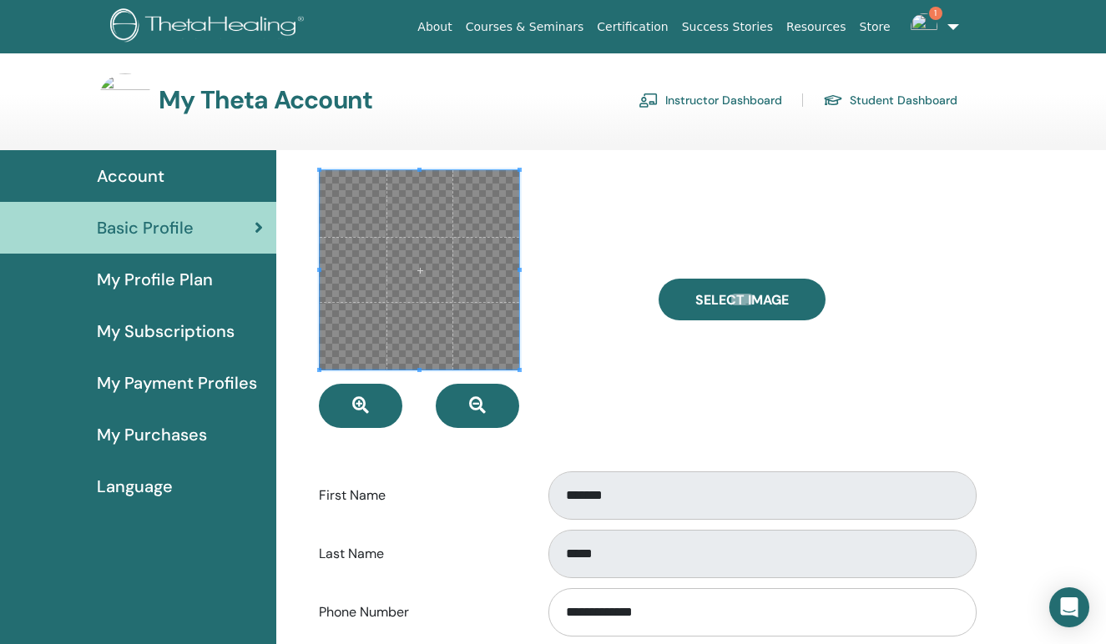
click at [464, 290] on span at bounding box center [419, 270] width 199 height 199
click at [699, 366] on div "Select Image" at bounding box center [816, 299] width 340 height 258
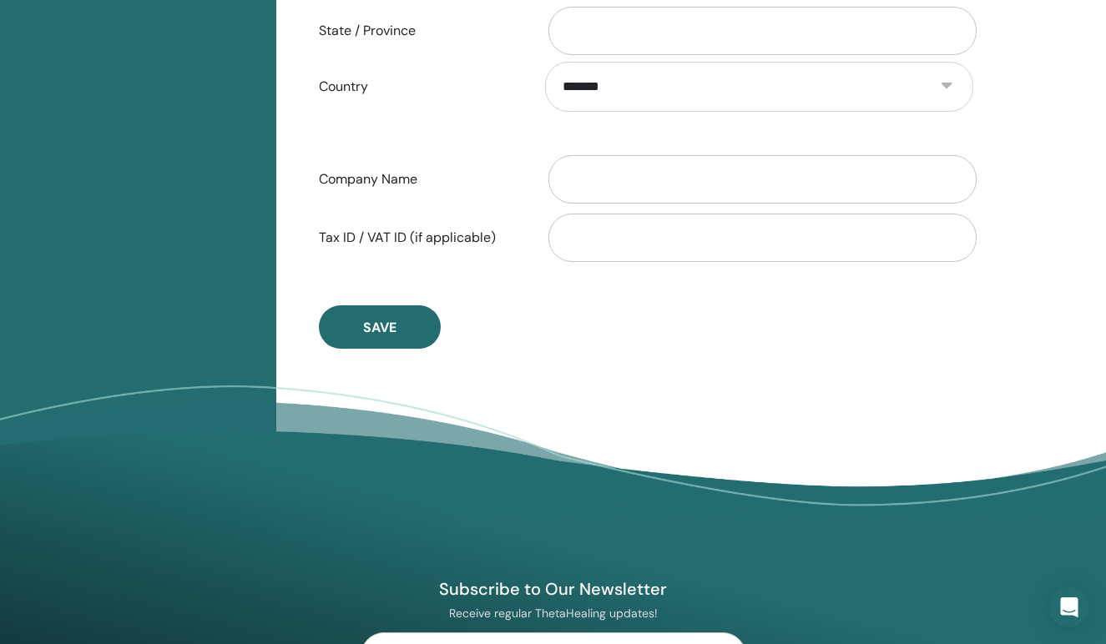
scroll to position [874, 0]
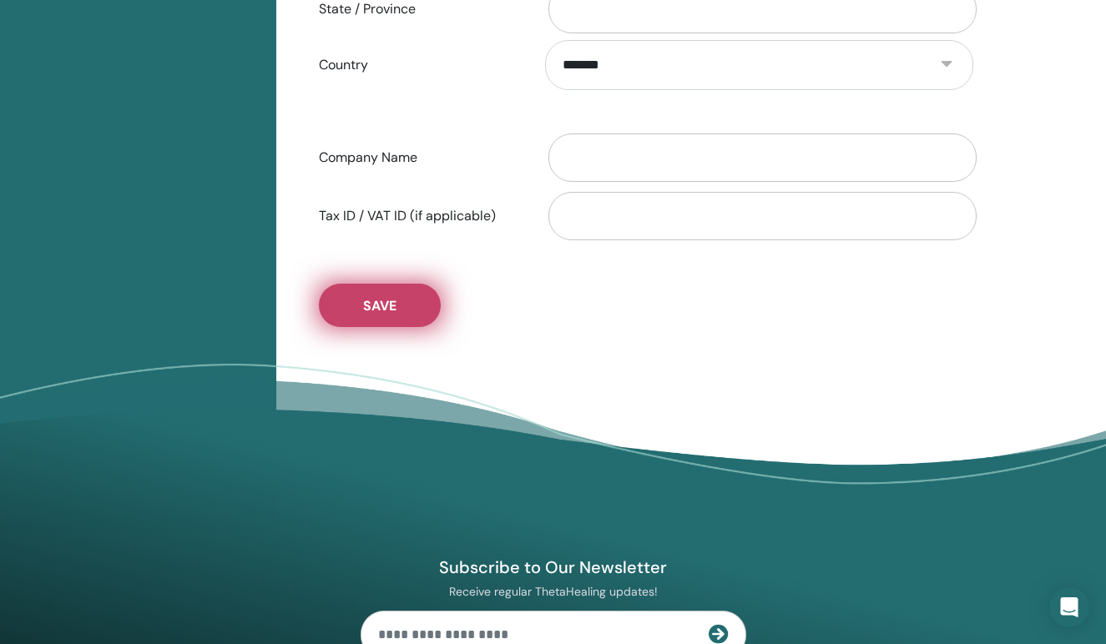
click at [383, 312] on span "Save" at bounding box center [379, 306] width 33 height 18
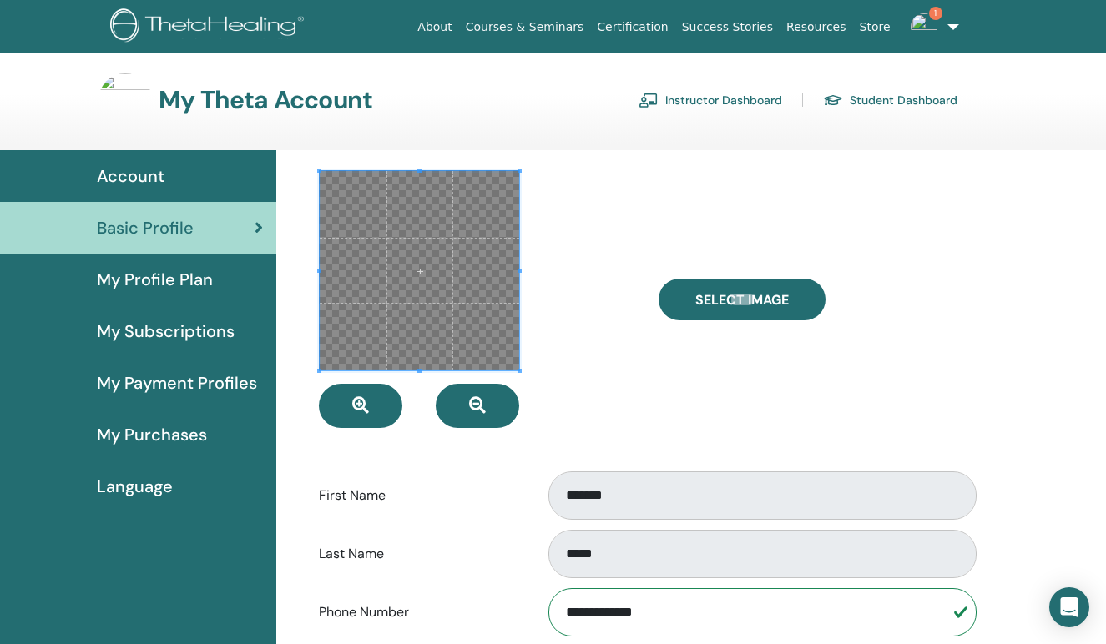
scroll to position [0, 0]
click at [152, 182] on span "Account" at bounding box center [131, 176] width 68 height 25
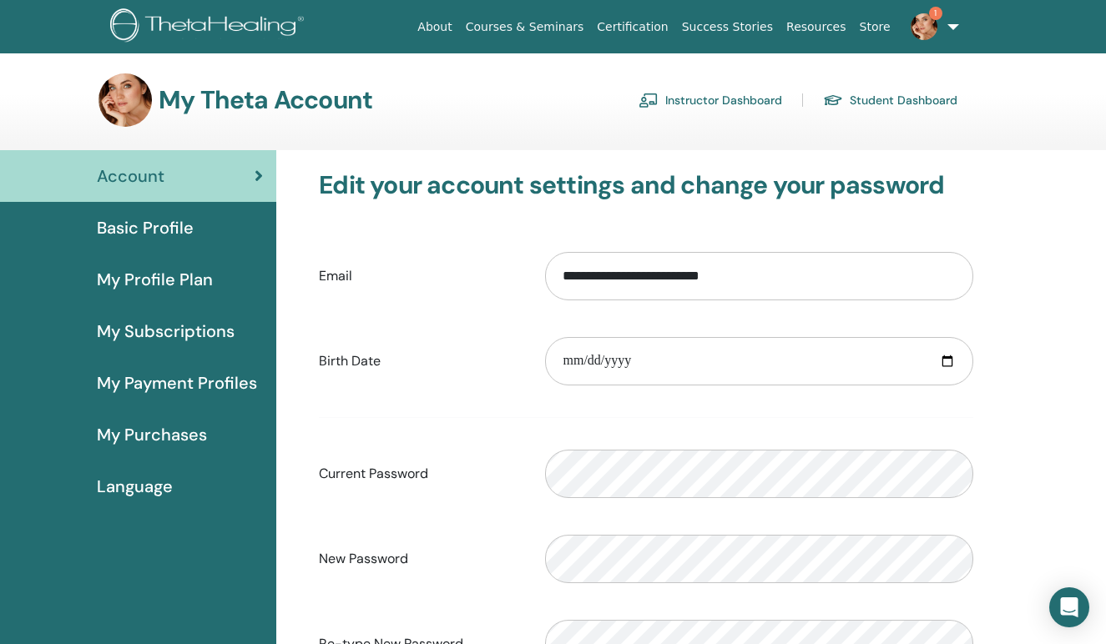
click at [188, 278] on span "My Profile Plan" at bounding box center [155, 279] width 116 height 25
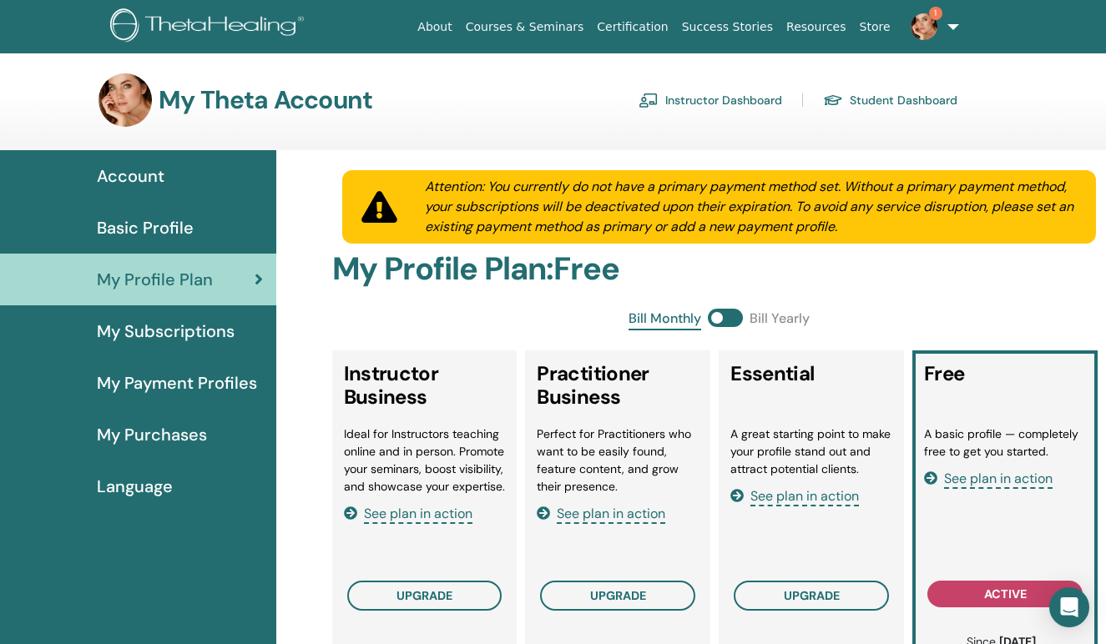
click at [115, 179] on span "Account" at bounding box center [131, 176] width 68 height 25
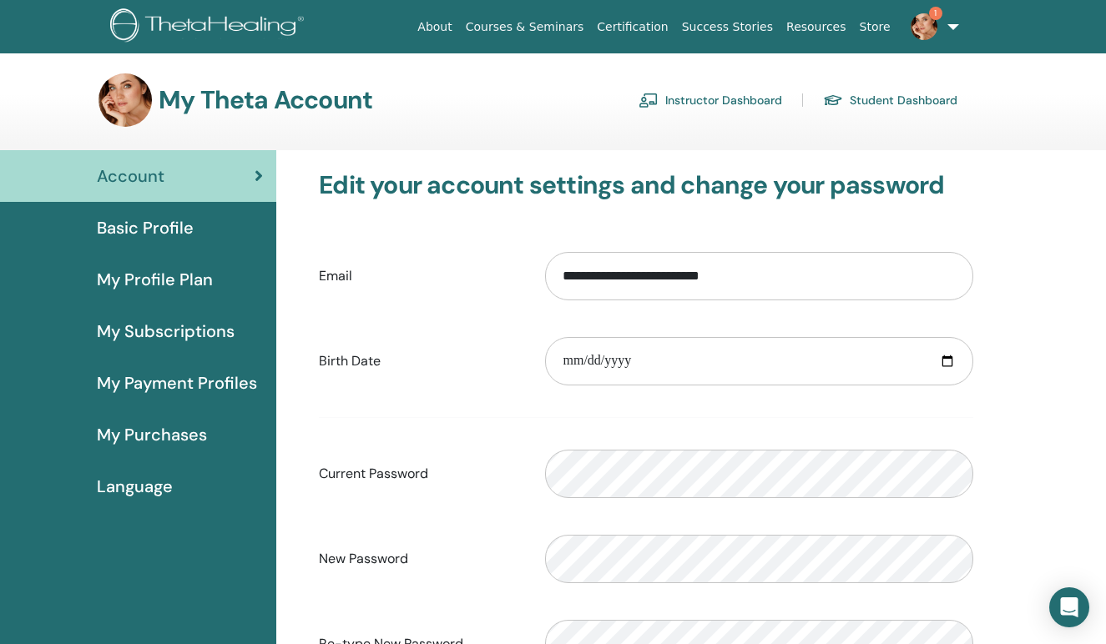
click at [954, 31] on link "1" at bounding box center [931, 26] width 68 height 53
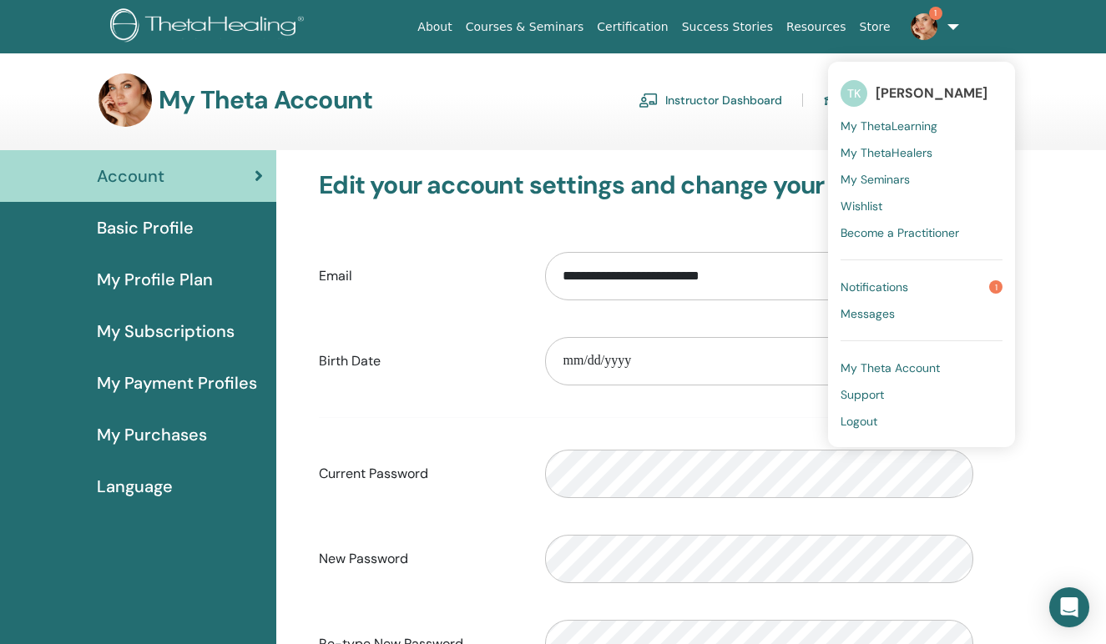
click at [880, 398] on span "Support" at bounding box center [861, 394] width 43 height 15
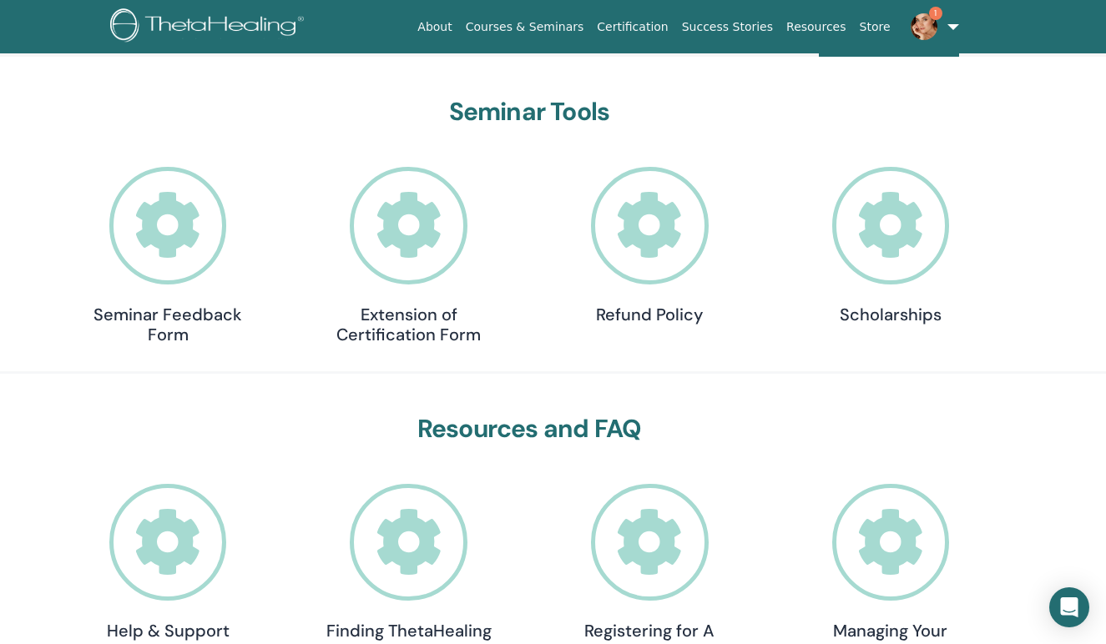
scroll to position [162, 0]
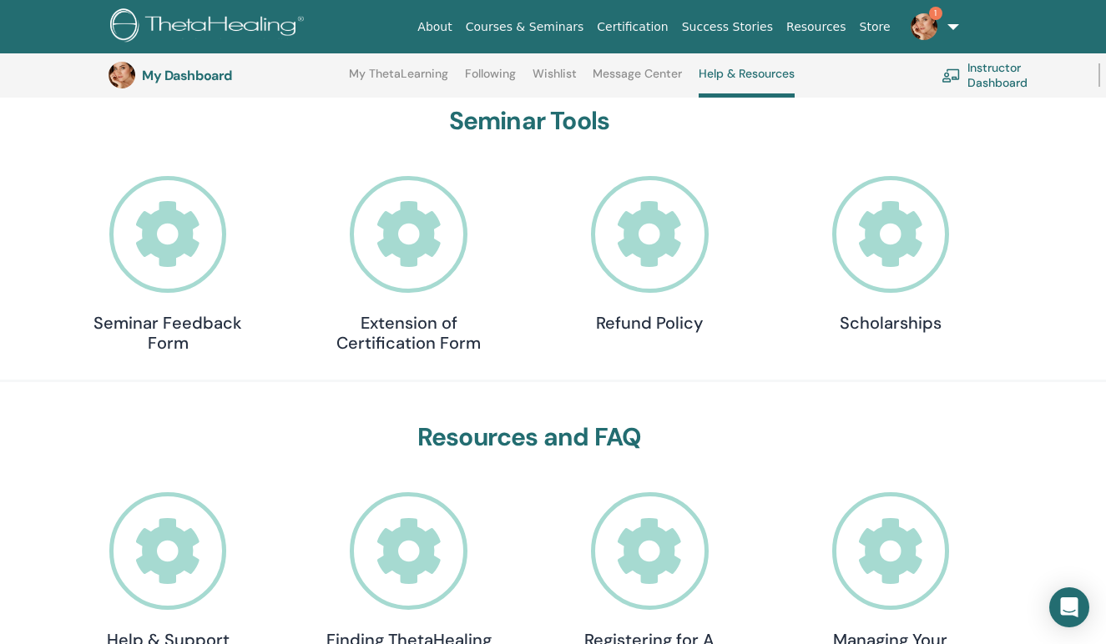
click at [908, 219] on icon at bounding box center [891, 235] width 118 height 118
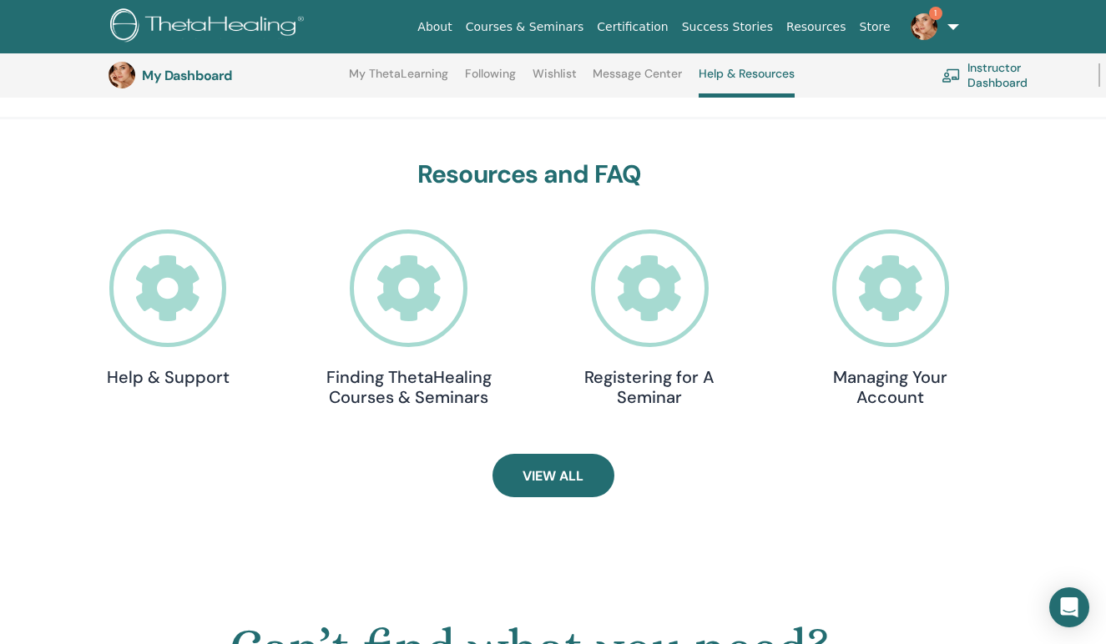
scroll to position [434, 0]
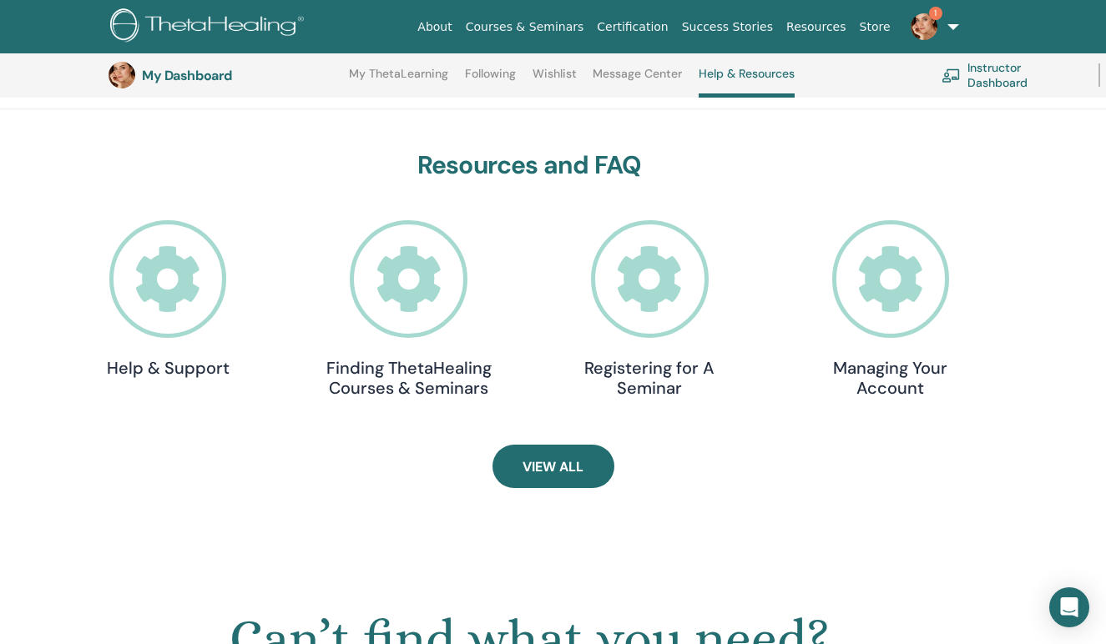
click at [870, 374] on h4 "Managing Your Account" at bounding box center [890, 378] width 167 height 40
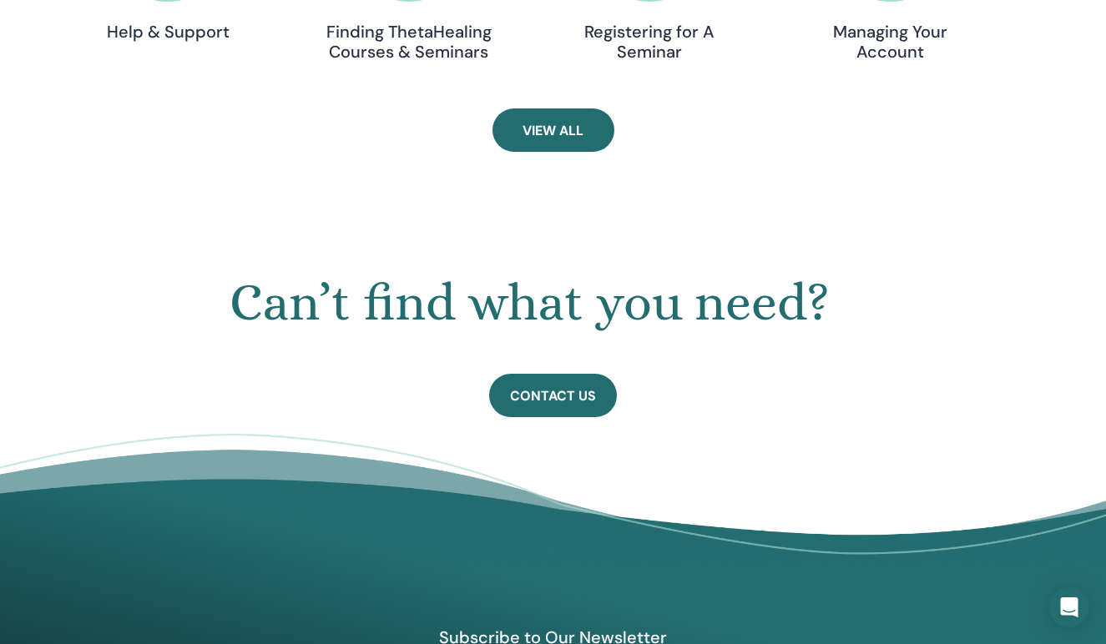
scroll to position [806, 0]
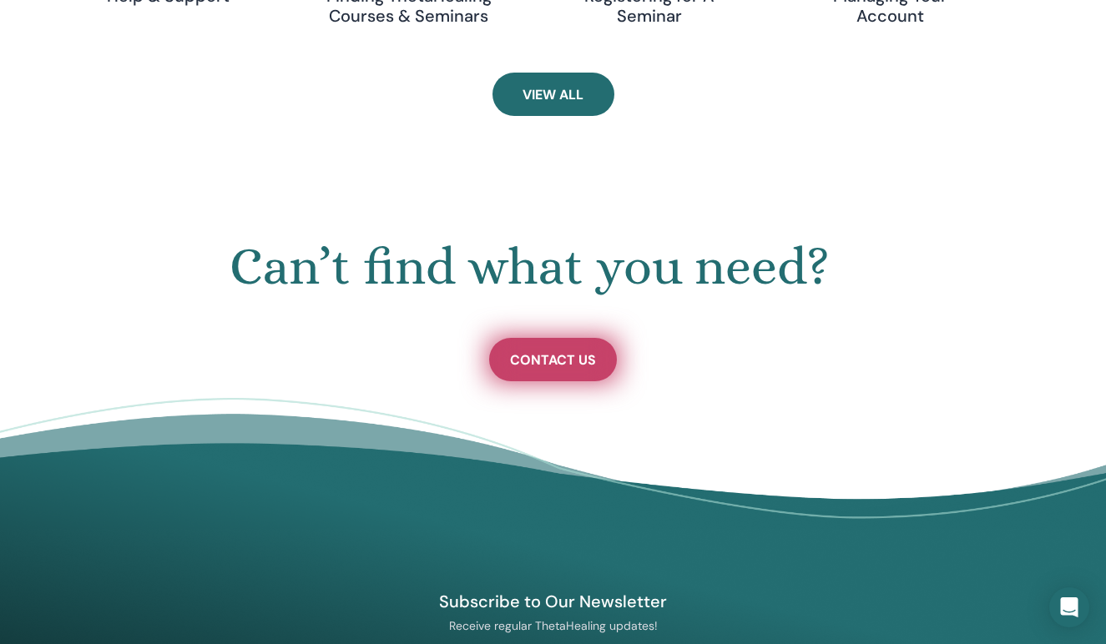
click at [567, 358] on span "Contact Us" at bounding box center [553, 360] width 86 height 18
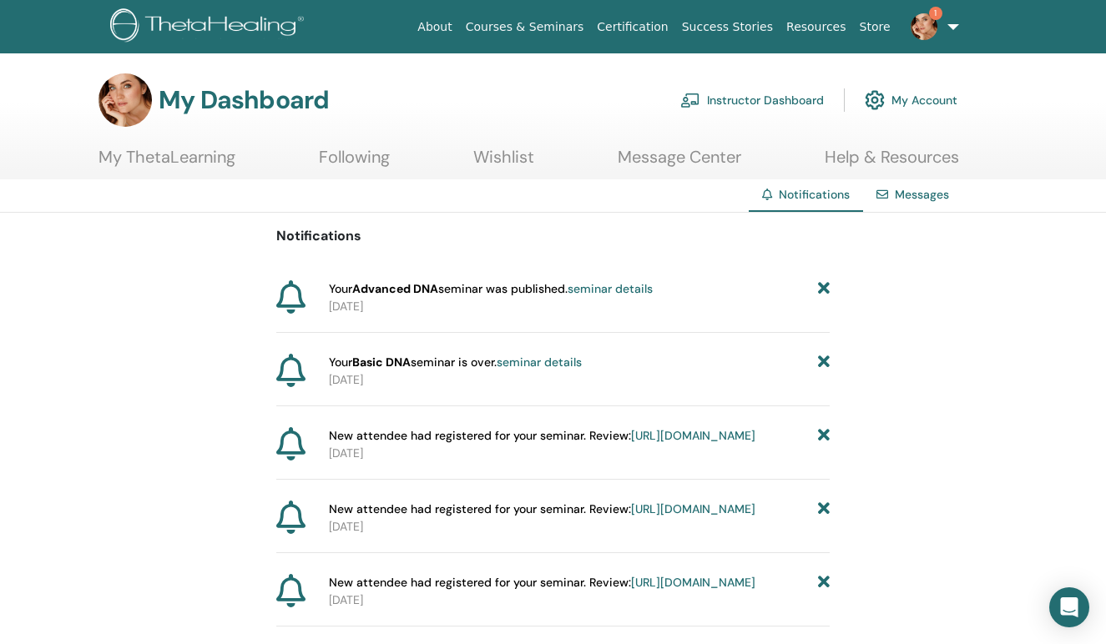
click at [150, 18] on img at bounding box center [209, 27] width 199 height 38
